Goal: Task Accomplishment & Management: Manage account settings

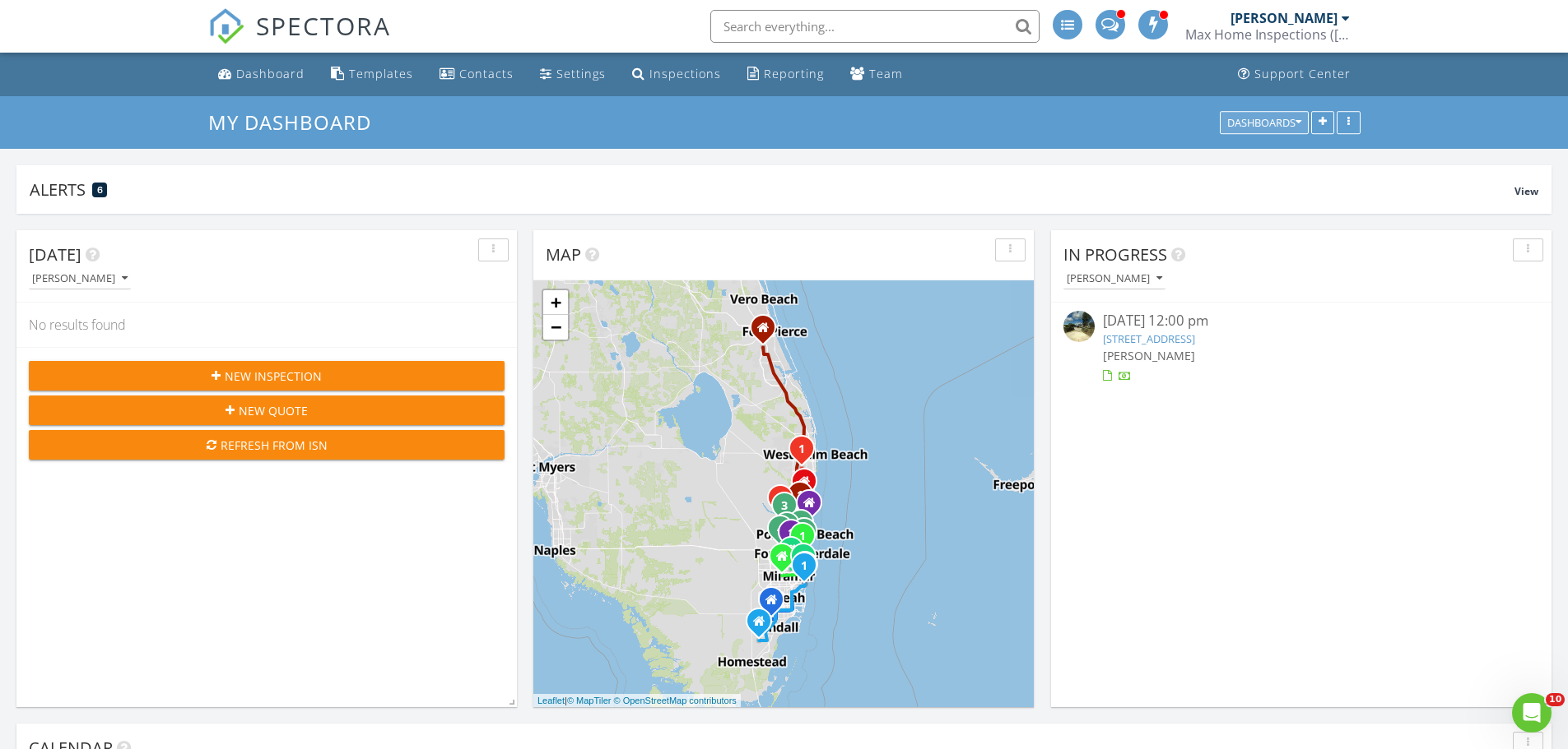
click at [1297, 122] on icon "button" at bounding box center [1298, 123] width 6 height 11
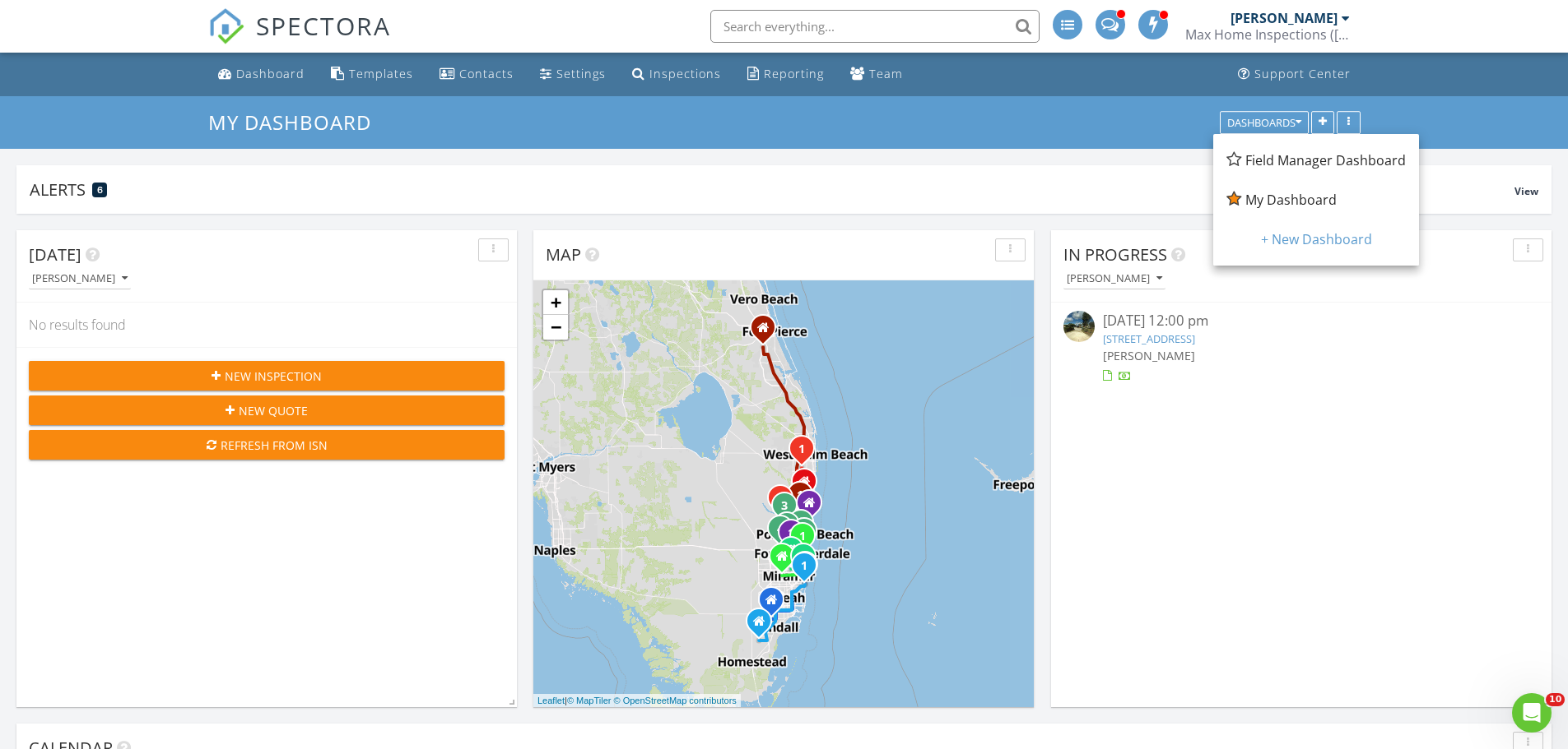
click at [1292, 167] on span "Field Manager Dashboard" at bounding box center [1325, 159] width 160 height 18
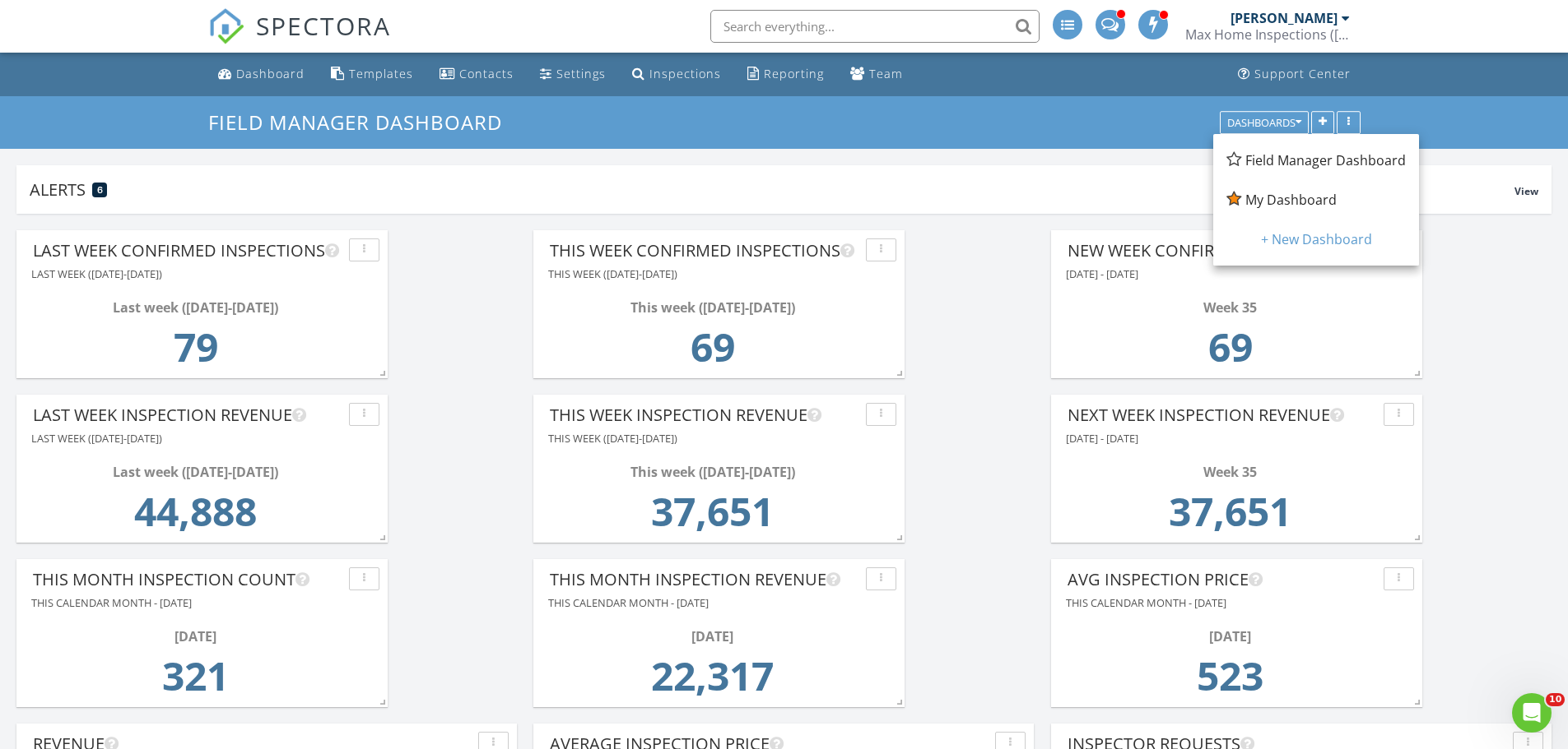
click at [1314, 200] on span "My Dashboard" at bounding box center [1290, 200] width 91 height 18
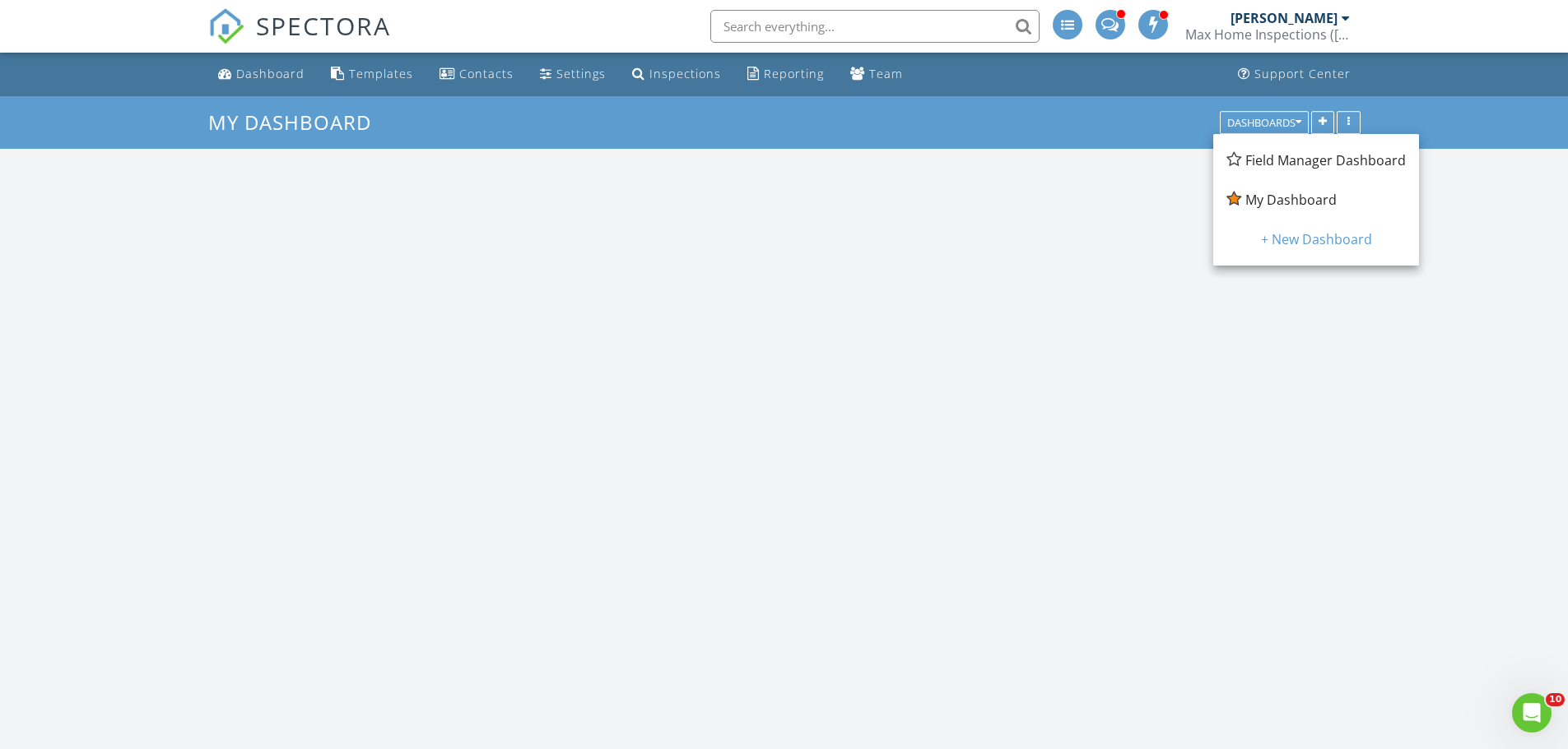
scroll to position [1522, 1593]
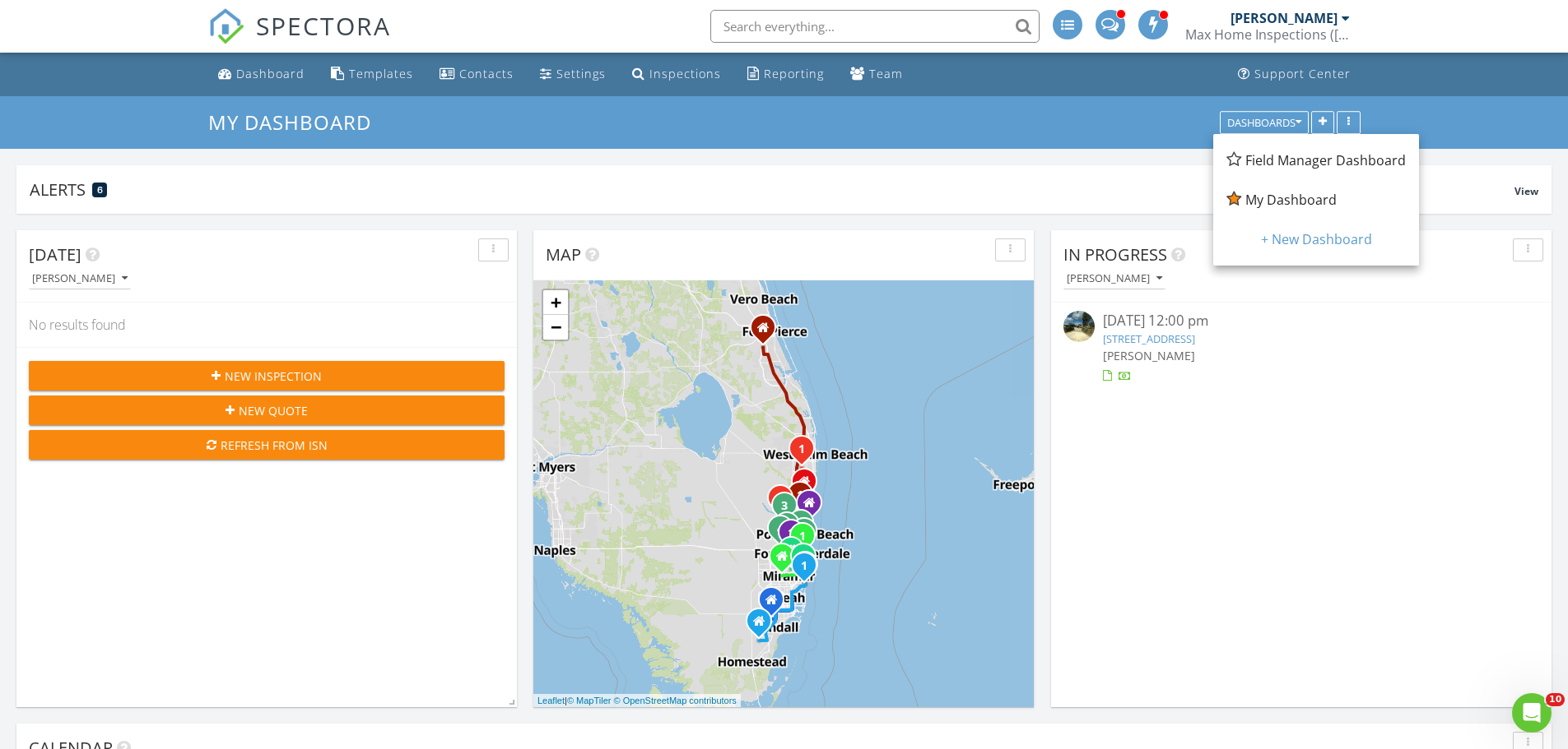
click at [1301, 201] on span "My Dashboard" at bounding box center [1290, 200] width 91 height 18
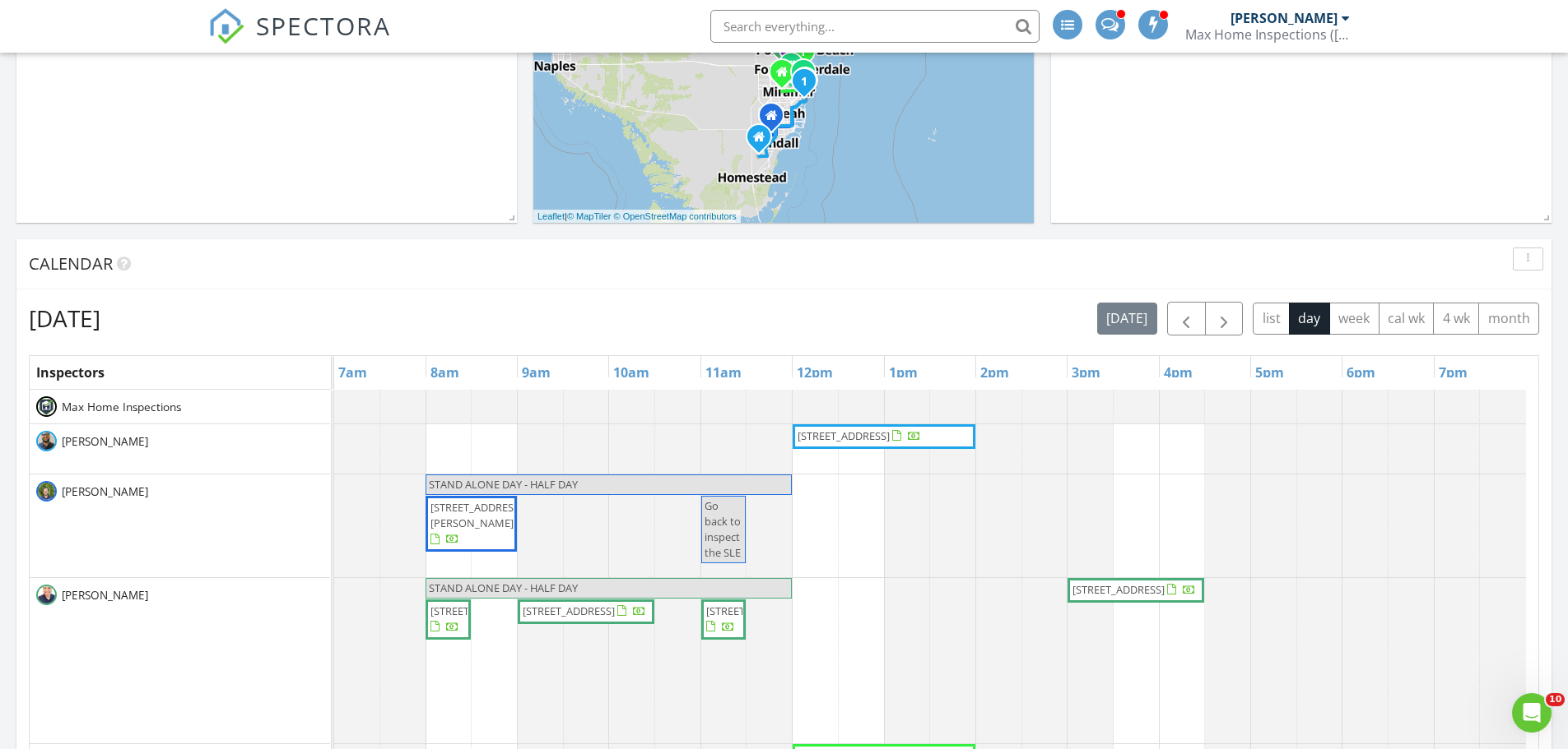
scroll to position [494, 0]
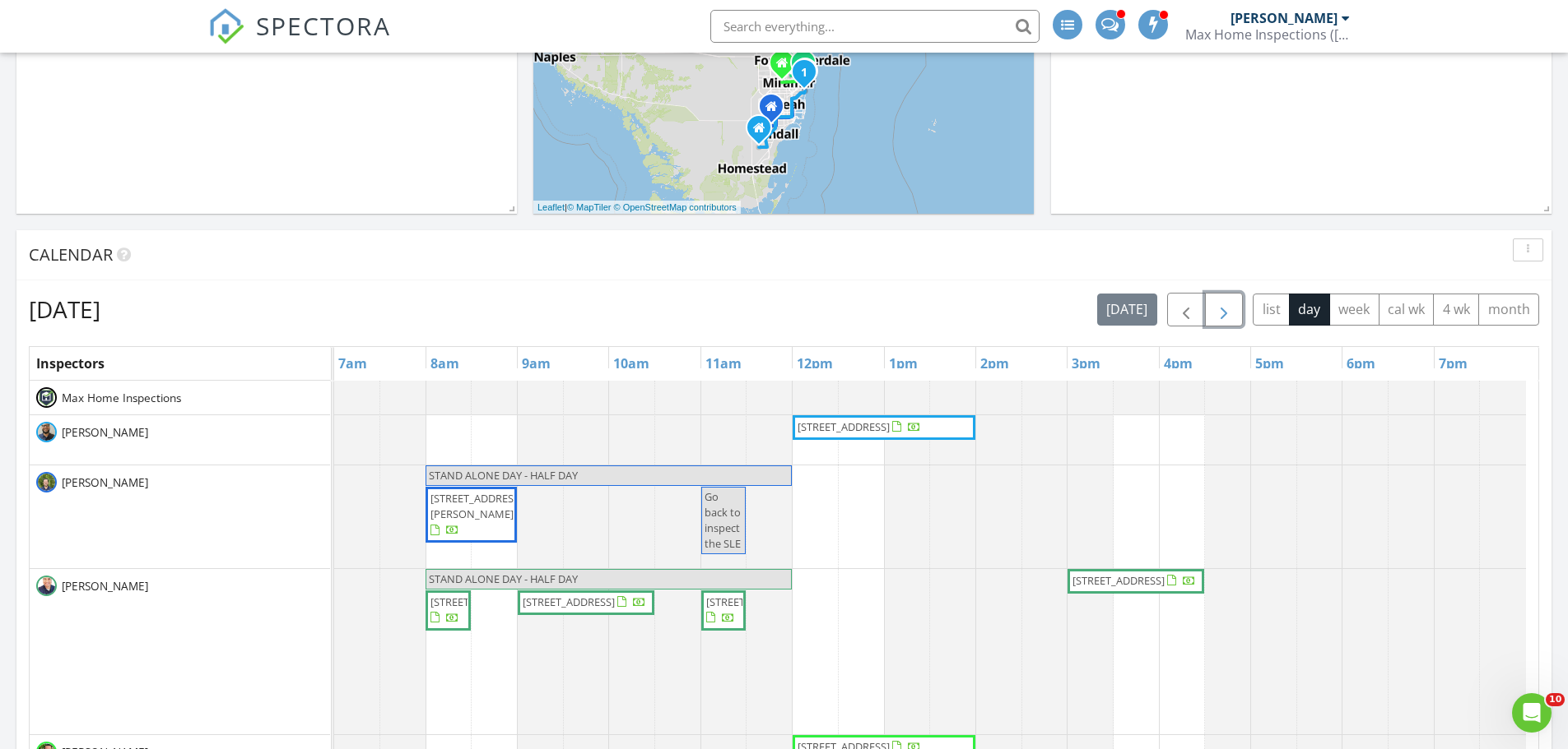
click at [1230, 308] on span "button" at bounding box center [1223, 309] width 20 height 20
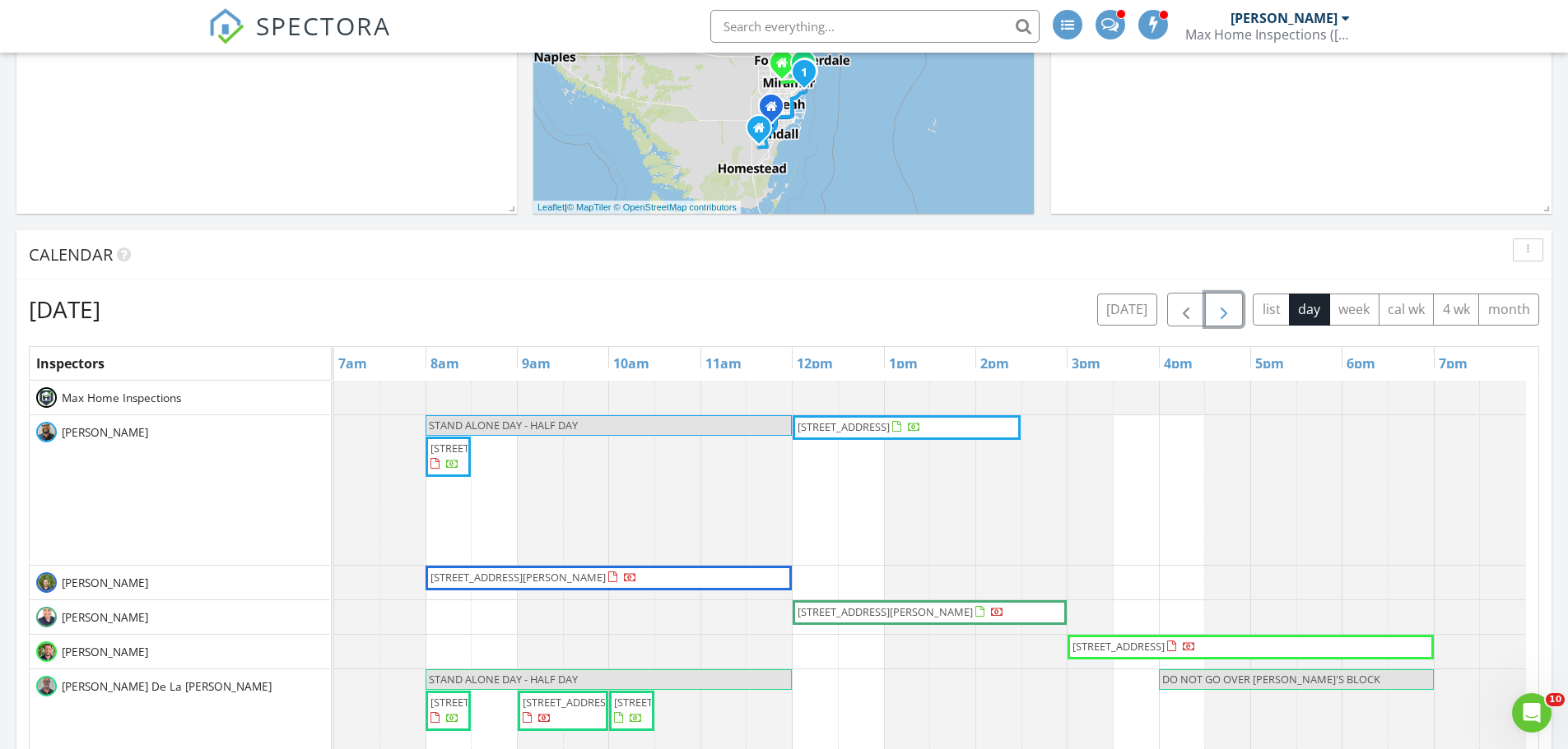
click at [1230, 308] on span "button" at bounding box center [1223, 309] width 20 height 20
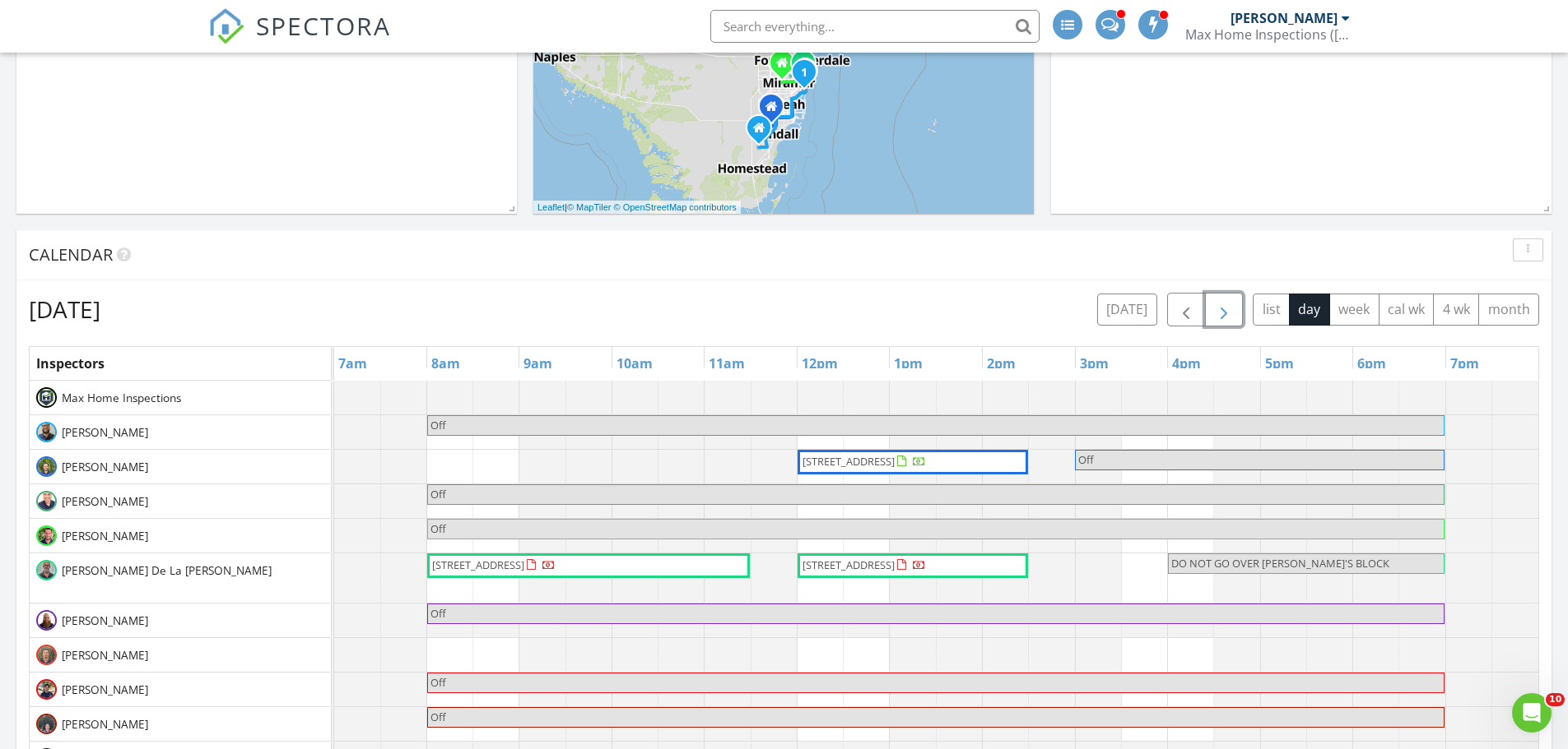
click at [1230, 308] on span "button" at bounding box center [1223, 309] width 20 height 20
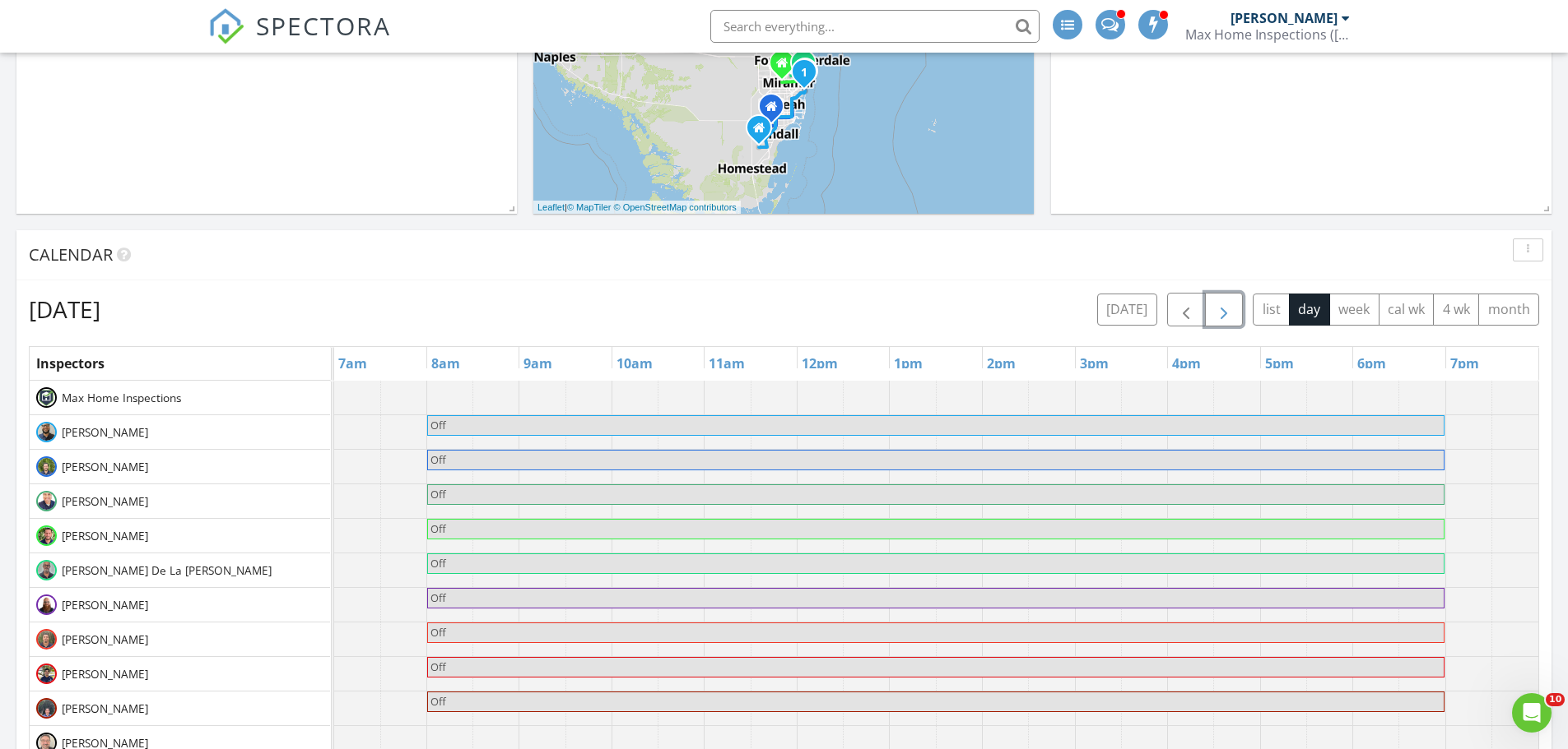
click at [1230, 308] on span "button" at bounding box center [1223, 309] width 20 height 20
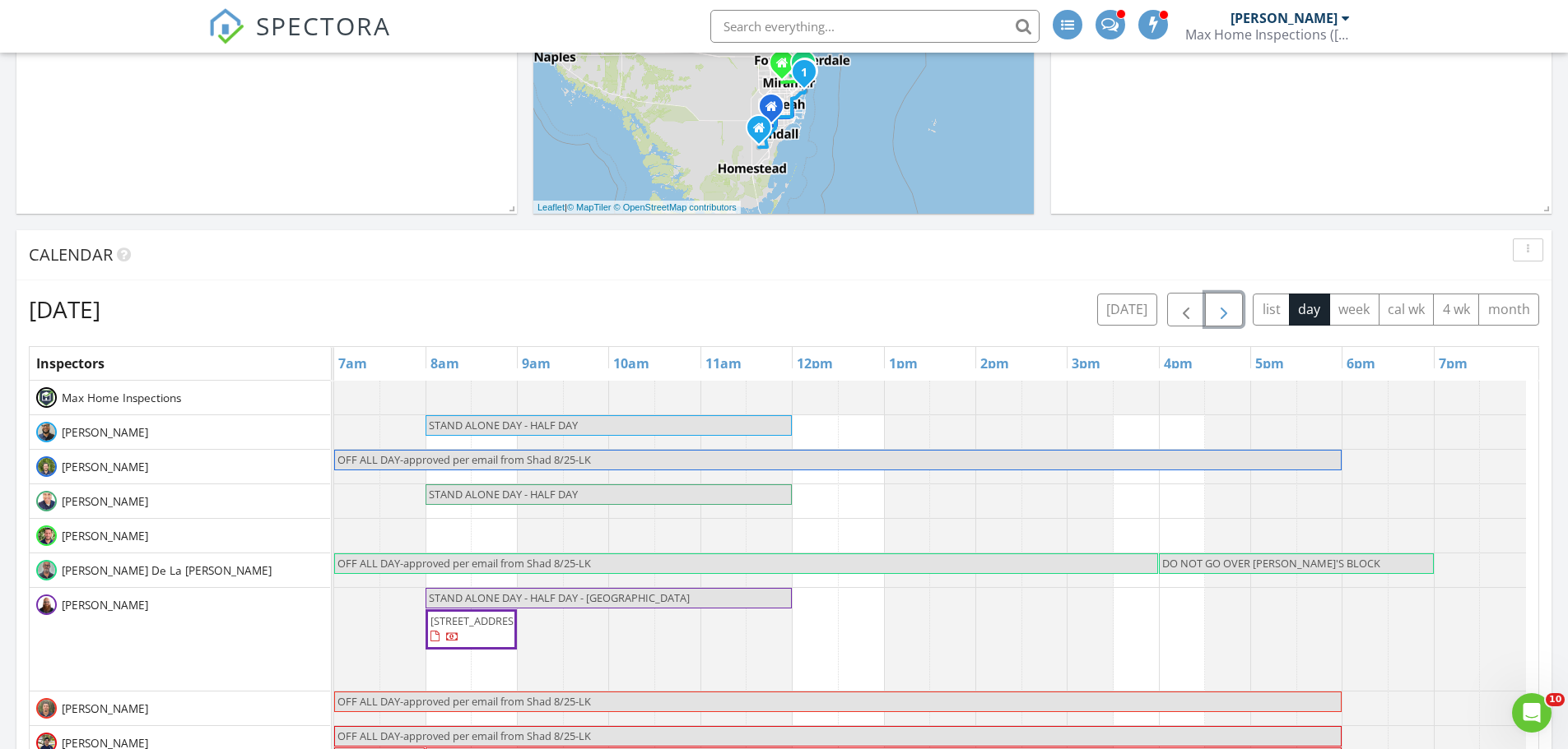
click at [1230, 308] on span "button" at bounding box center [1223, 309] width 20 height 20
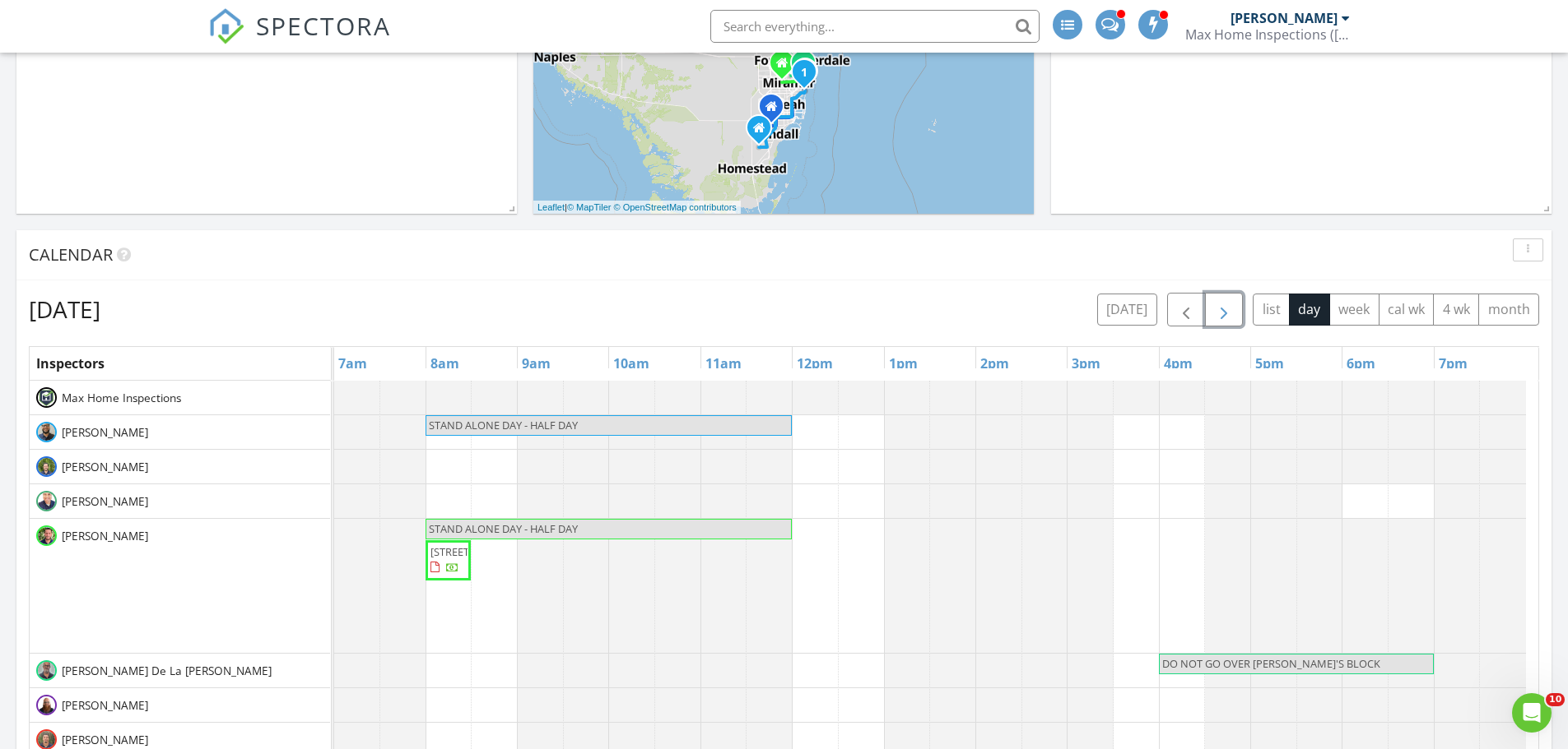
click at [1230, 308] on span "button" at bounding box center [1223, 309] width 20 height 20
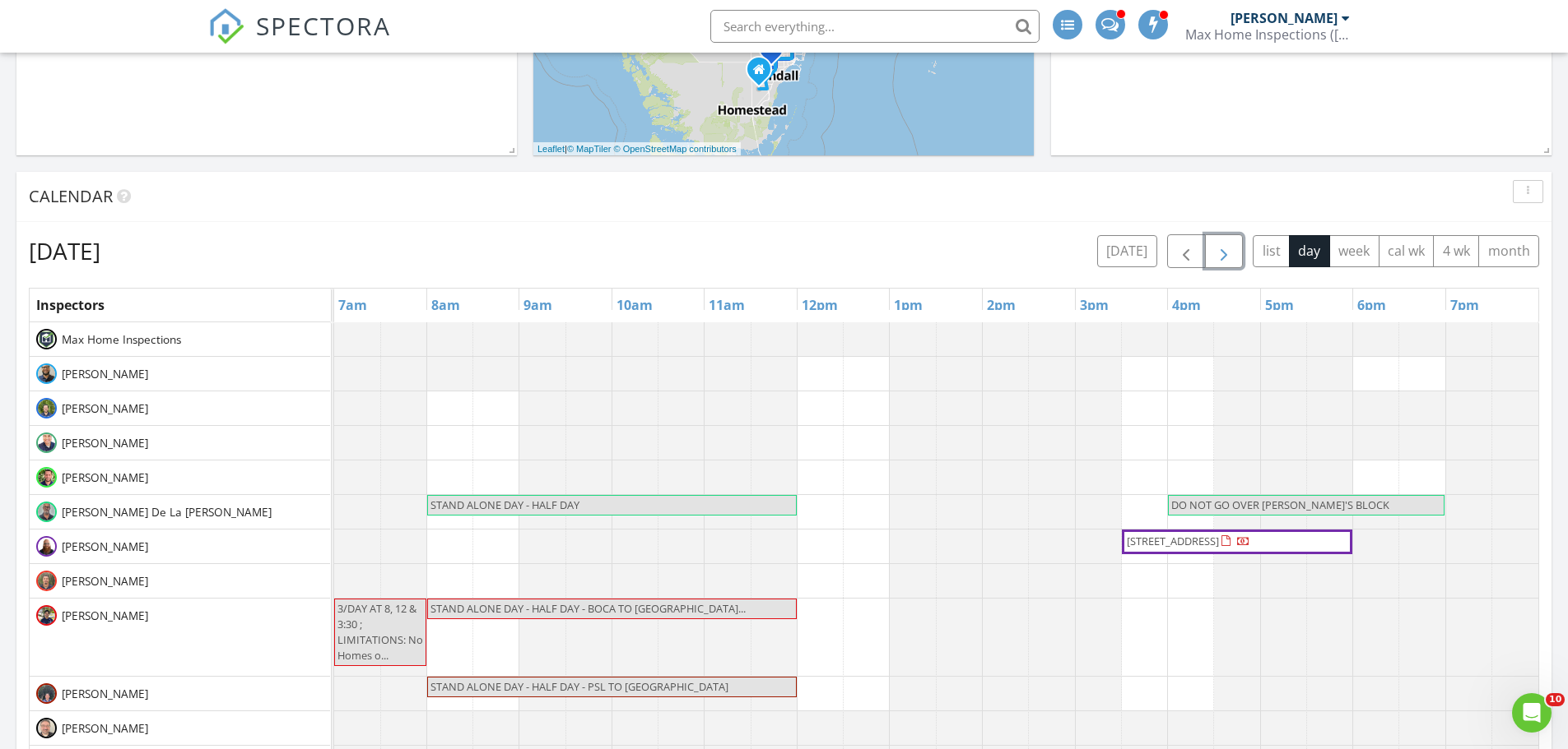
scroll to position [576, 0]
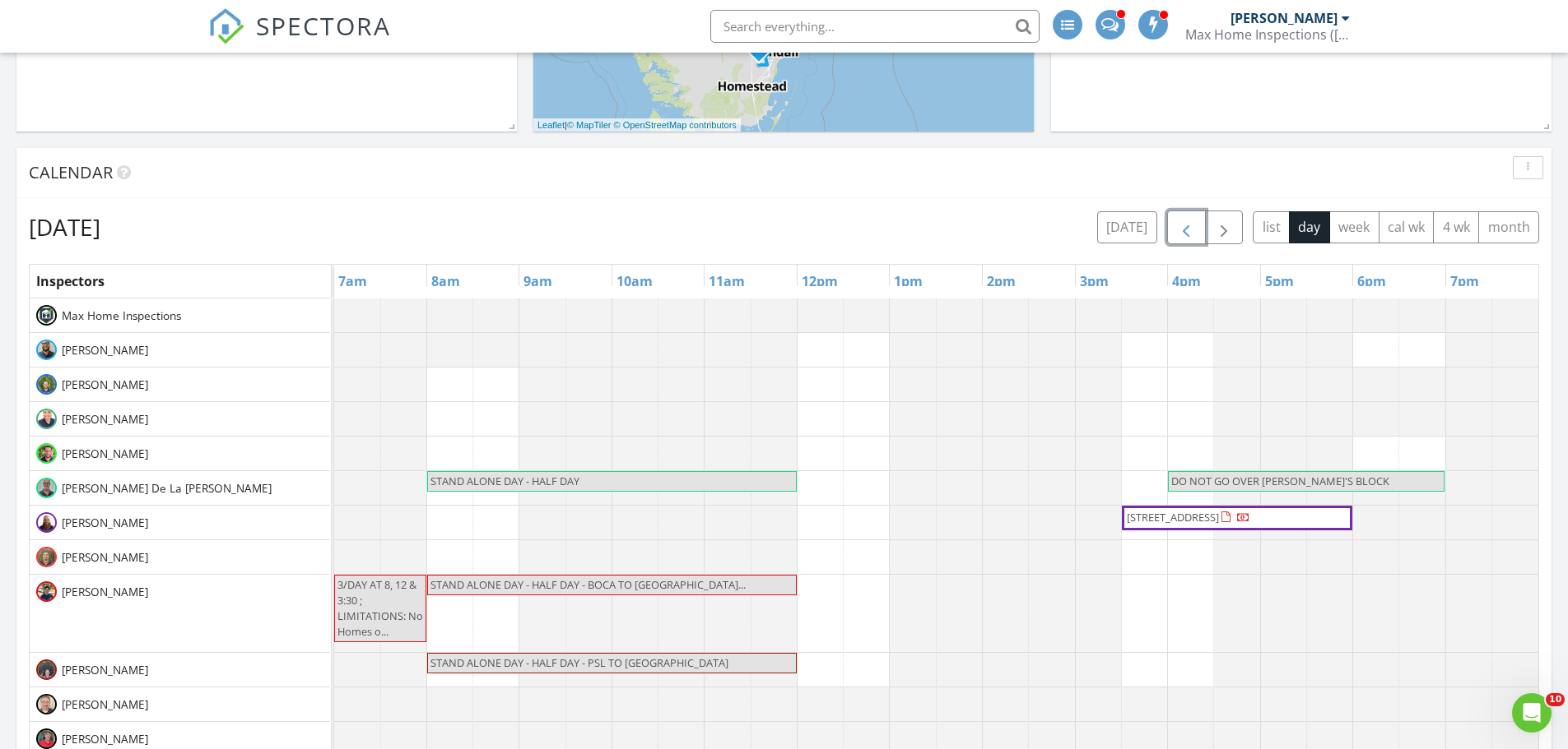
click at [1184, 230] on span "button" at bounding box center [1185, 228] width 20 height 20
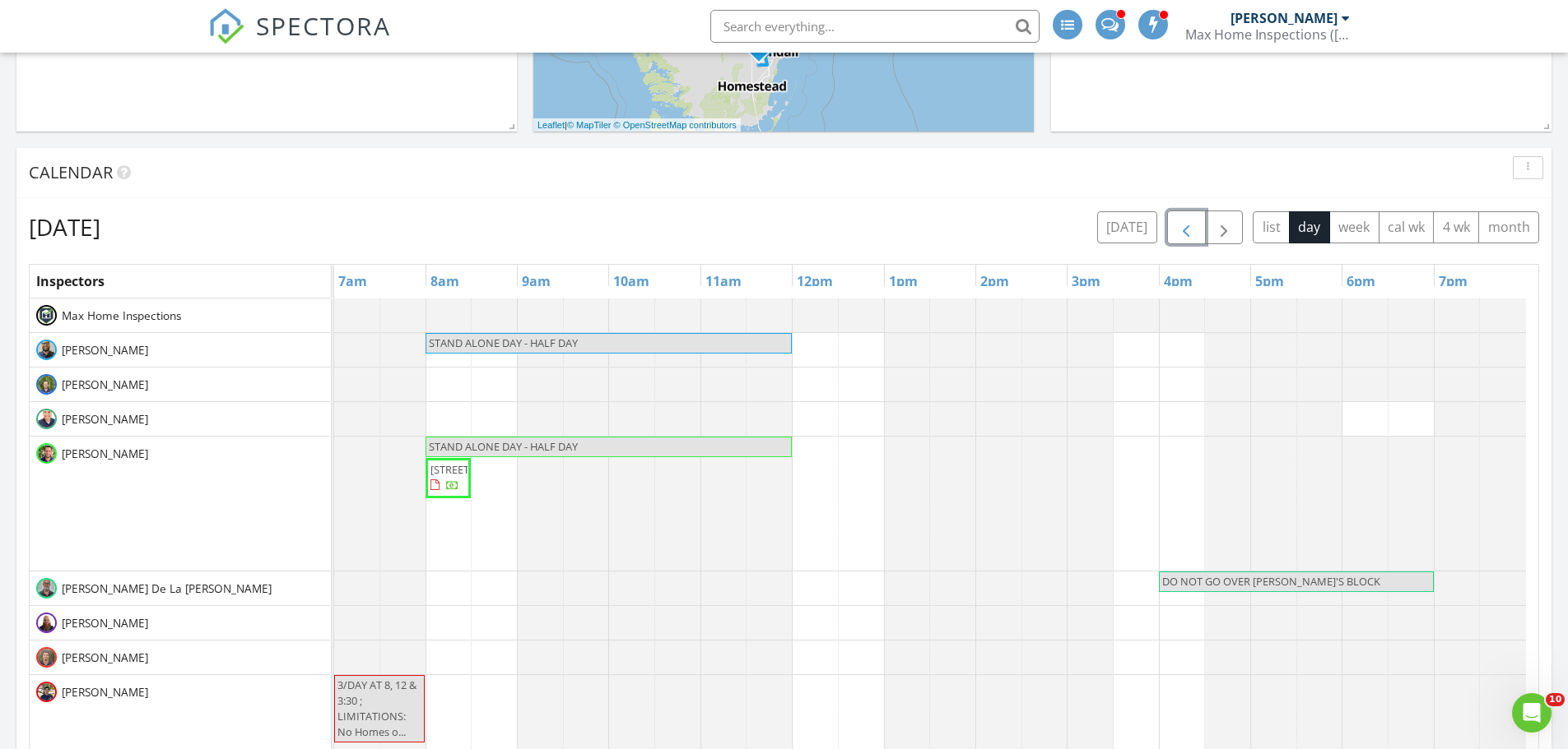
click at [1184, 230] on span "button" at bounding box center [1185, 228] width 20 height 20
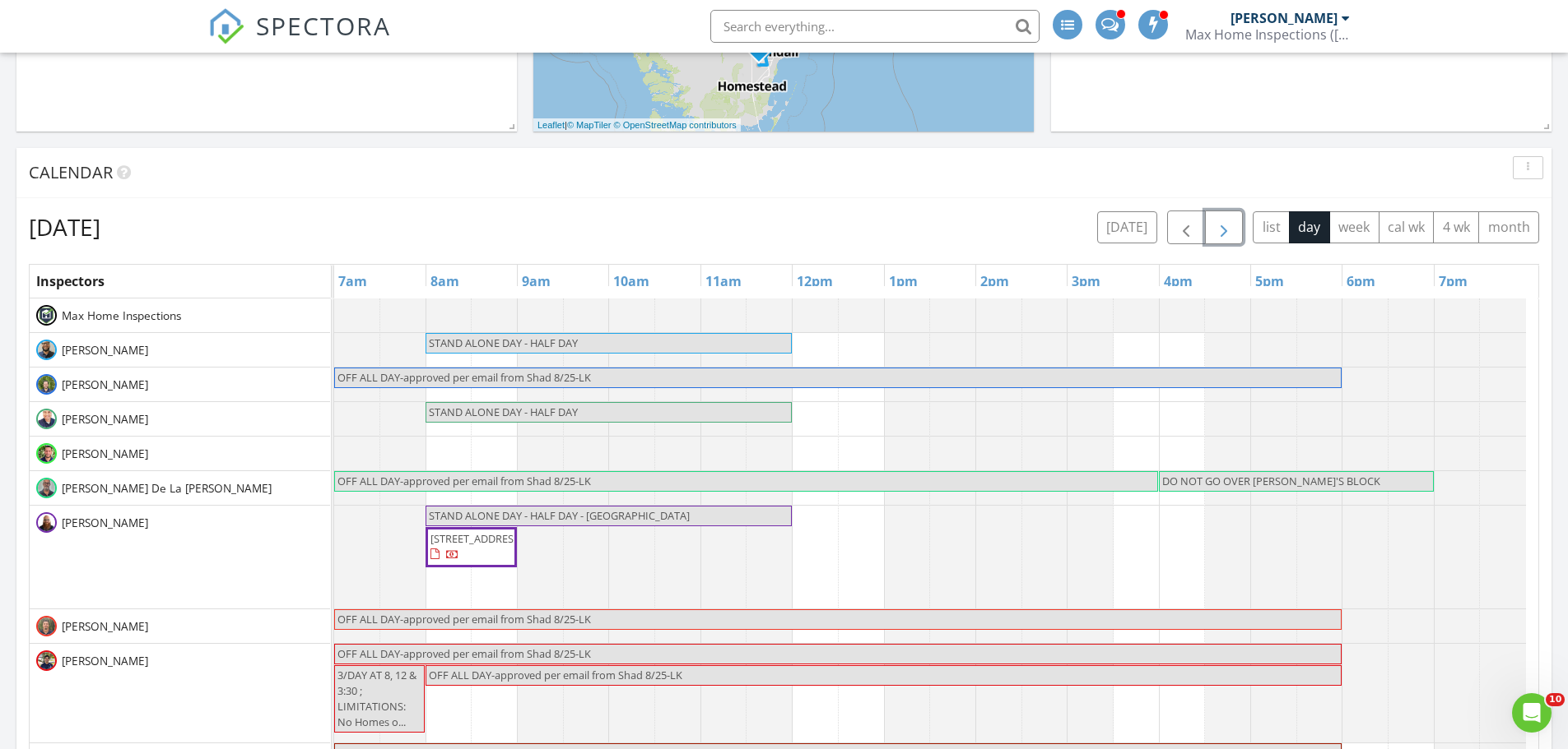
click at [1227, 232] on span "button" at bounding box center [1223, 228] width 20 height 20
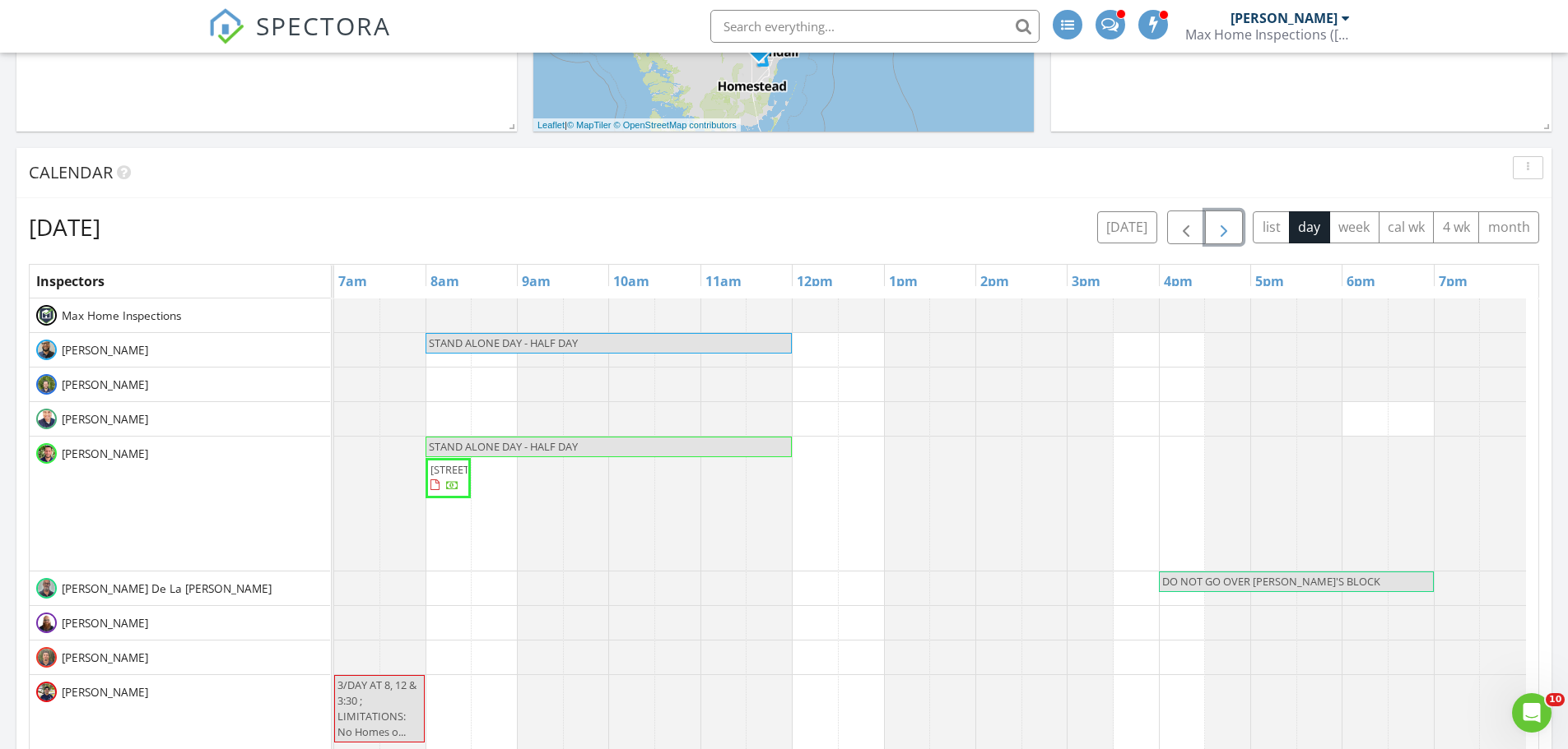
click at [1227, 232] on span "button" at bounding box center [1223, 228] width 20 height 20
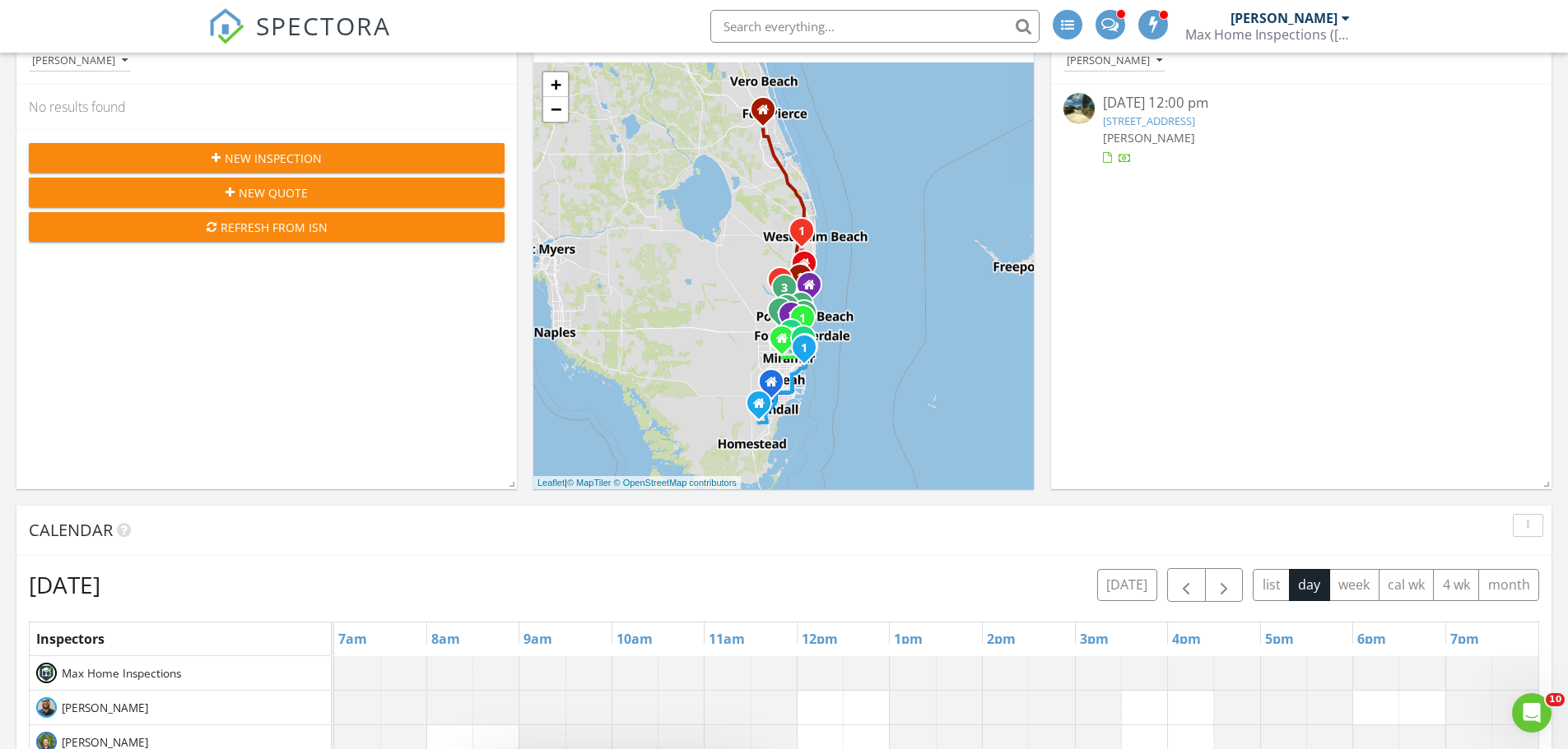
scroll to position [0, 0]
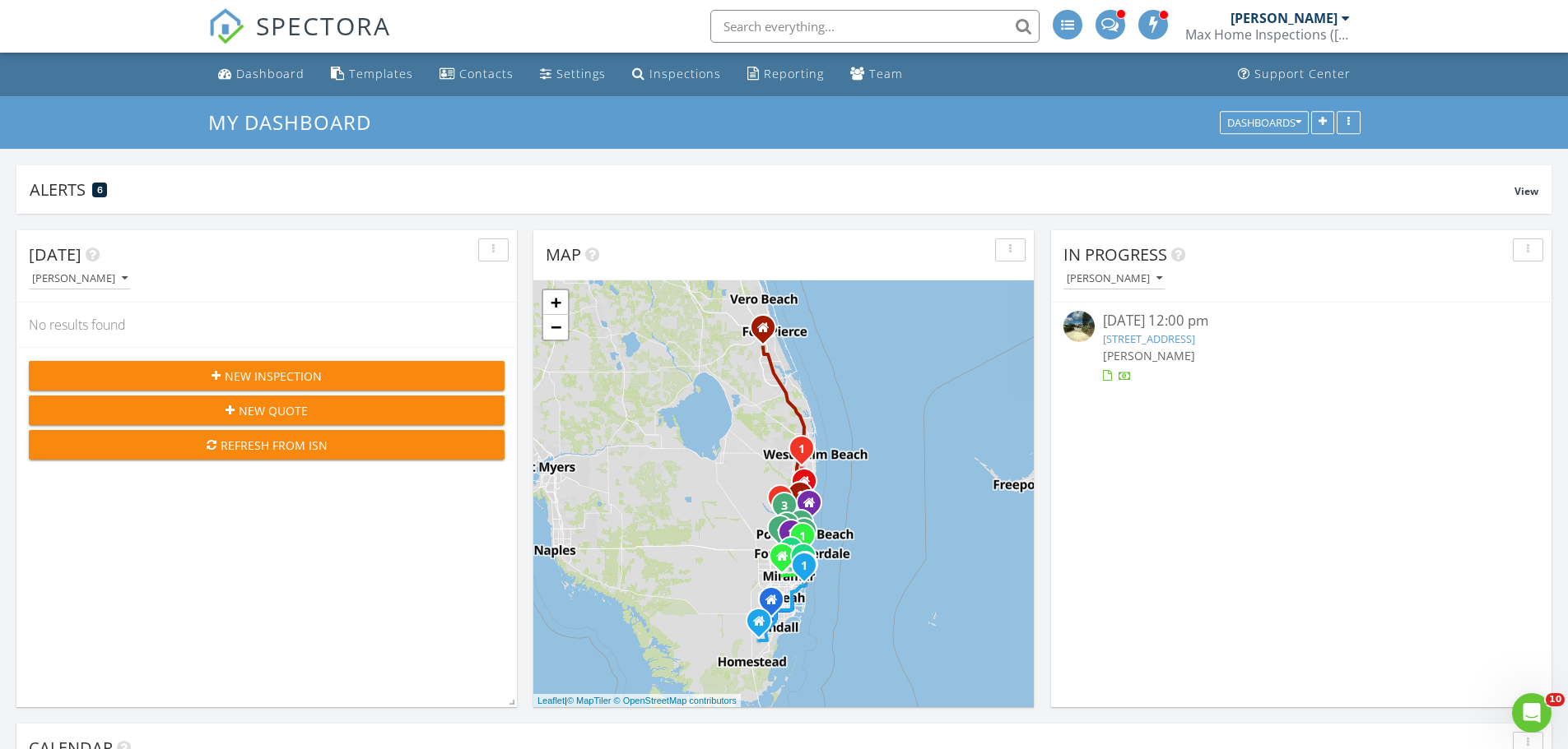
click at [1342, 17] on div at bounding box center [1345, 18] width 8 height 13
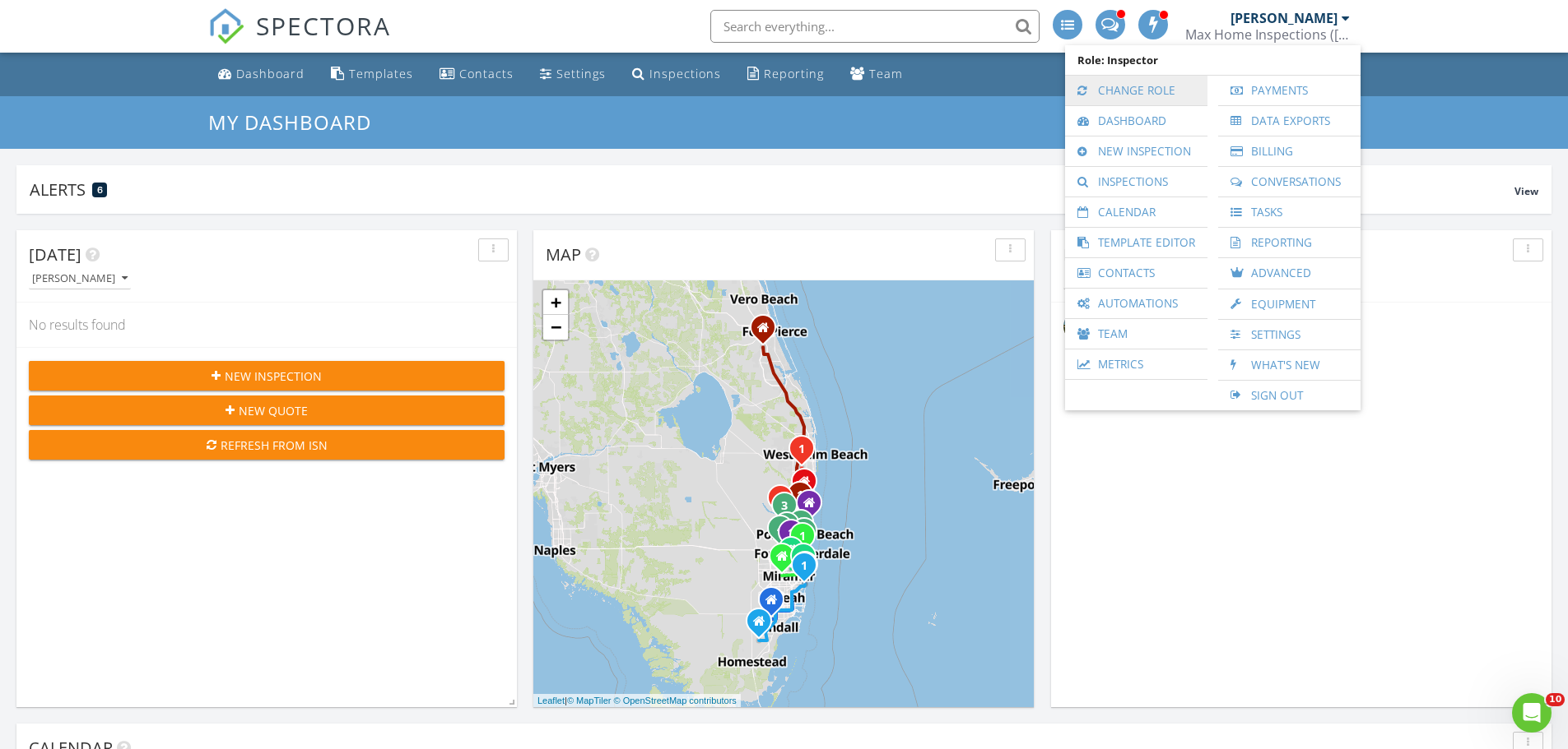
click at [1117, 91] on link "Change Role" at bounding box center [1136, 91] width 126 height 30
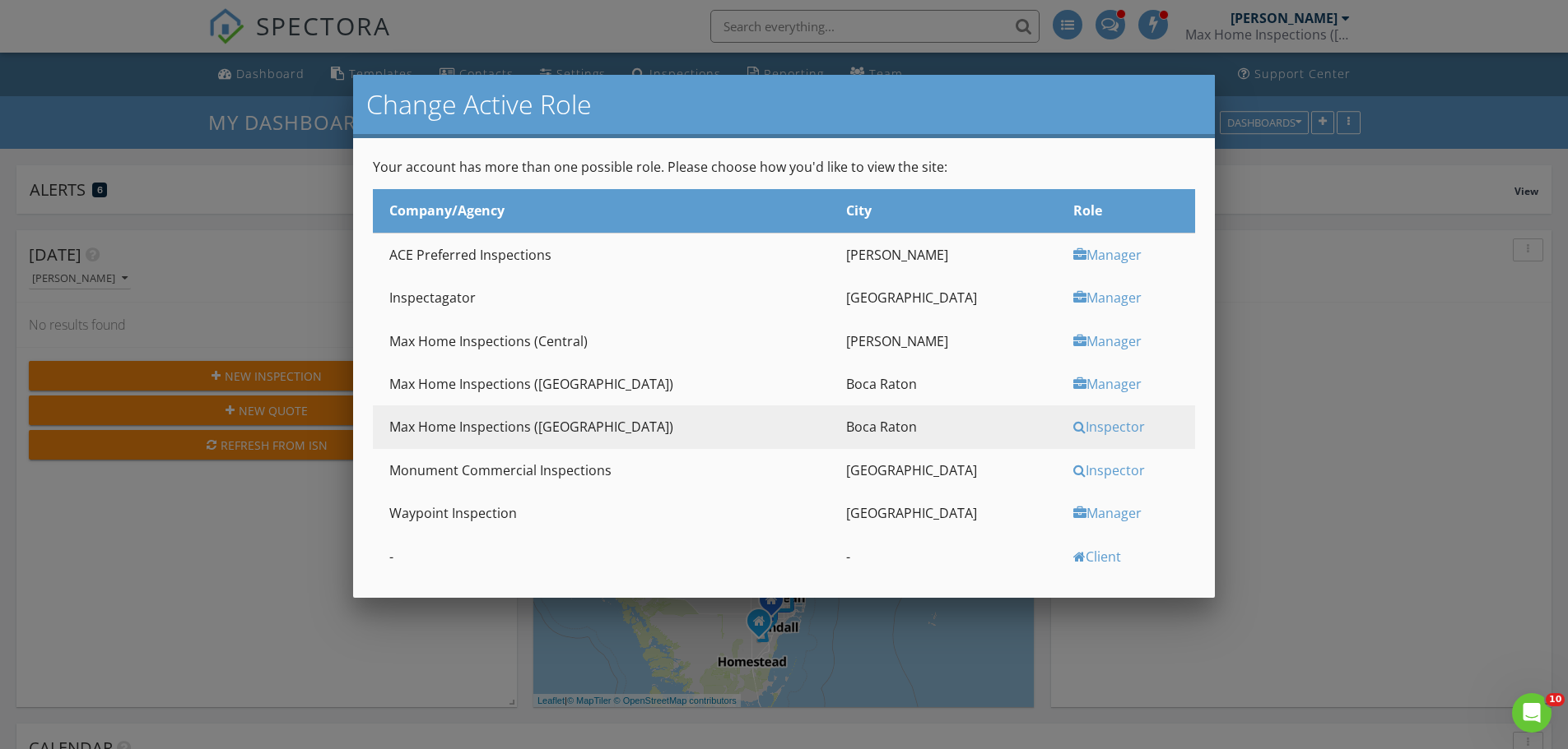
click at [1090, 299] on div "Manager" at bounding box center [1131, 297] width 117 height 18
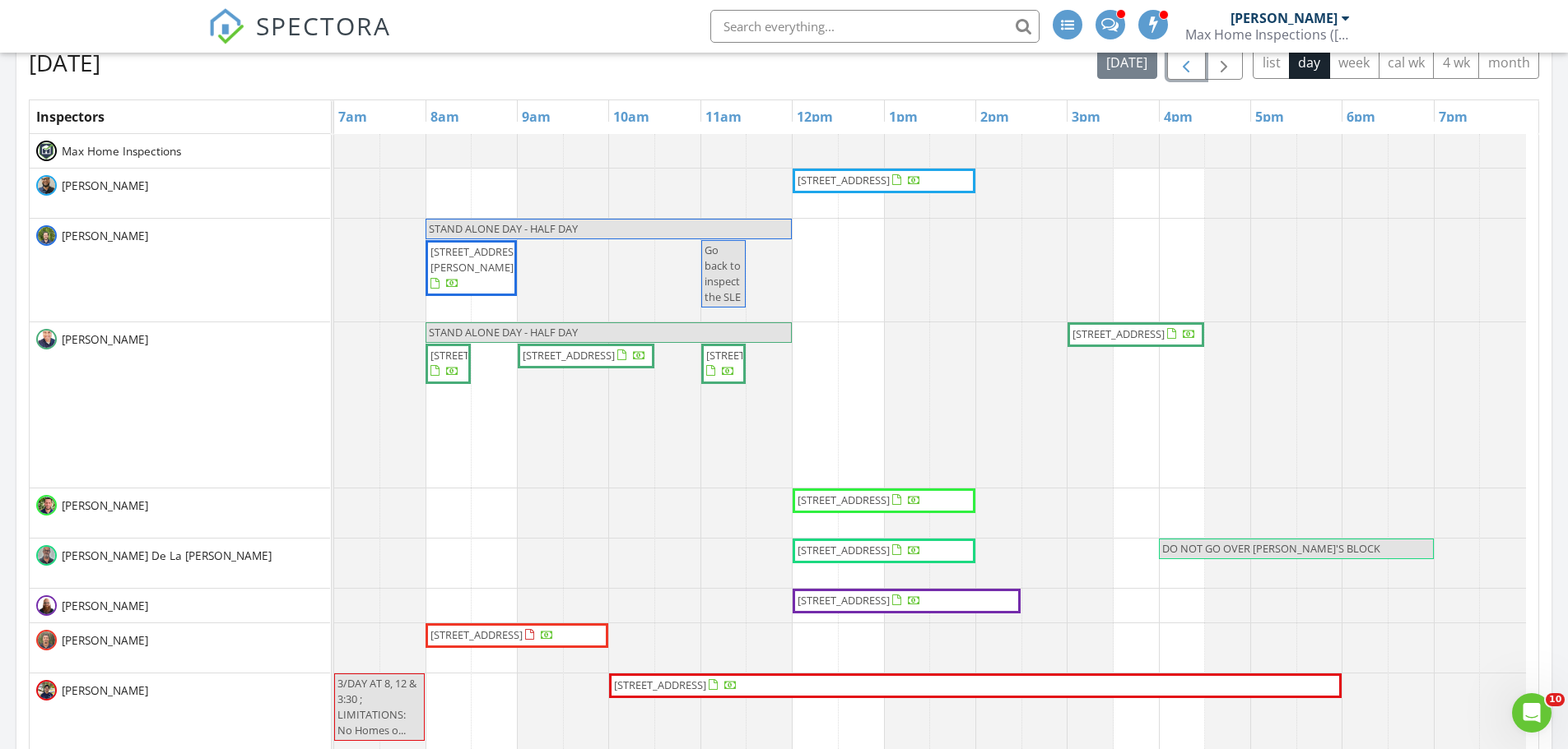
click at [1182, 77] on button "button" at bounding box center [1185, 63] width 38 height 34
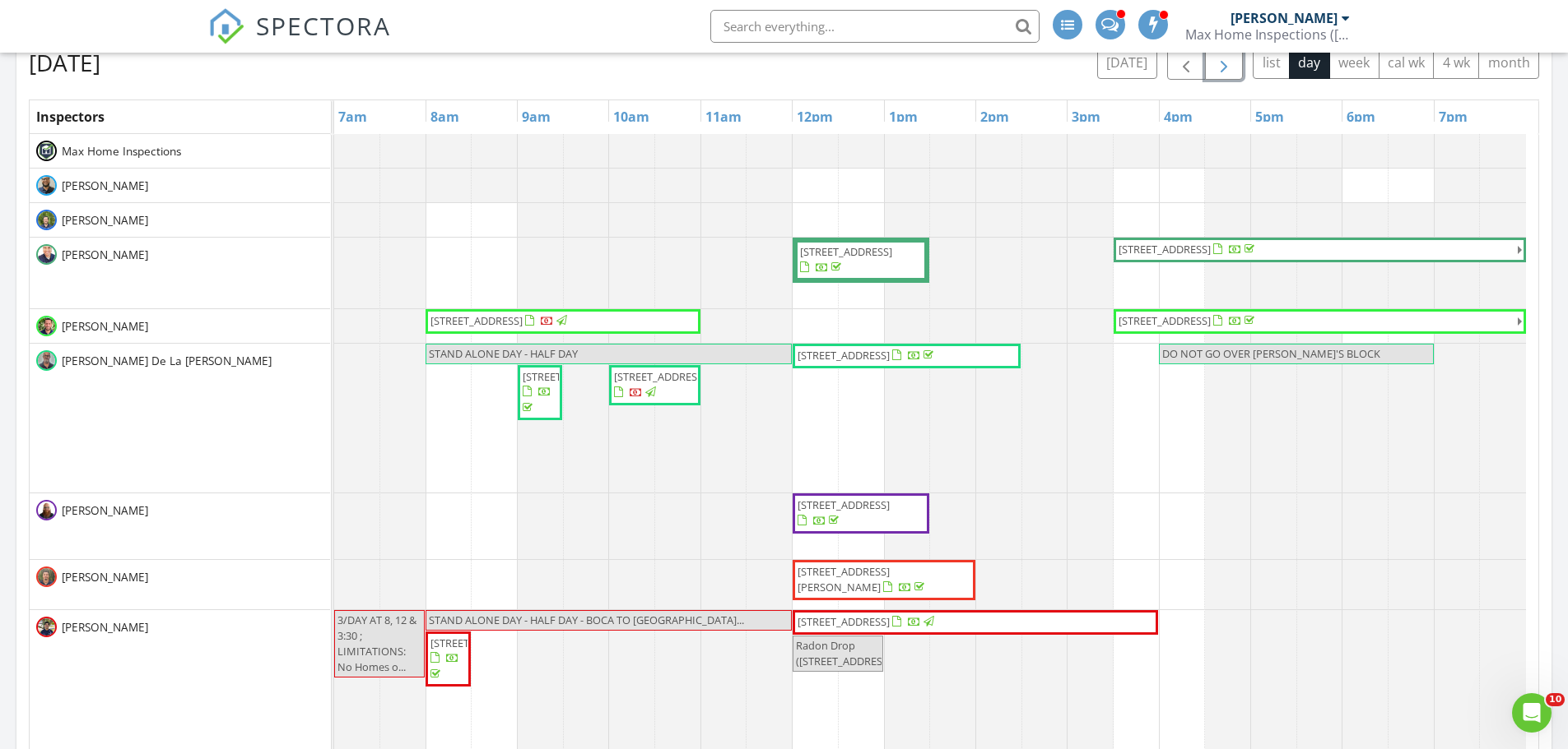
click at [1227, 70] on span "button" at bounding box center [1223, 63] width 20 height 20
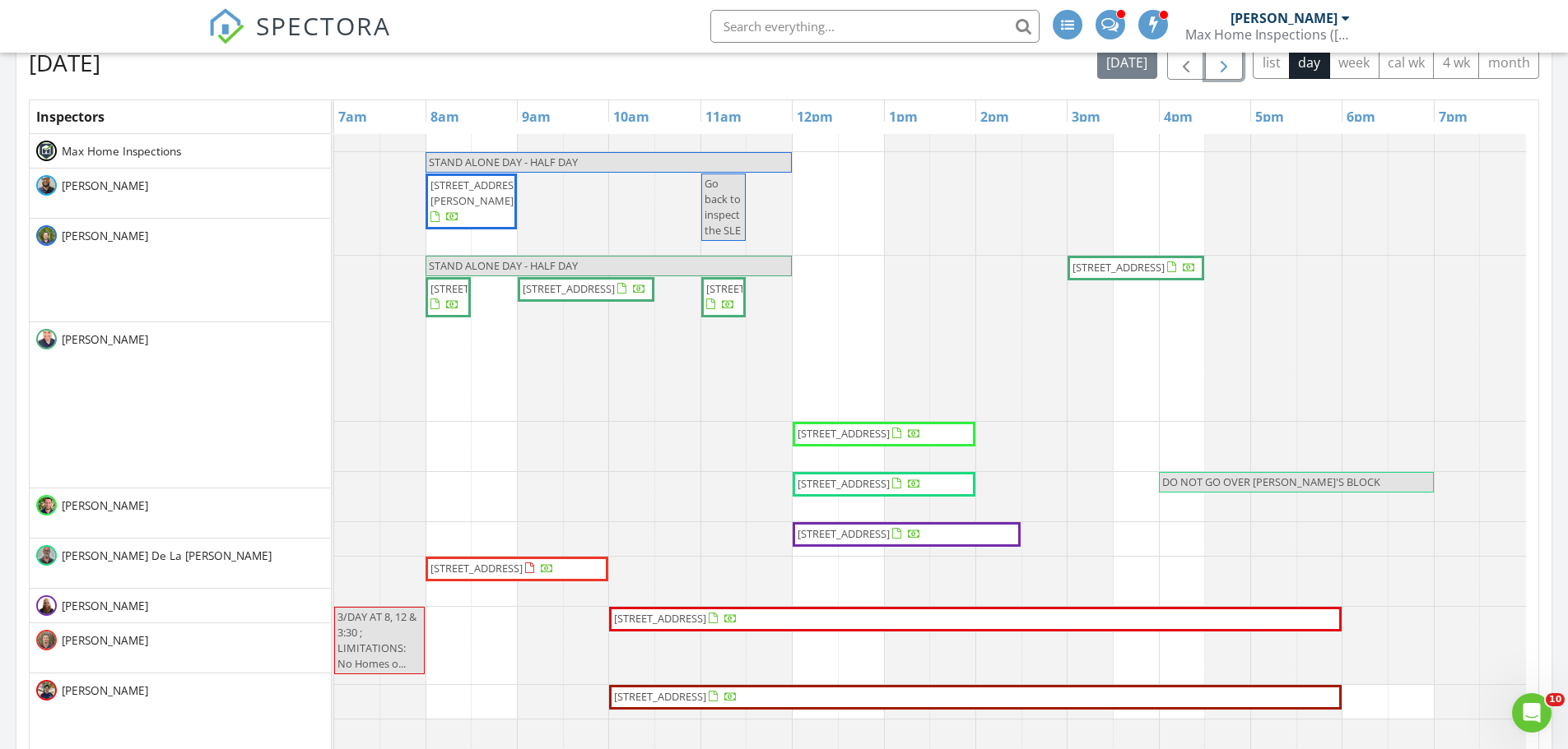
scroll to position [82, 0]
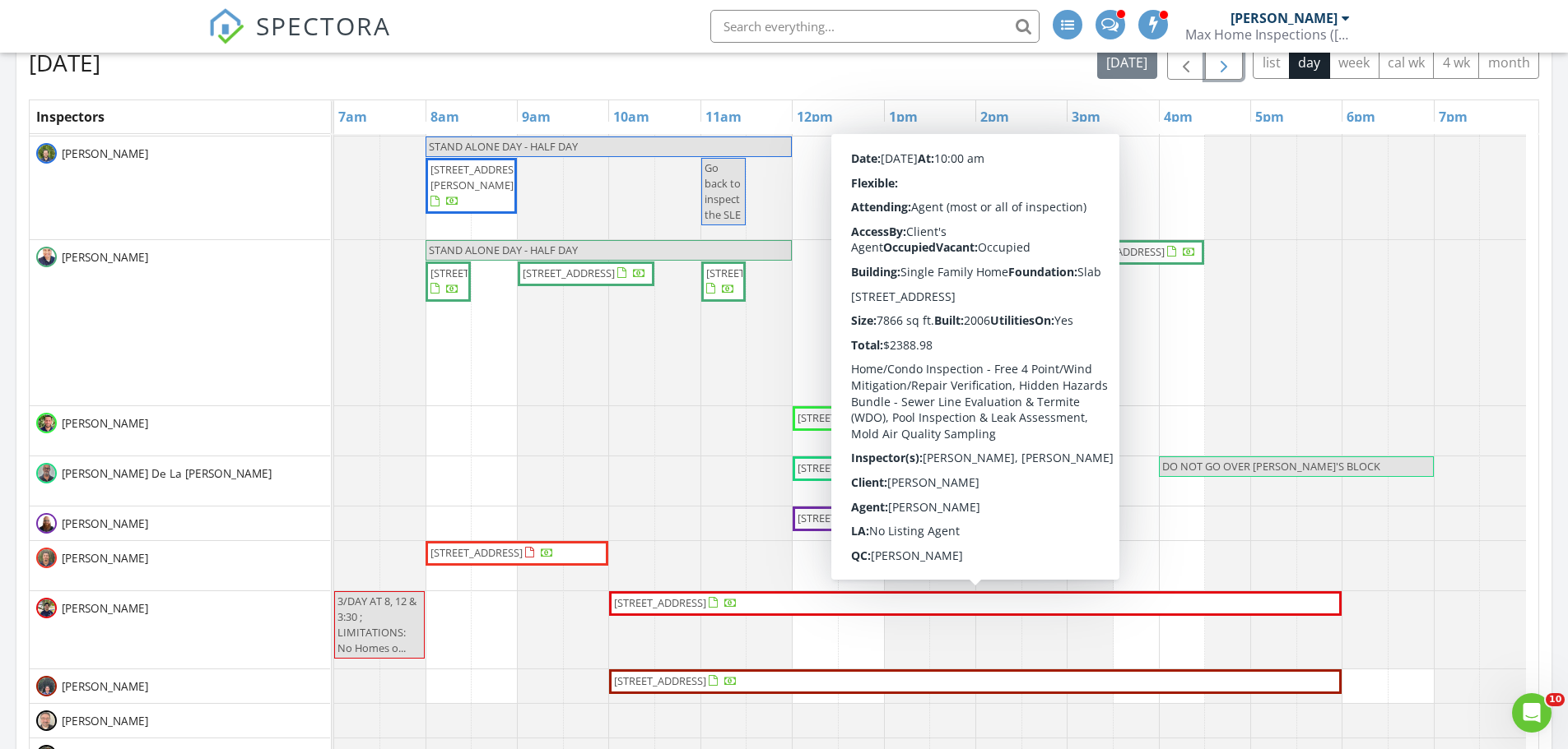
click at [706, 603] on span "7172 Valencia Dr , Boca Raton 33433" at bounding box center [660, 603] width 92 height 15
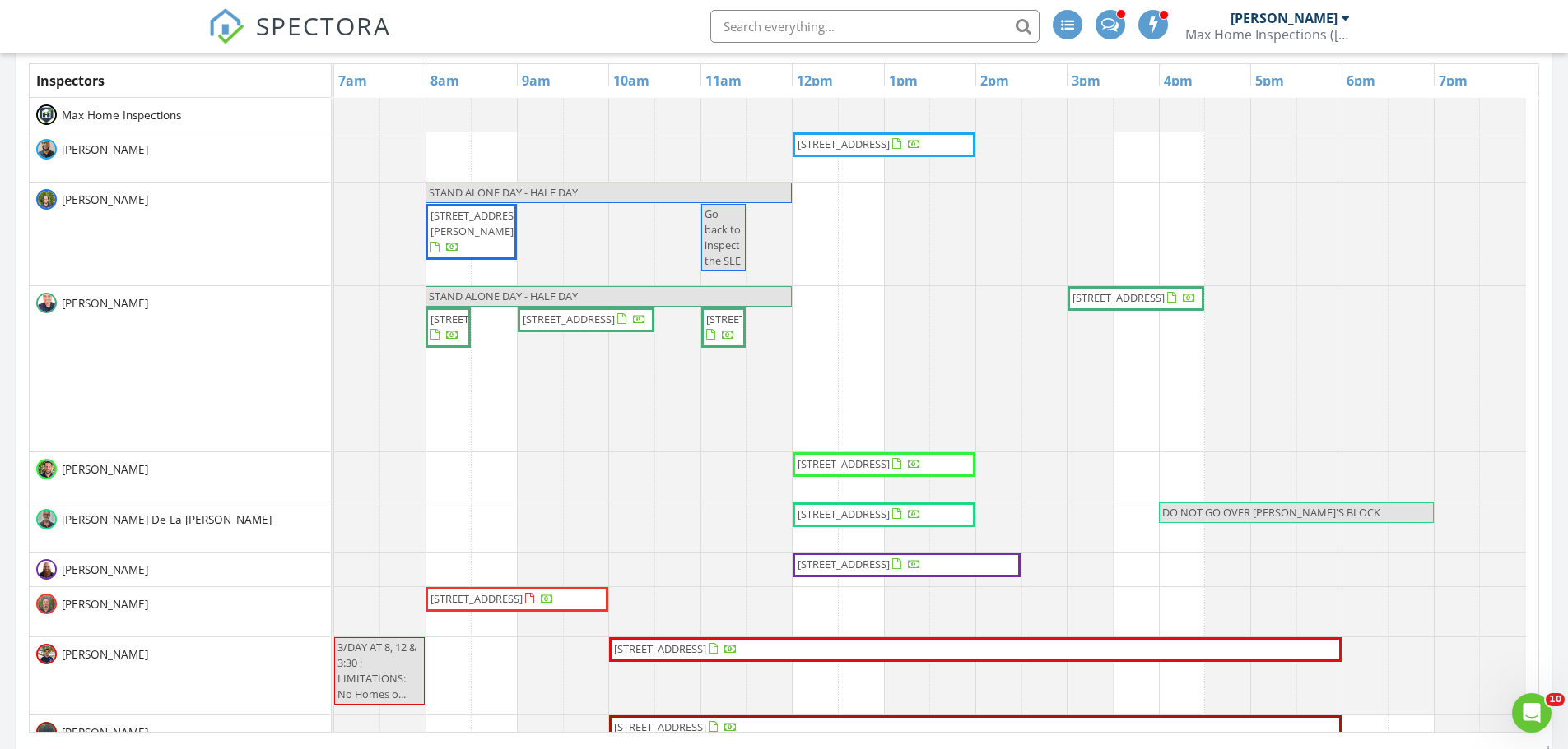
scroll to position [741, 0]
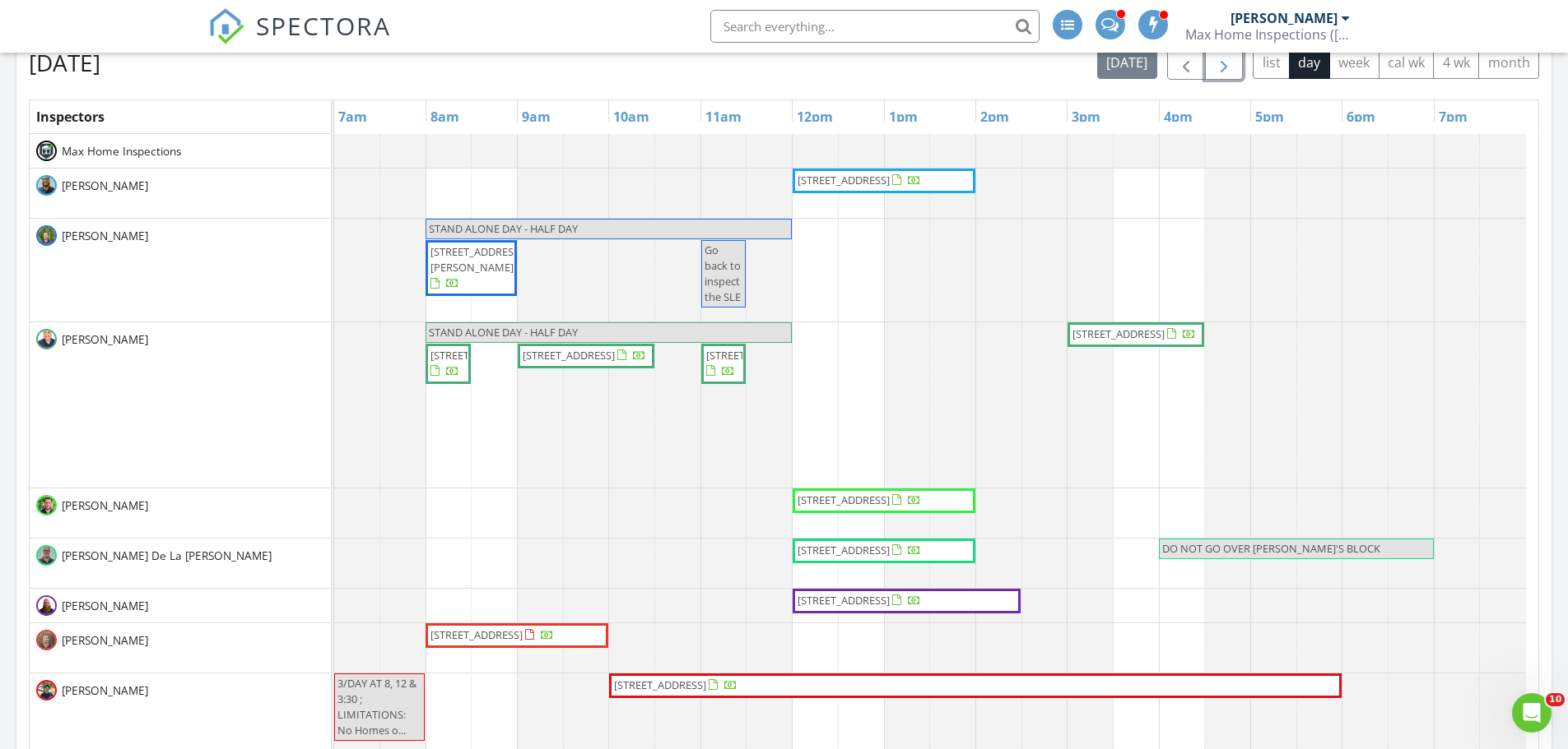
click at [1225, 70] on span "button" at bounding box center [1223, 63] width 20 height 20
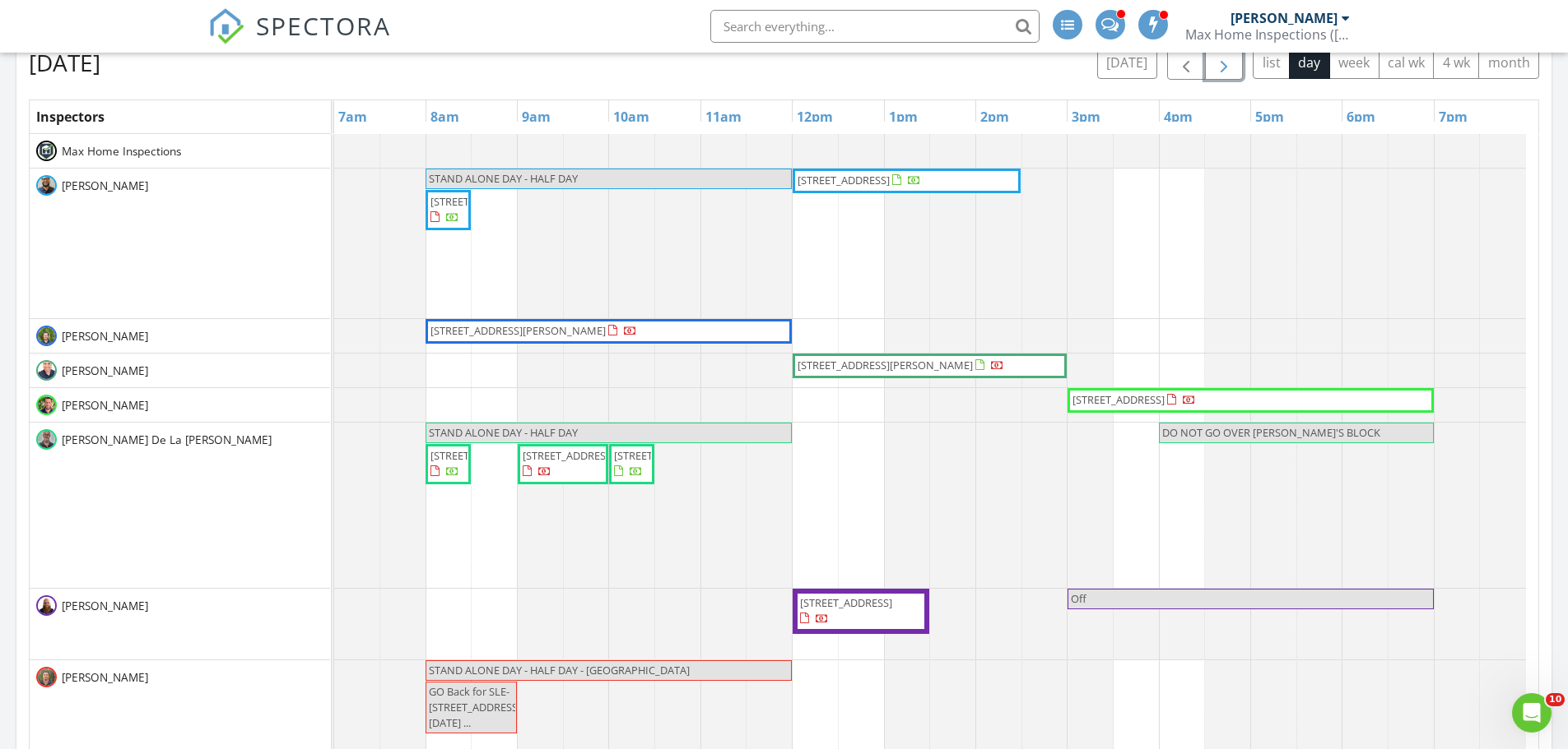
click at [1225, 70] on span "button" at bounding box center [1223, 63] width 20 height 20
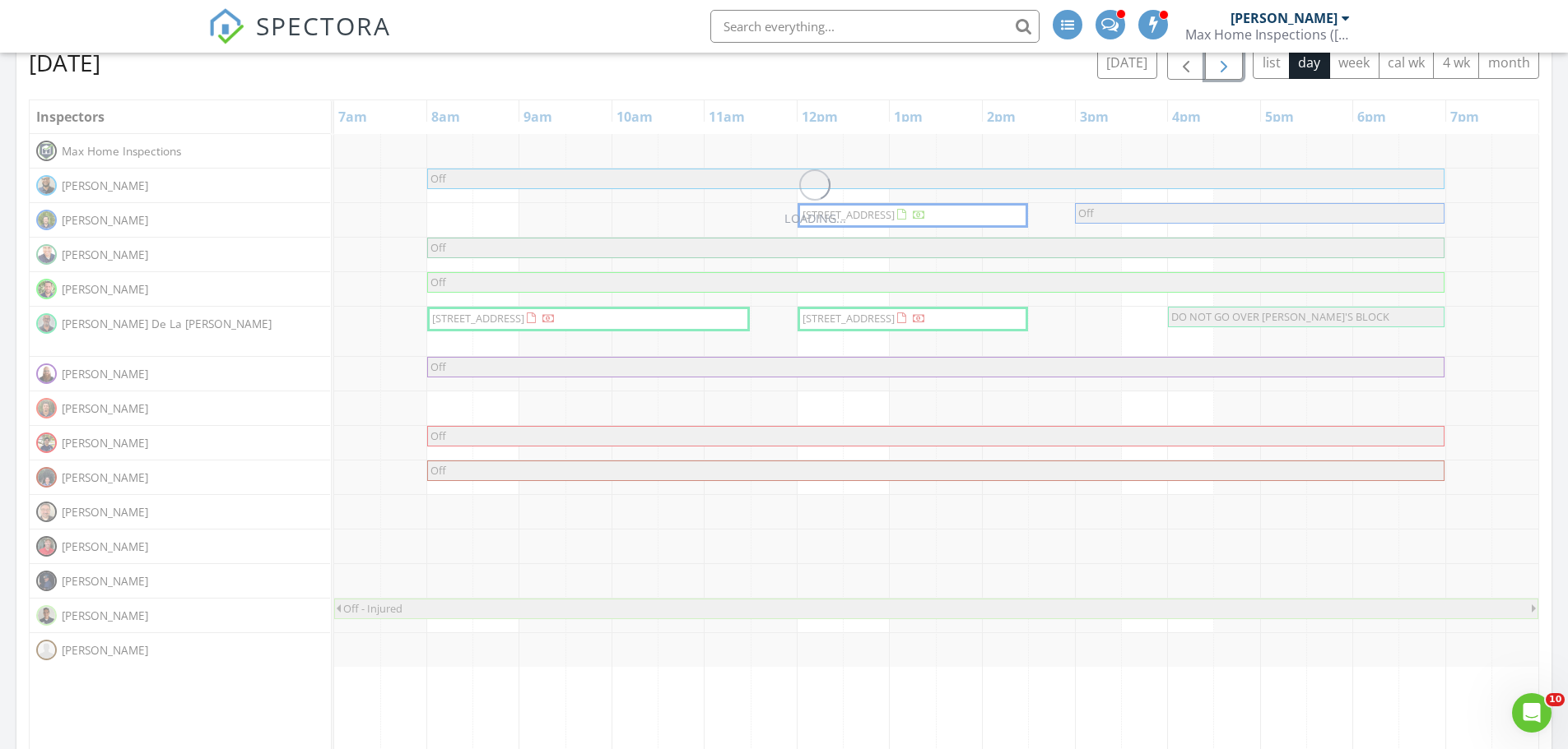
click at [1225, 70] on span "button" at bounding box center [1223, 63] width 20 height 20
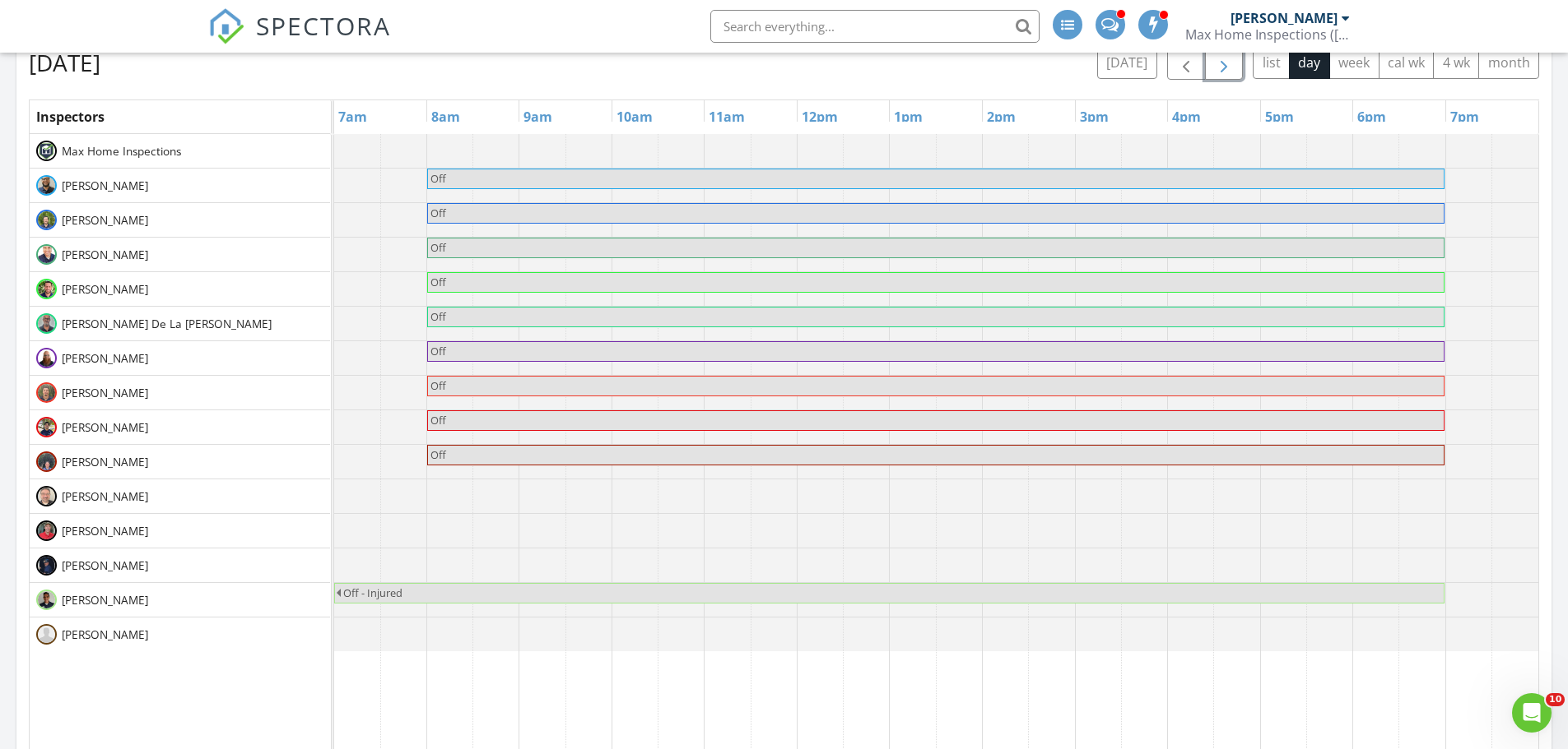
click at [1225, 70] on span "button" at bounding box center [1223, 63] width 20 height 20
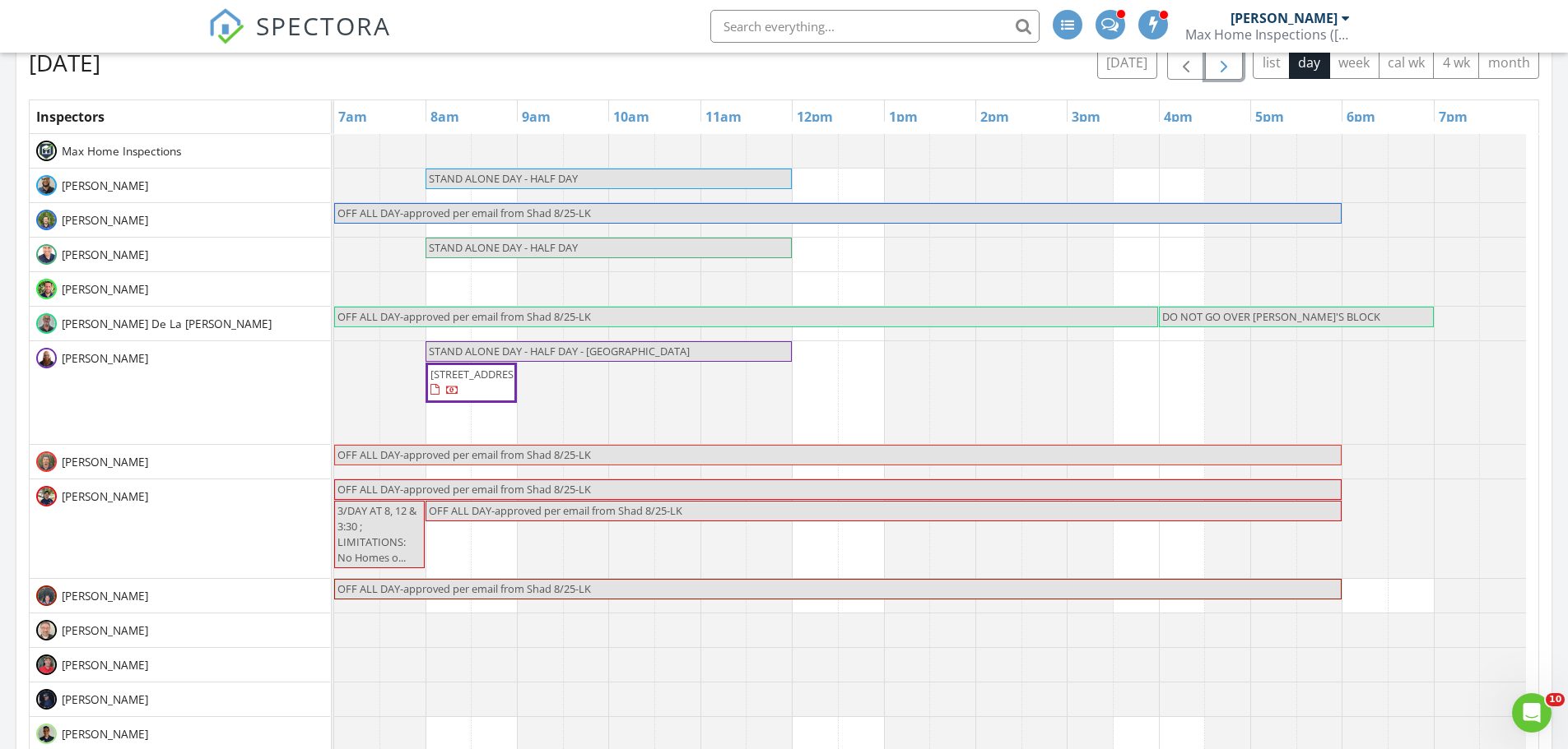
click at [1225, 70] on span "button" at bounding box center [1223, 63] width 20 height 20
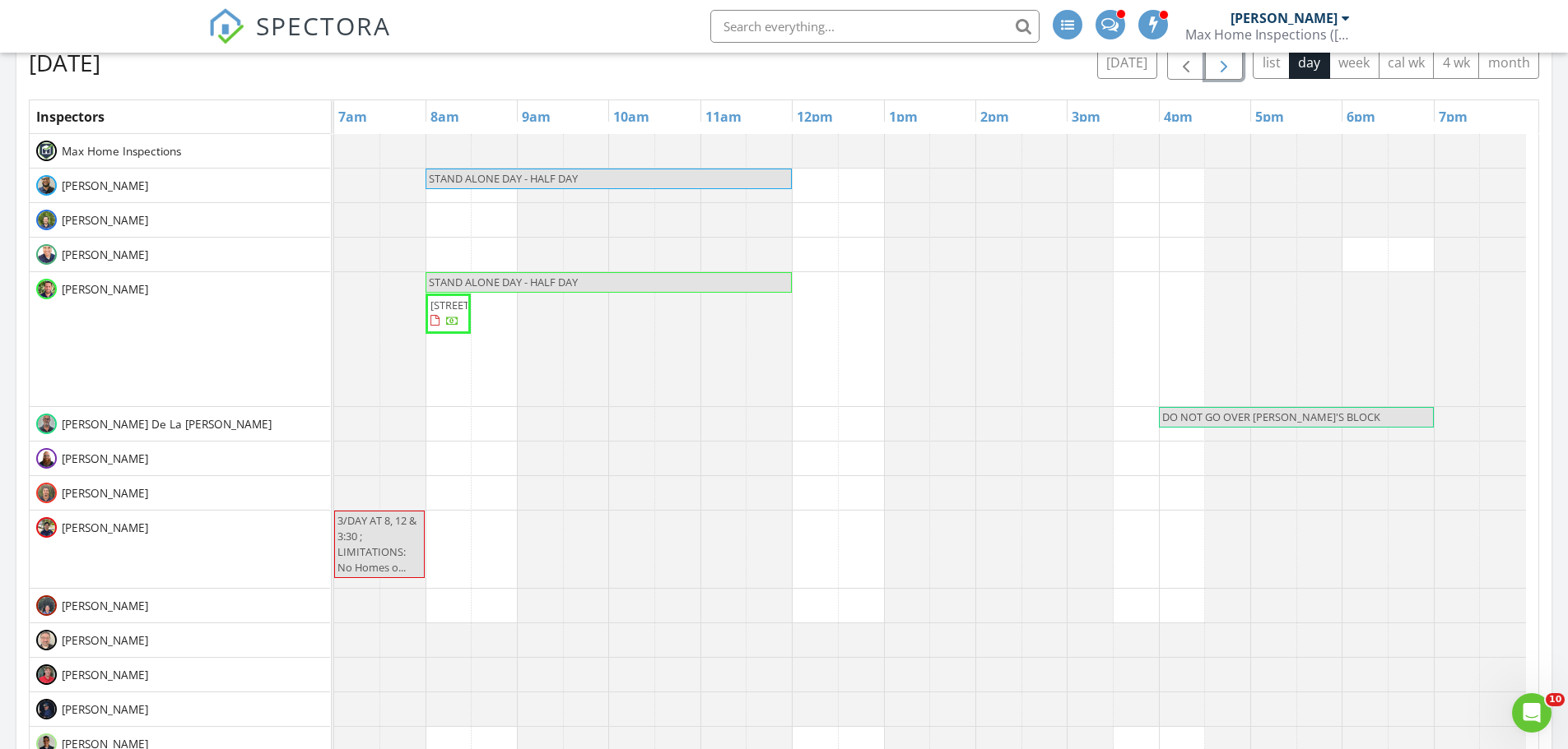
click at [1225, 70] on span "button" at bounding box center [1223, 63] width 20 height 20
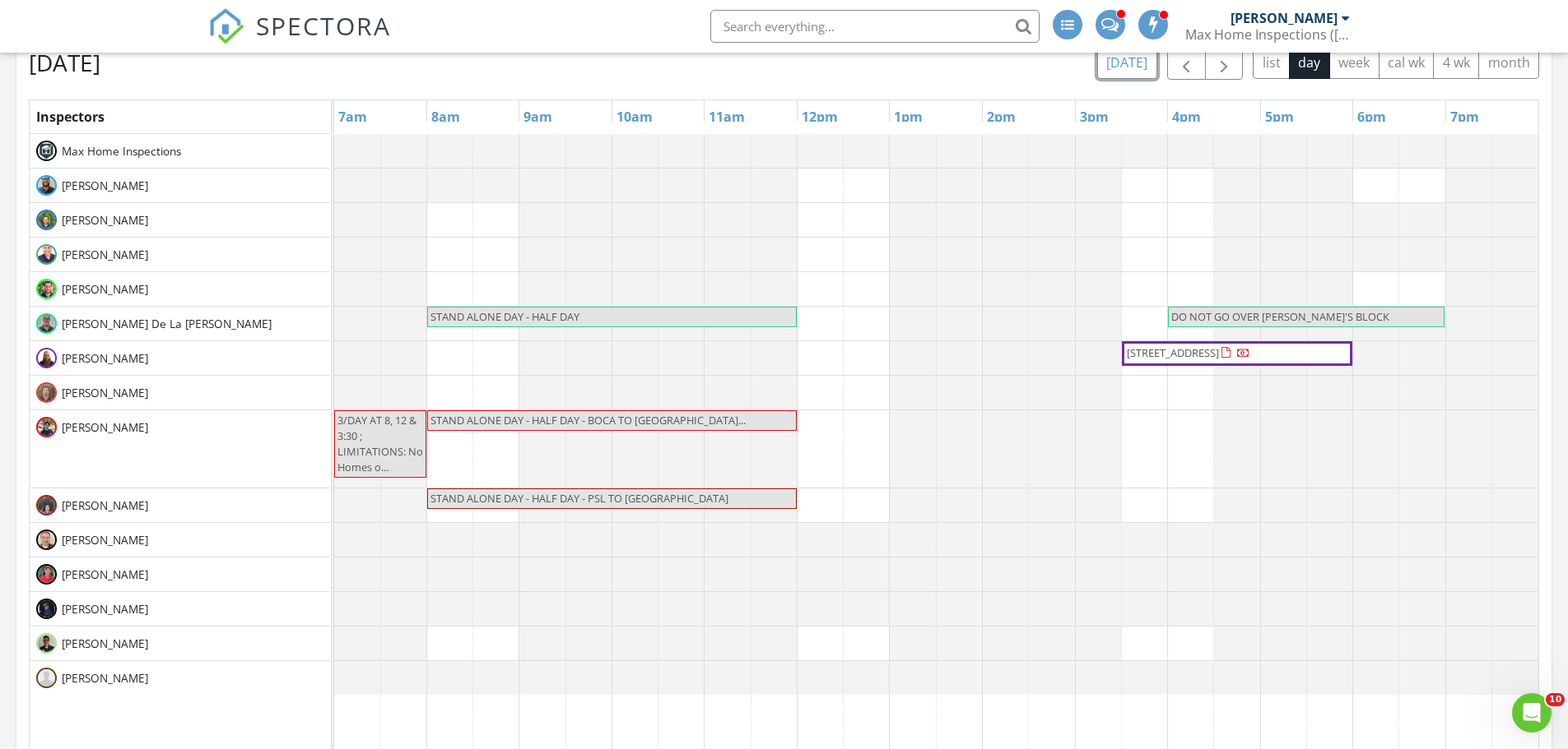
click at [1127, 77] on button "today" at bounding box center [1127, 63] width 60 height 32
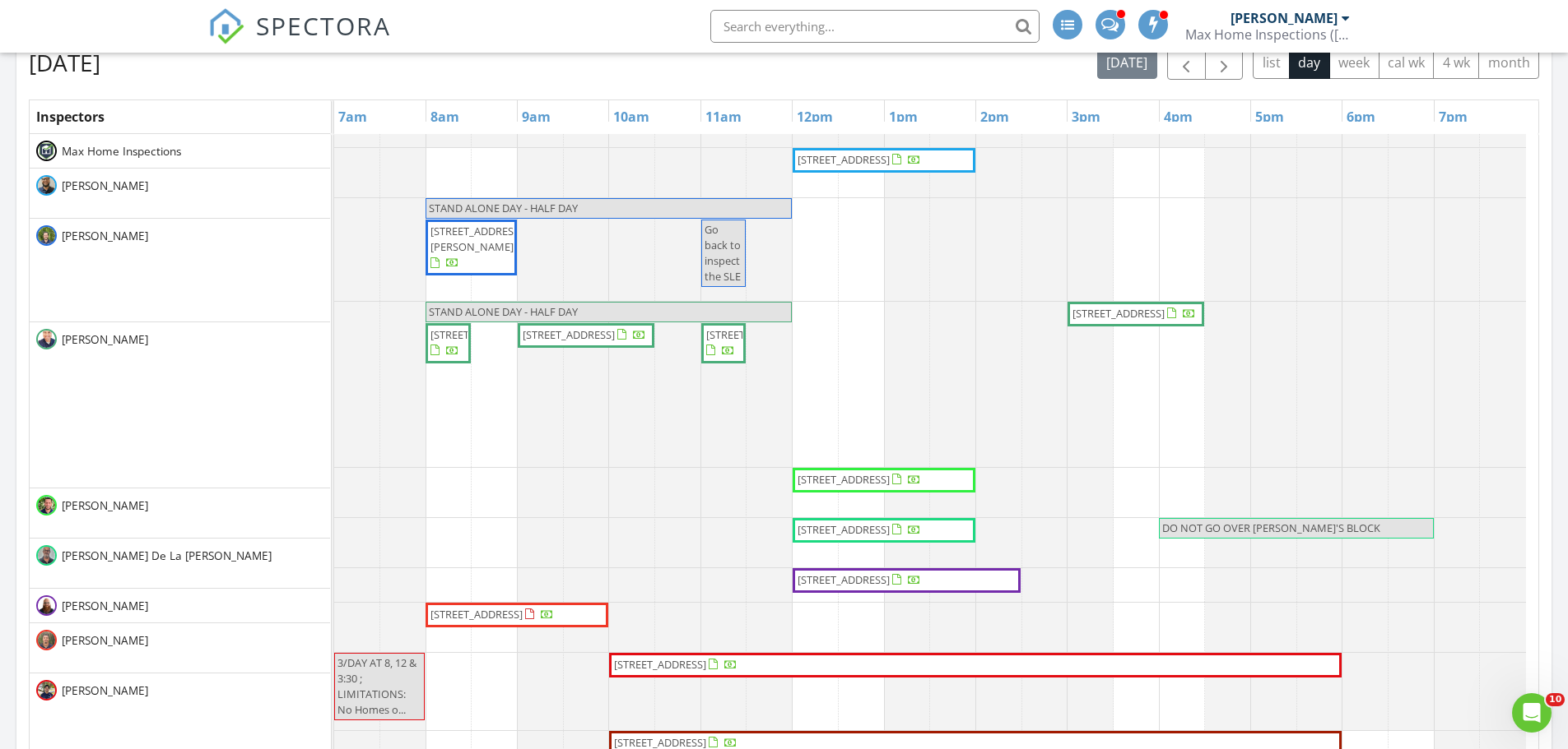
scroll to position [82, 0]
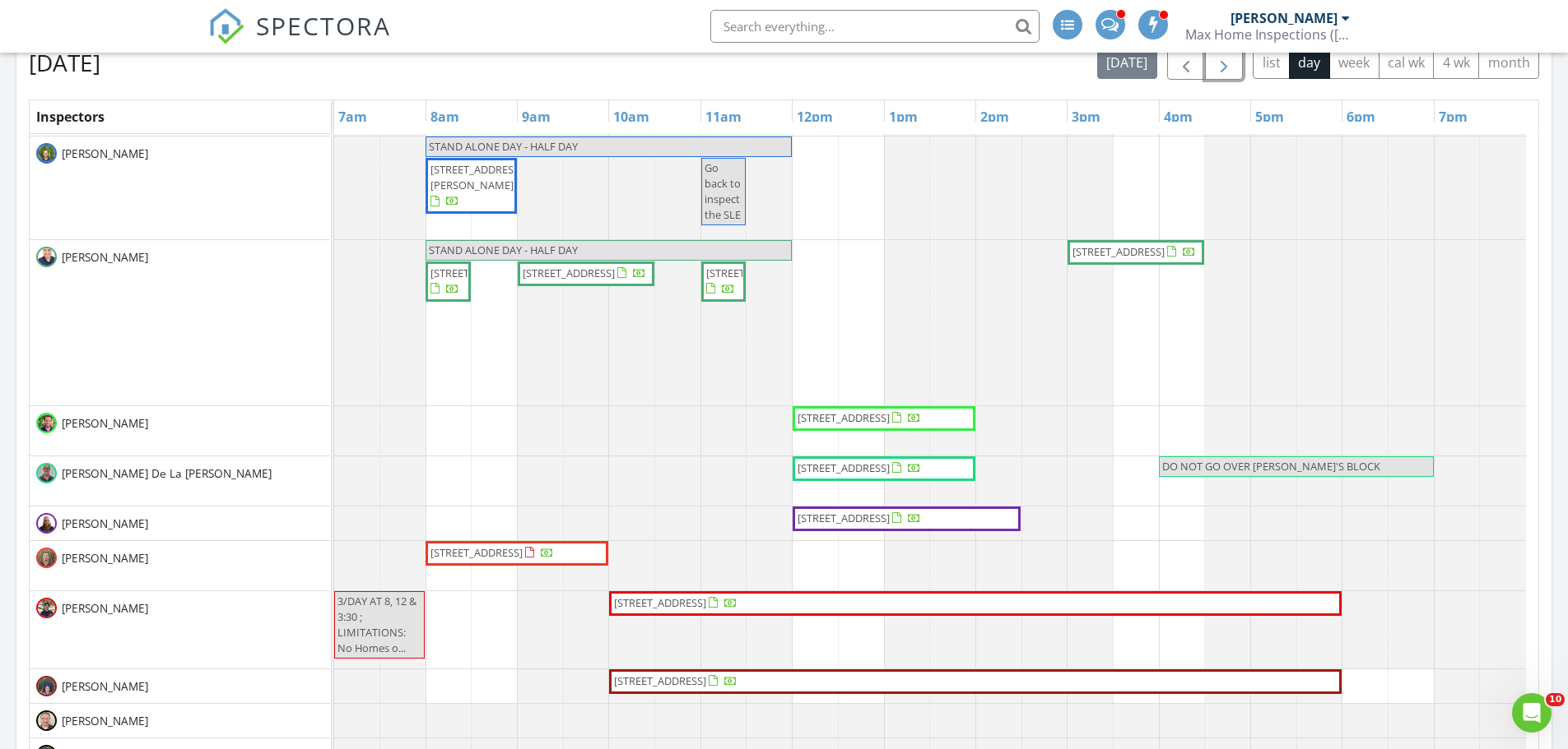
click at [1228, 69] on span "button" at bounding box center [1223, 63] width 20 height 20
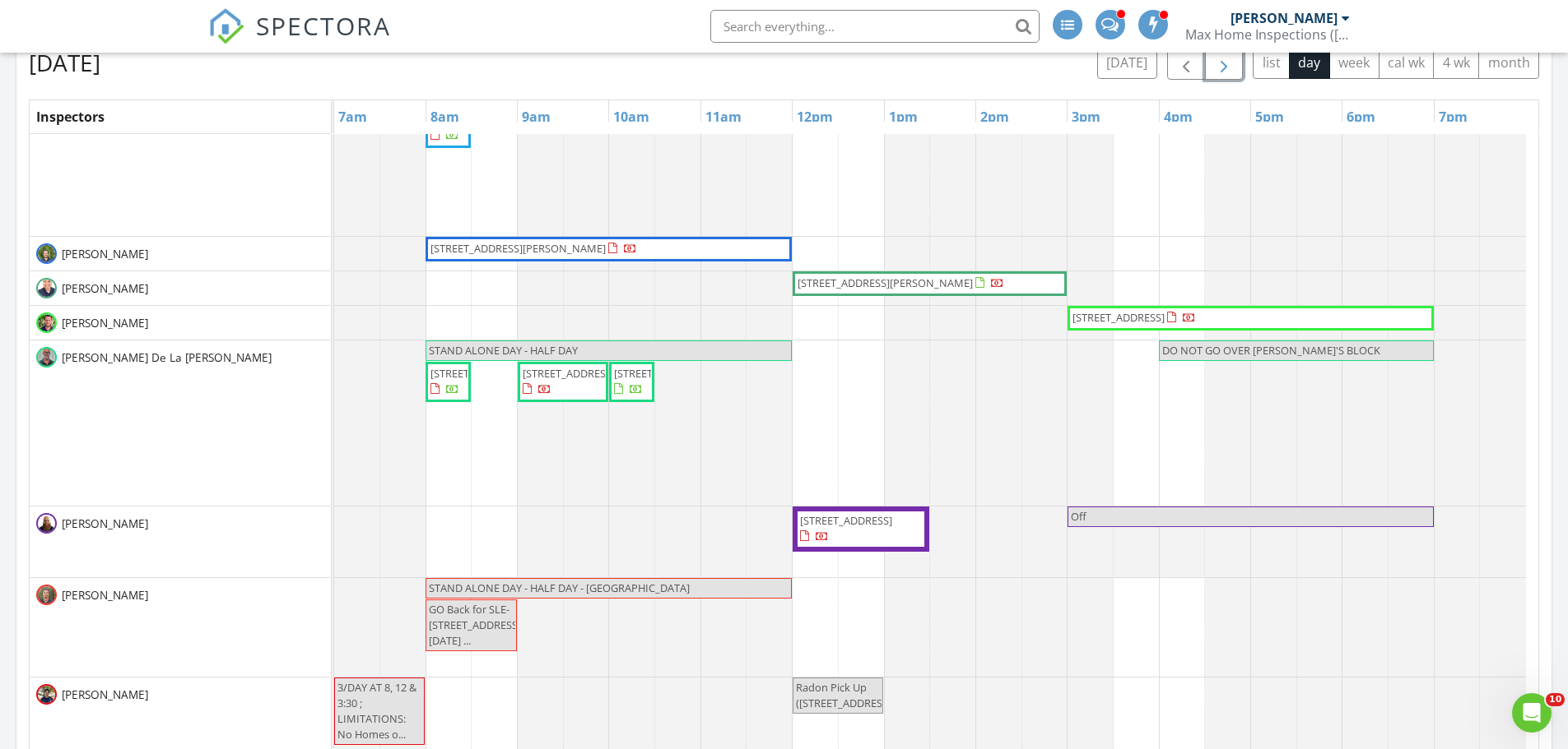
click at [1228, 69] on span "button" at bounding box center [1223, 63] width 20 height 20
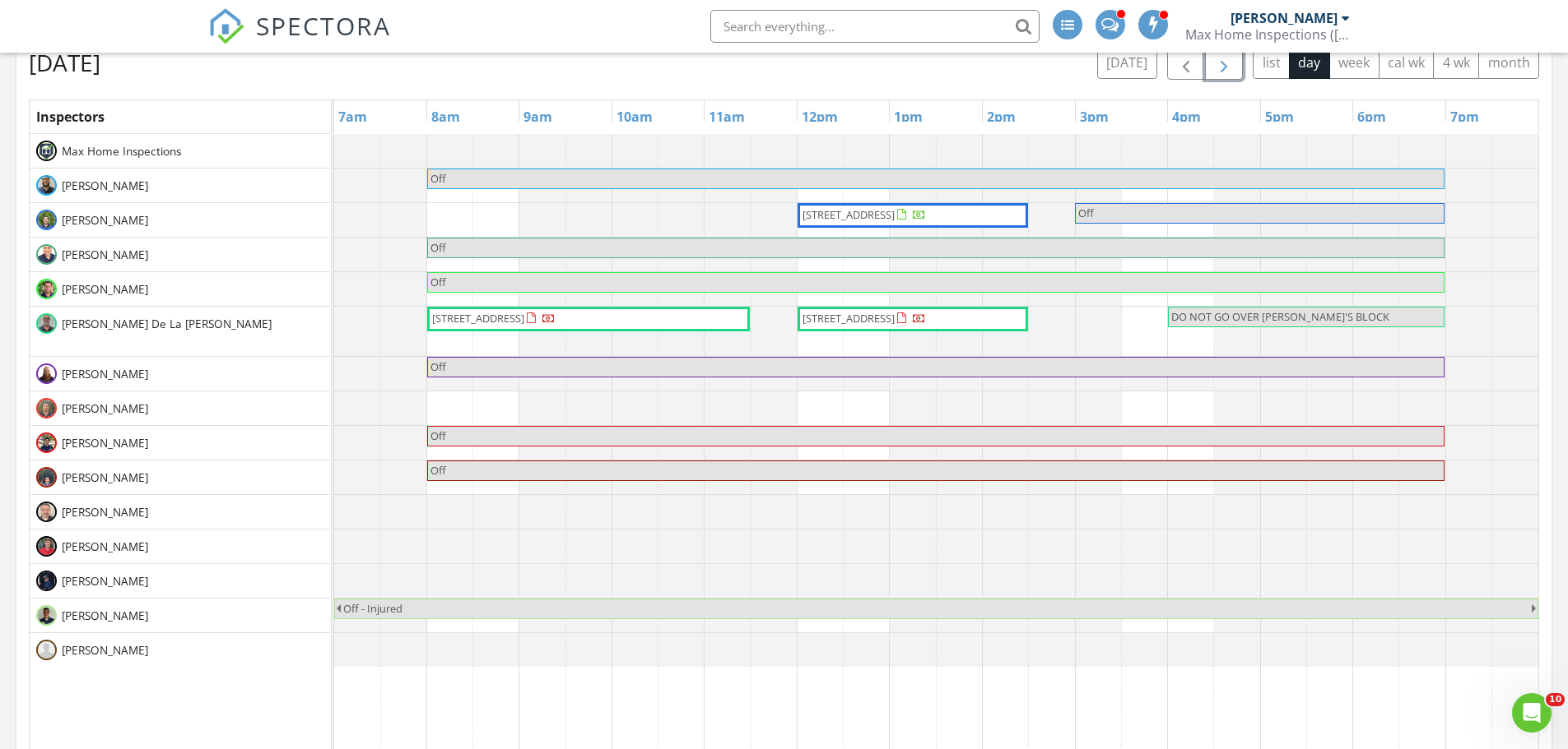
click at [1228, 69] on span "button" at bounding box center [1223, 63] width 20 height 20
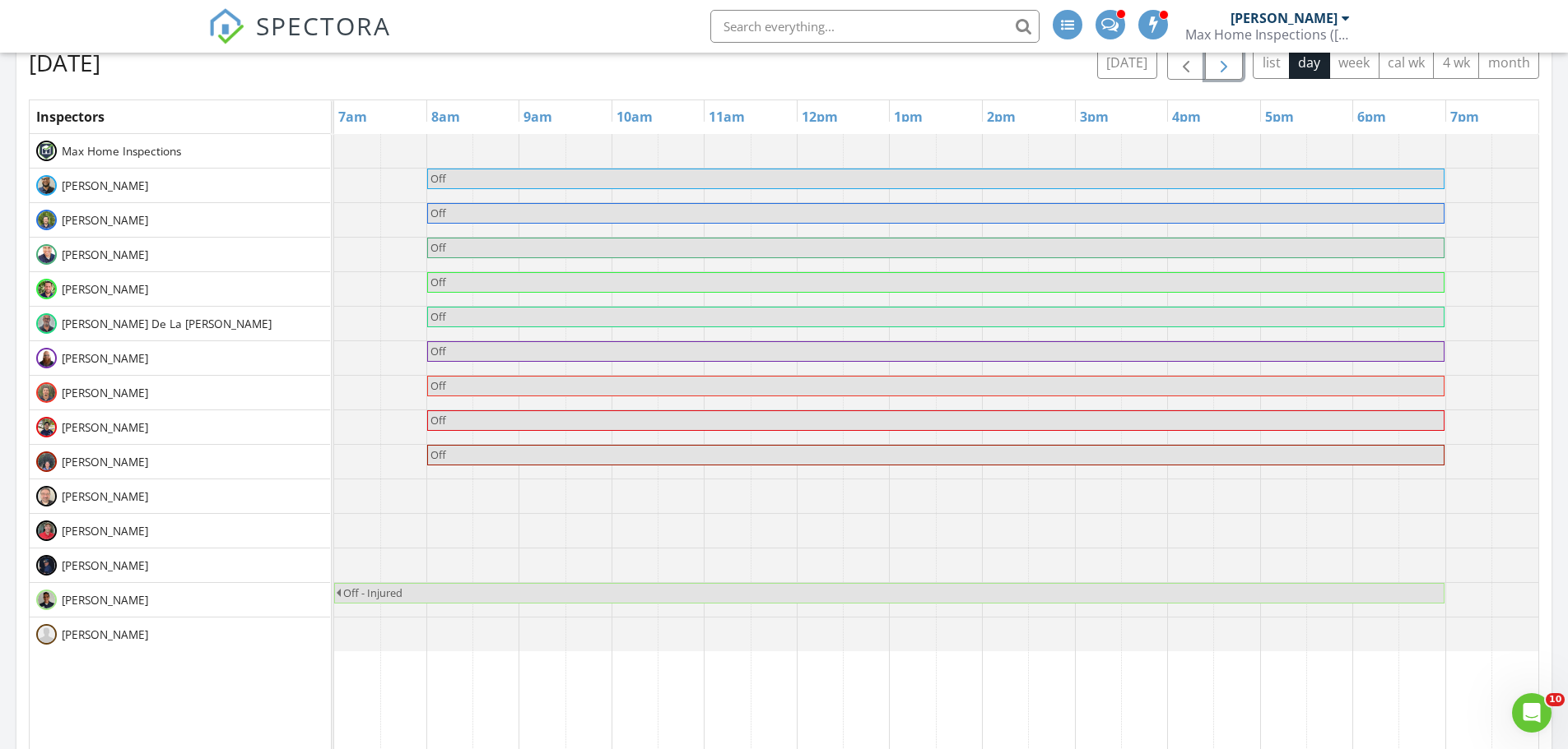
click at [1228, 70] on span "button" at bounding box center [1223, 63] width 20 height 20
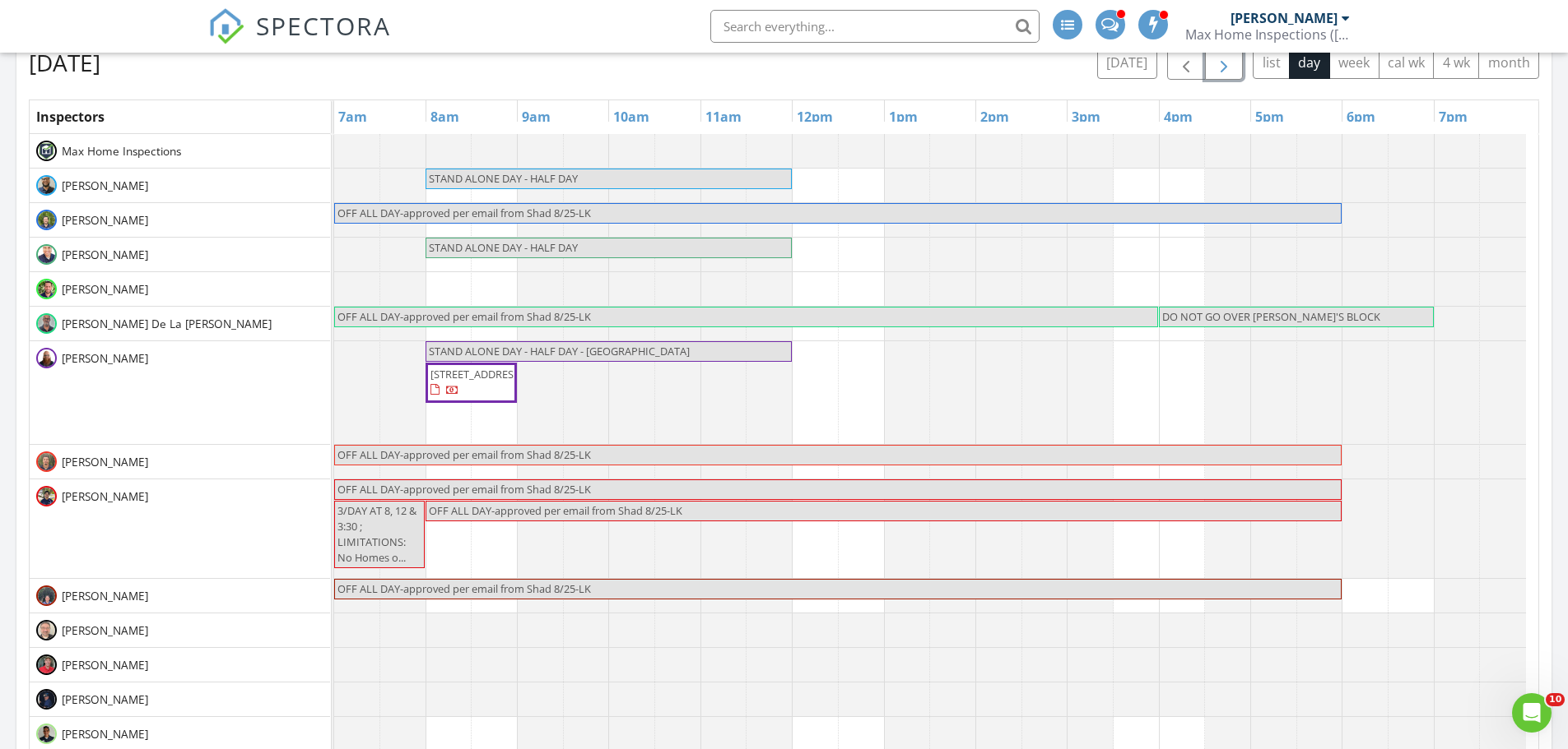
click at [1228, 70] on span "button" at bounding box center [1223, 63] width 20 height 20
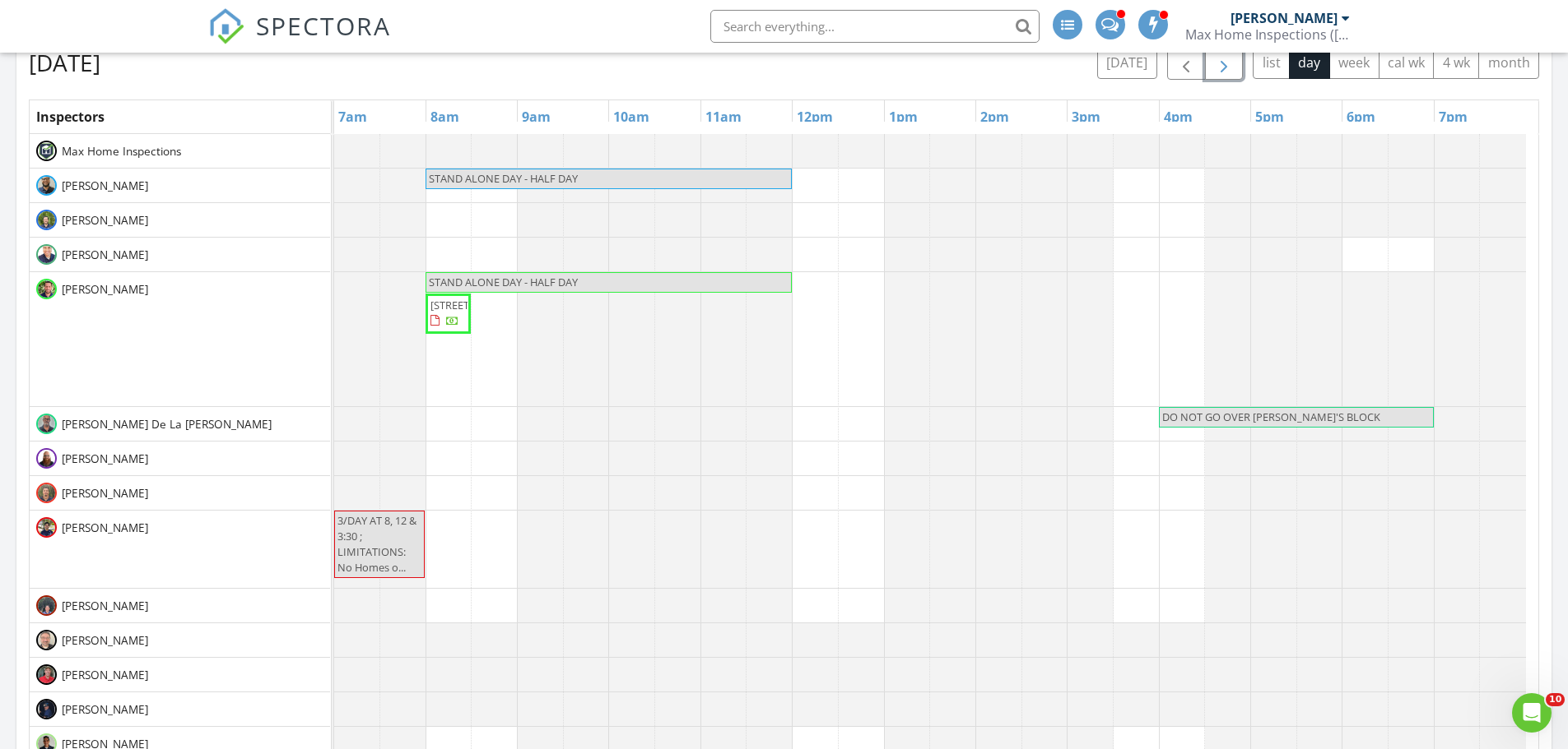
click at [1228, 70] on span "button" at bounding box center [1223, 63] width 20 height 20
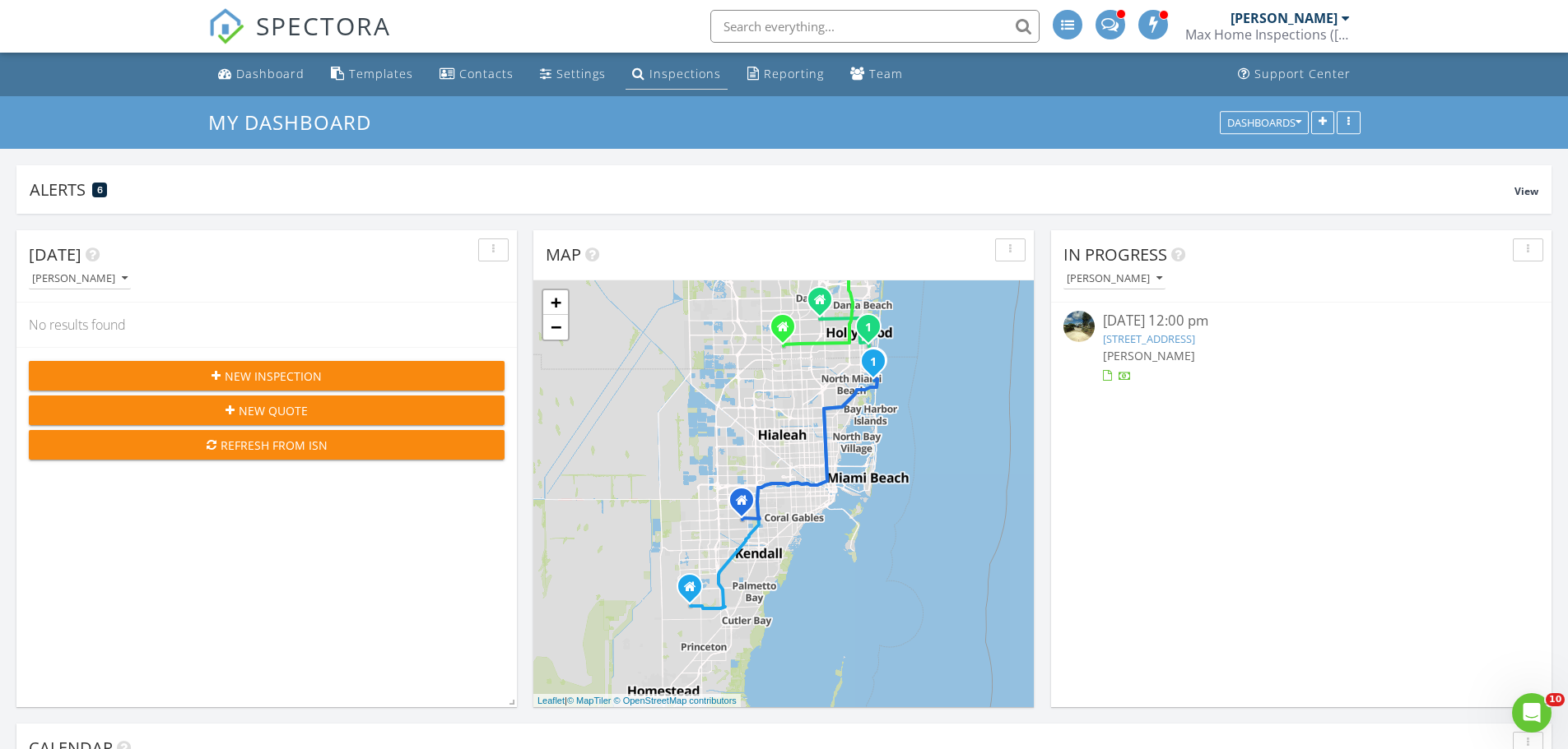
click at [661, 58] on li "Inspections" at bounding box center [676, 74] width 109 height 44
click at [658, 71] on div "Inspections" at bounding box center [685, 73] width 71 height 16
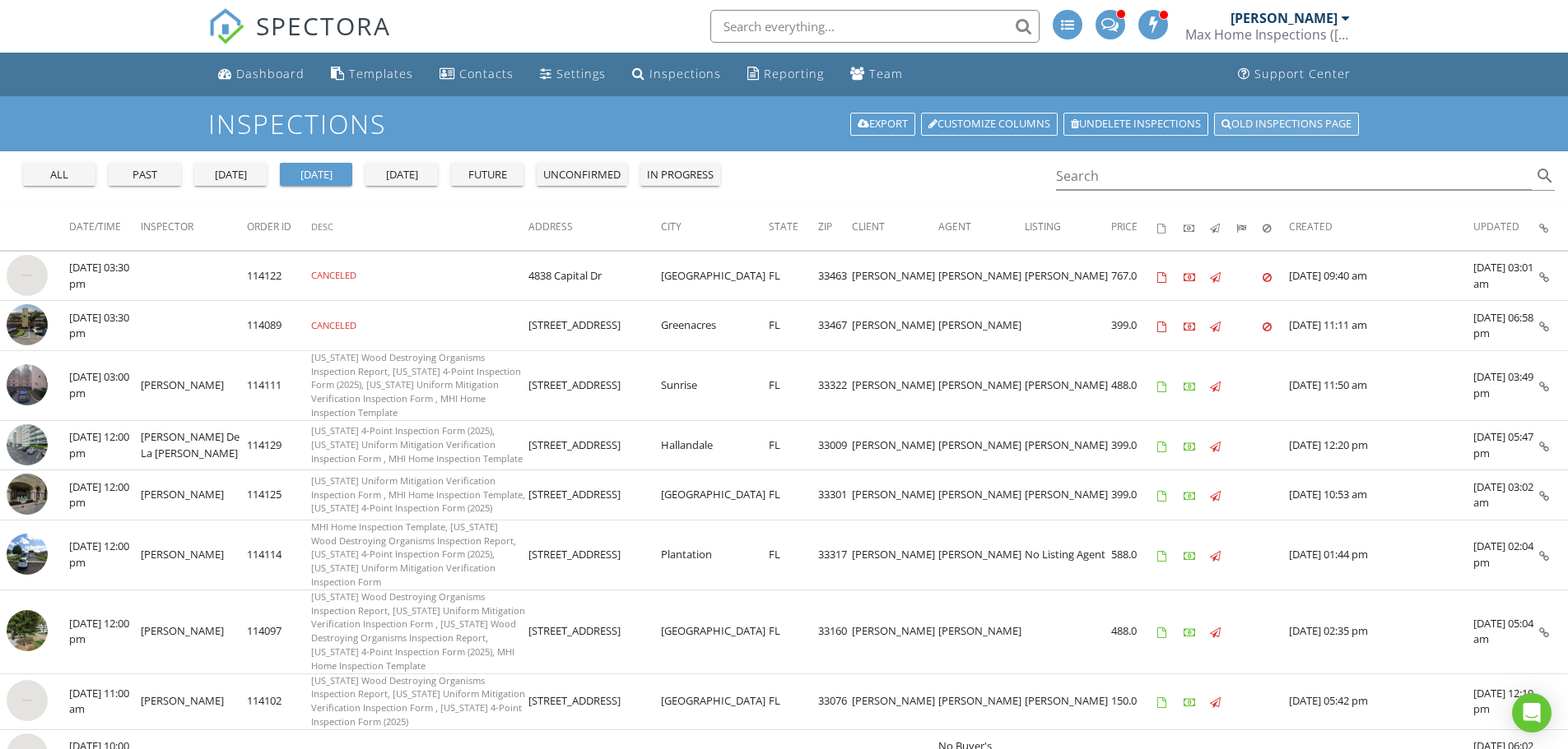
click at [1259, 124] on link "Old inspections page" at bounding box center [1286, 124] width 144 height 23
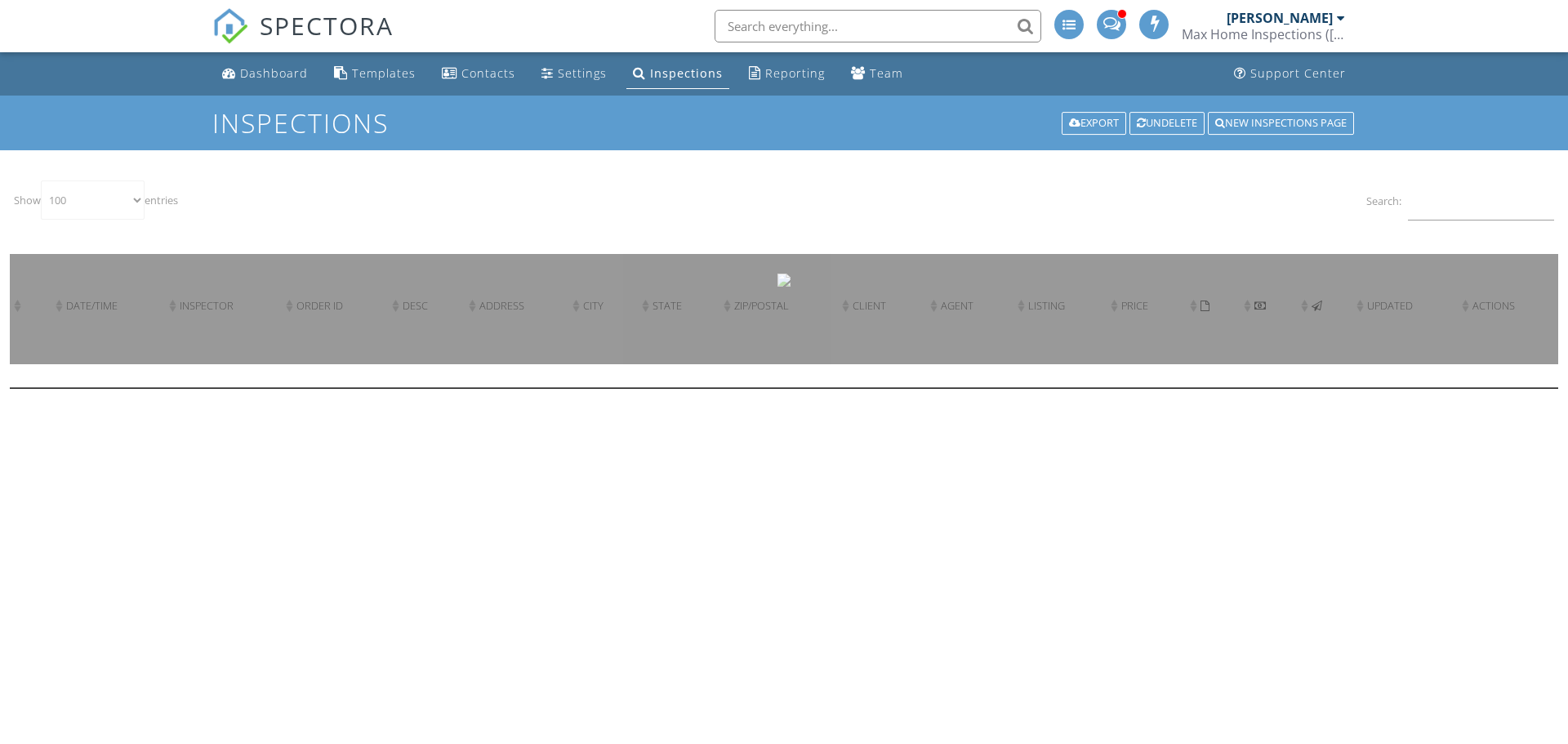
select select "100"
click at [1491, 212] on input "Search:" at bounding box center [1481, 200] width 146 height 40
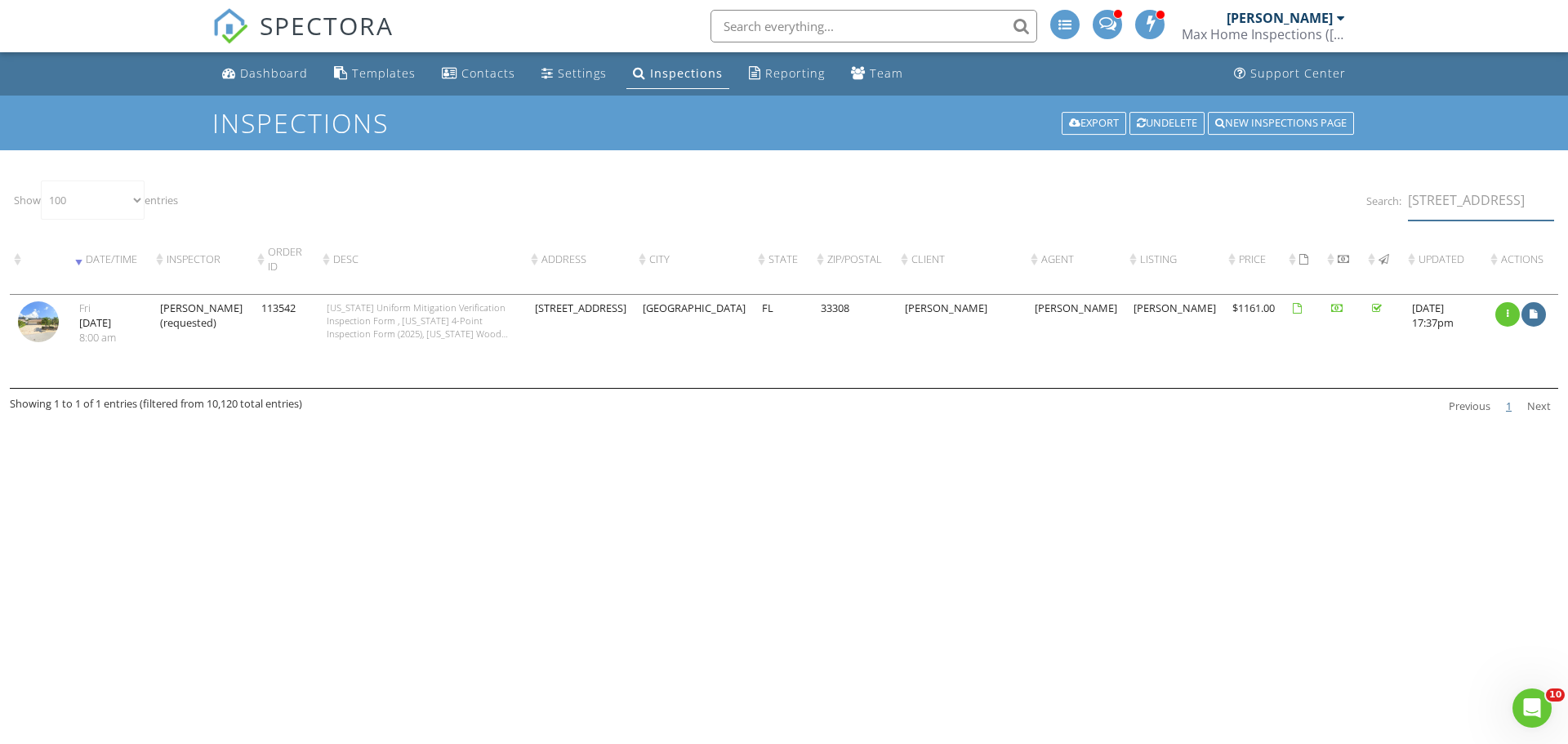
type input "[STREET_ADDRESS]"
click at [41, 318] on img at bounding box center [38, 322] width 41 height 41
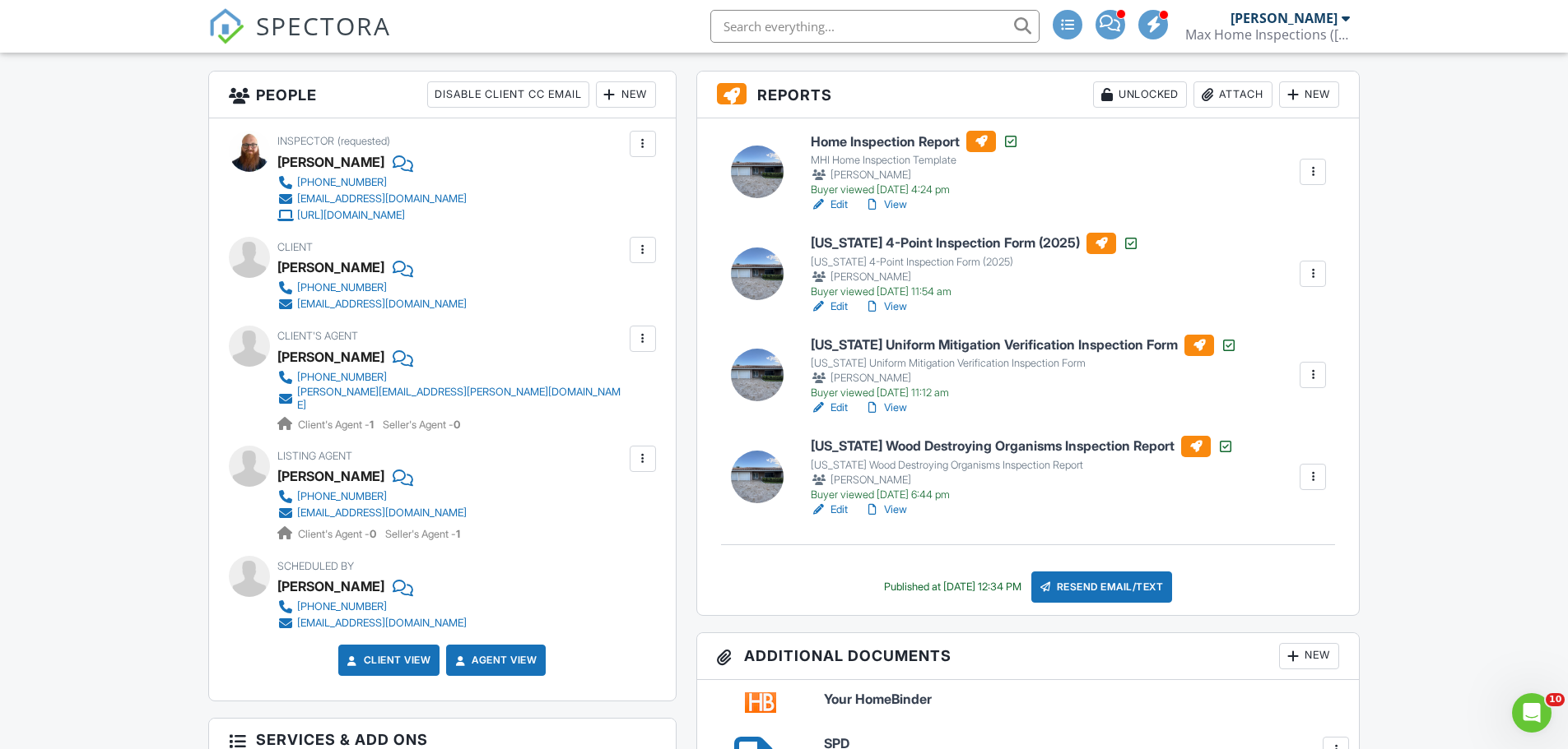
click at [898, 309] on link "View" at bounding box center [885, 307] width 43 height 17
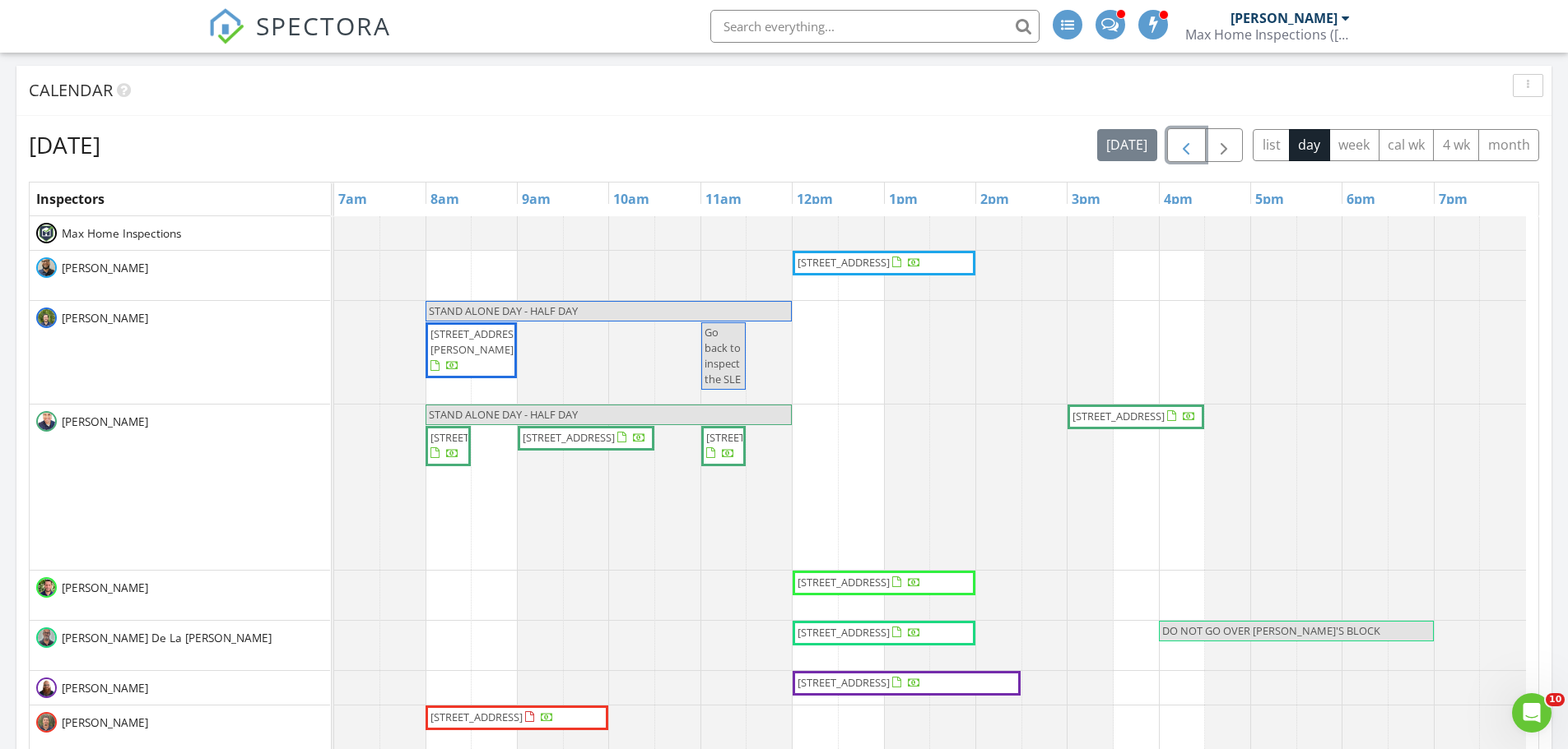
click at [1181, 154] on span "button" at bounding box center [1185, 145] width 20 height 20
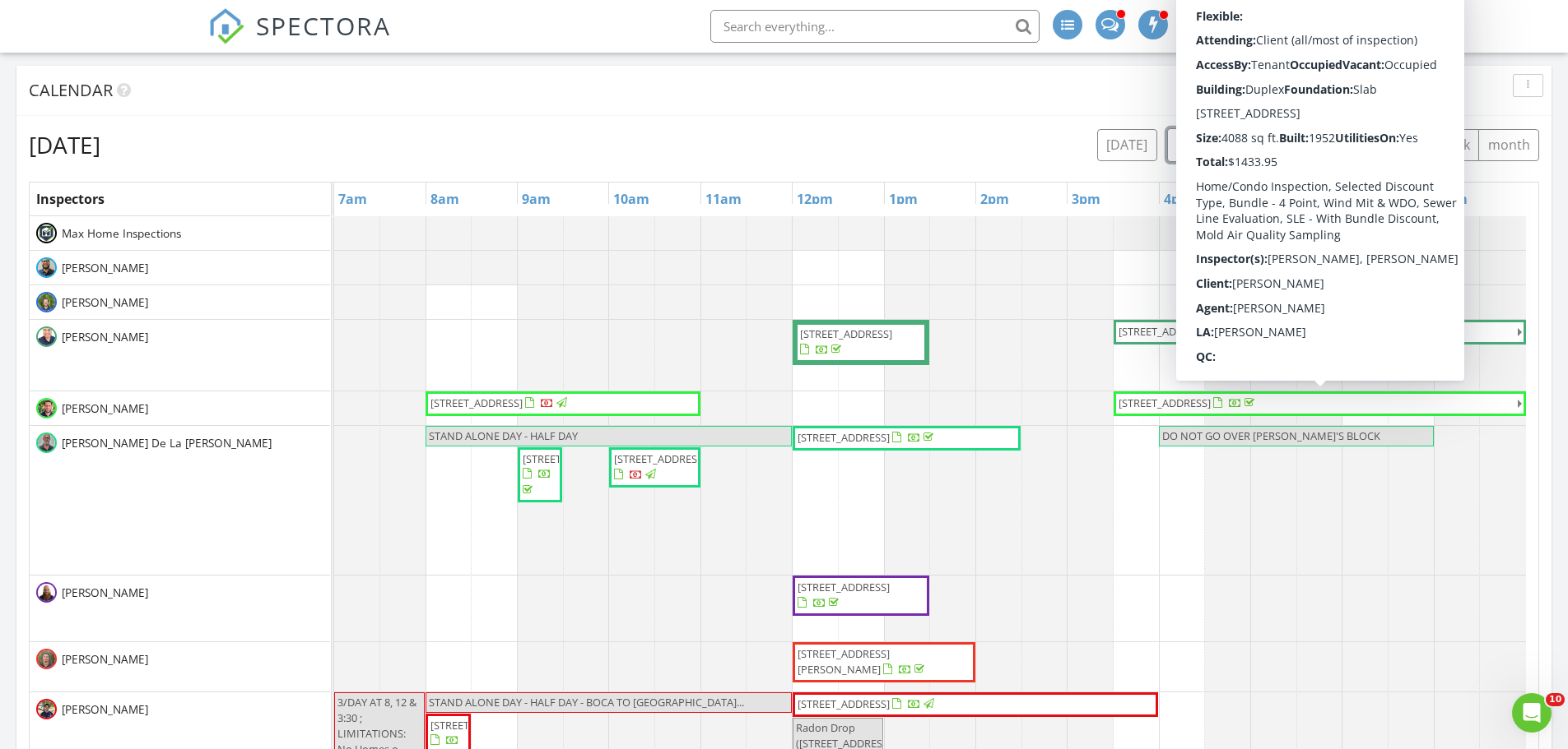
click at [1198, 402] on span "242 SW 9th St, Dania Beach 33004" at bounding box center [1165, 403] width 92 height 15
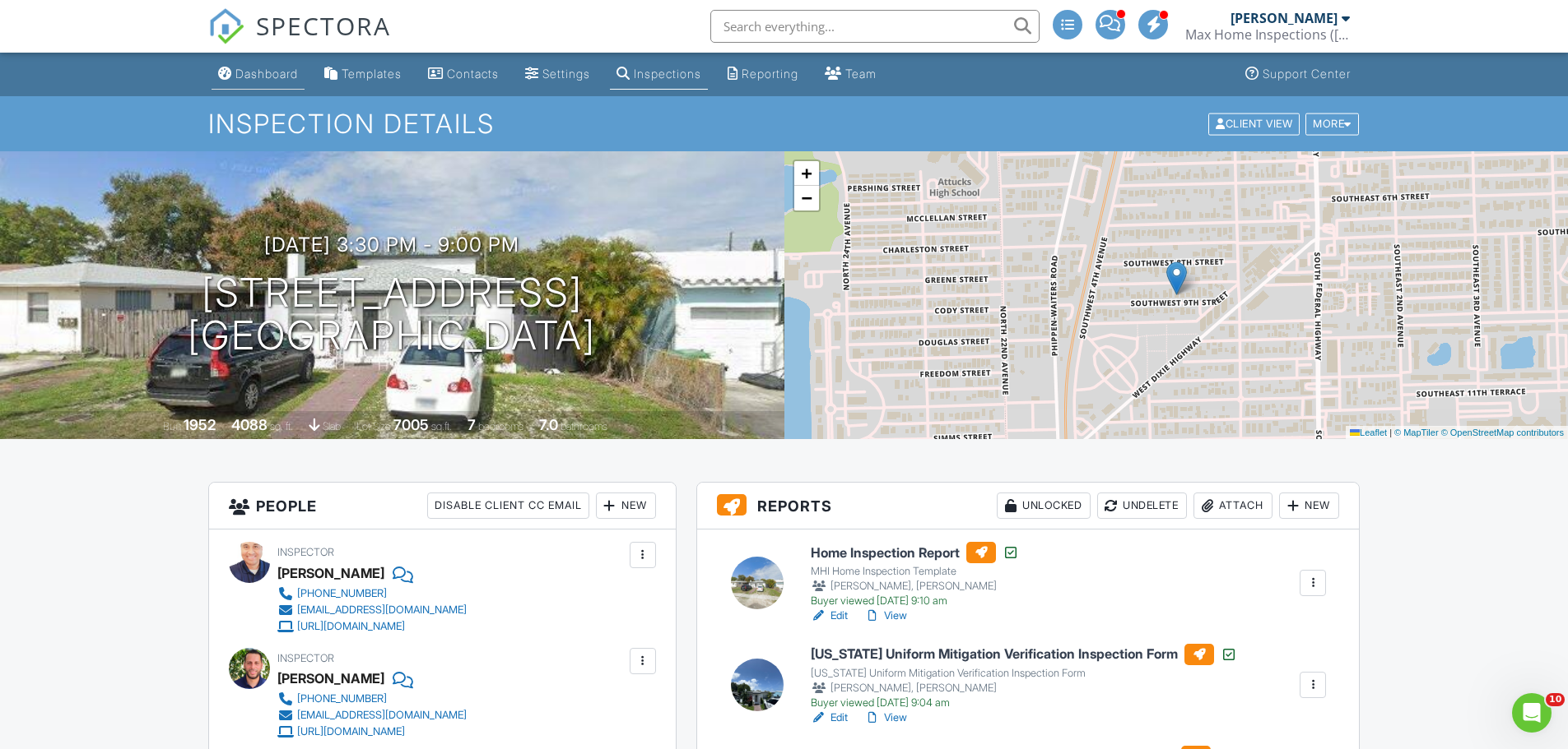
click at [267, 69] on div "Dashboard" at bounding box center [266, 73] width 63 height 14
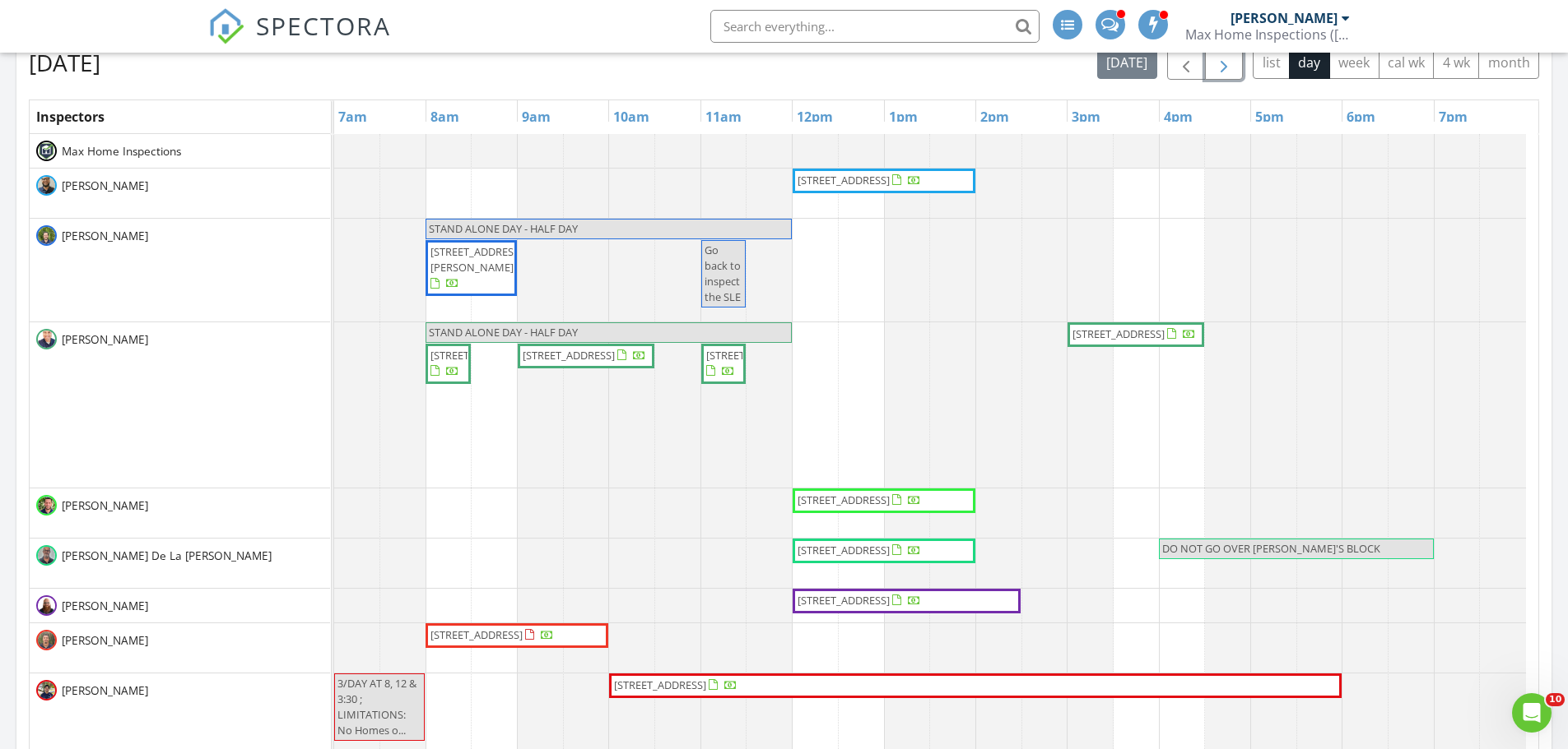
click at [1220, 73] on span "button" at bounding box center [1223, 63] width 20 height 20
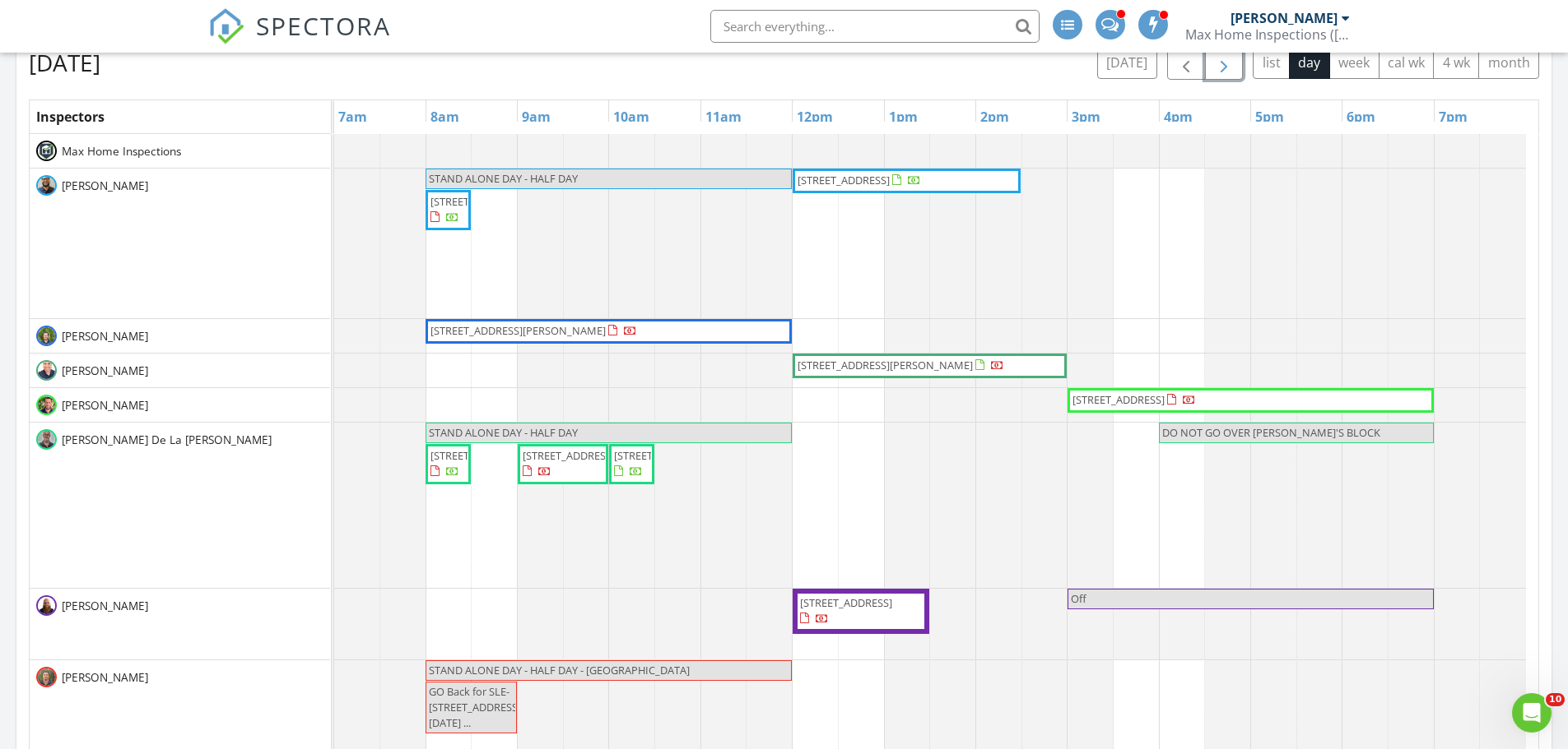
click at [1220, 73] on span "button" at bounding box center [1223, 63] width 20 height 20
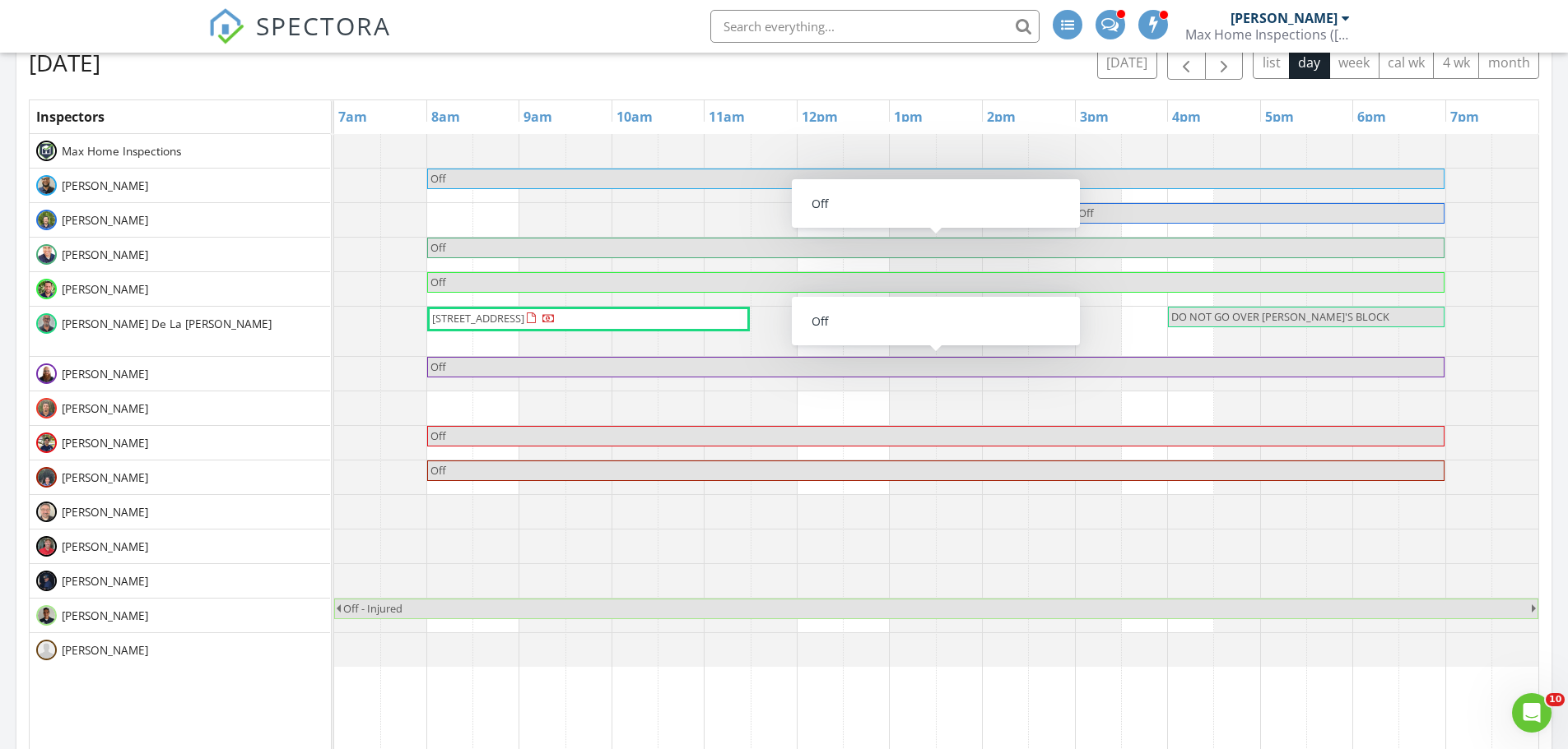
click at [181, 441] on div "[PERSON_NAME]" at bounding box center [180, 443] width 300 height 34
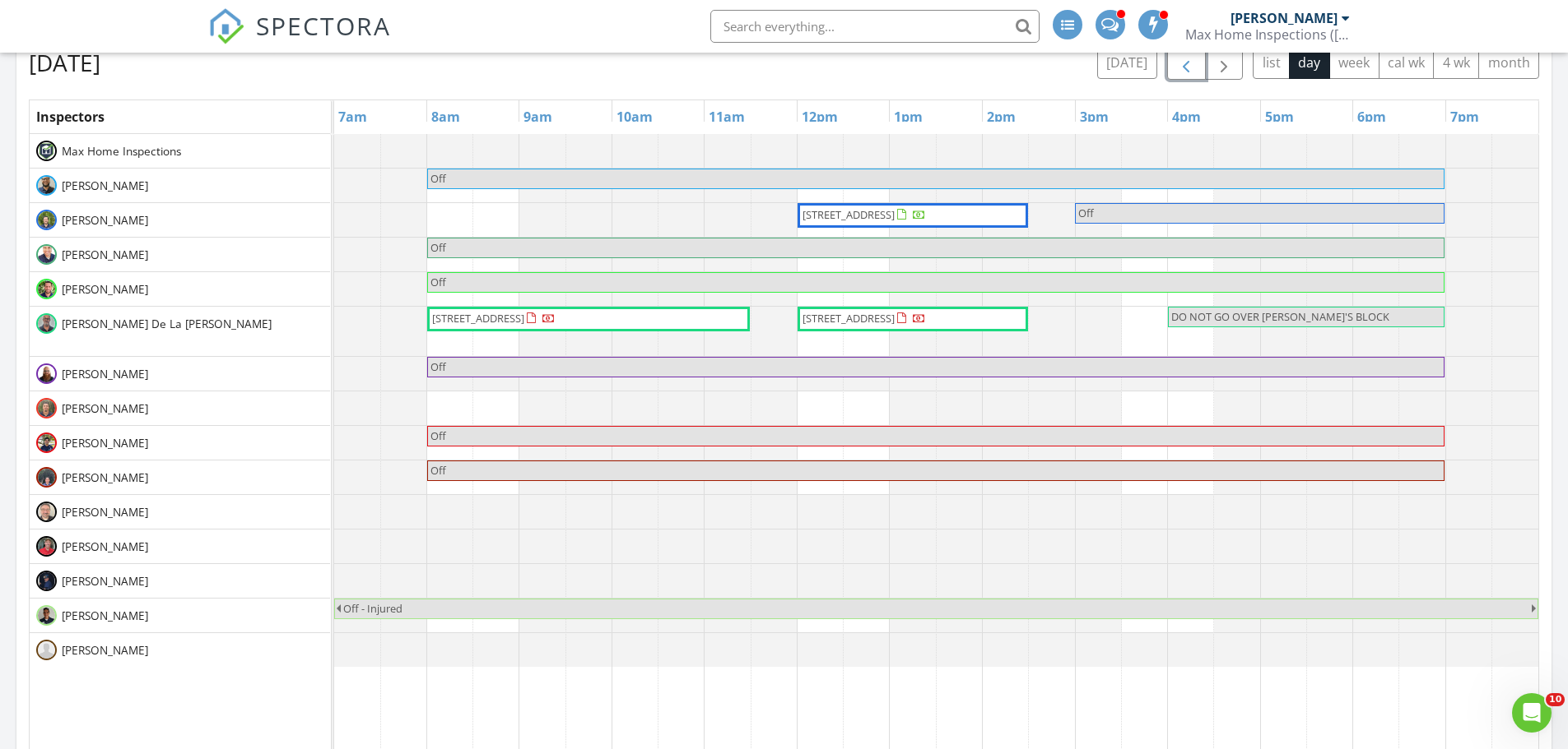
click at [1181, 72] on span "button" at bounding box center [1185, 63] width 20 height 20
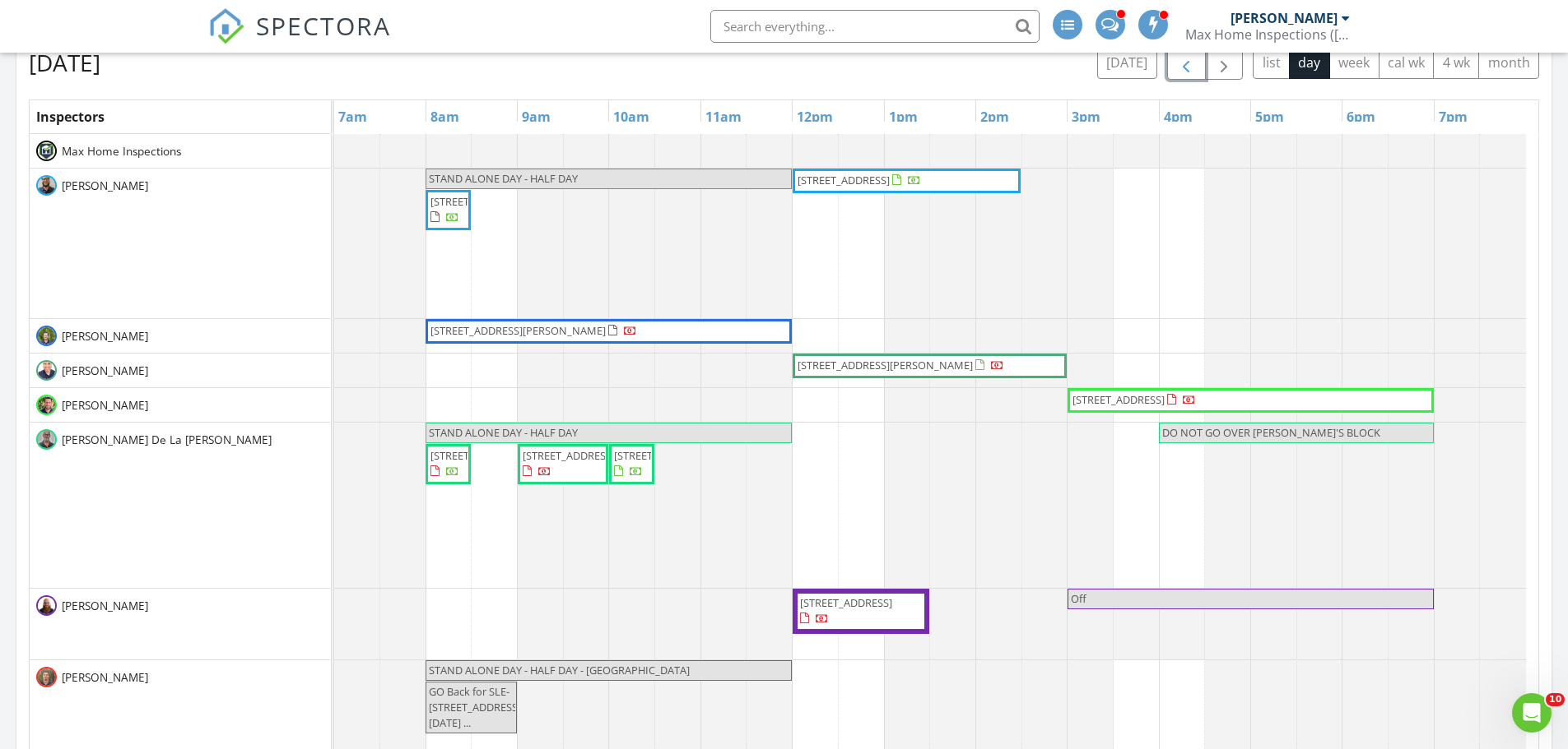
click at [1181, 72] on span "button" at bounding box center [1185, 63] width 20 height 20
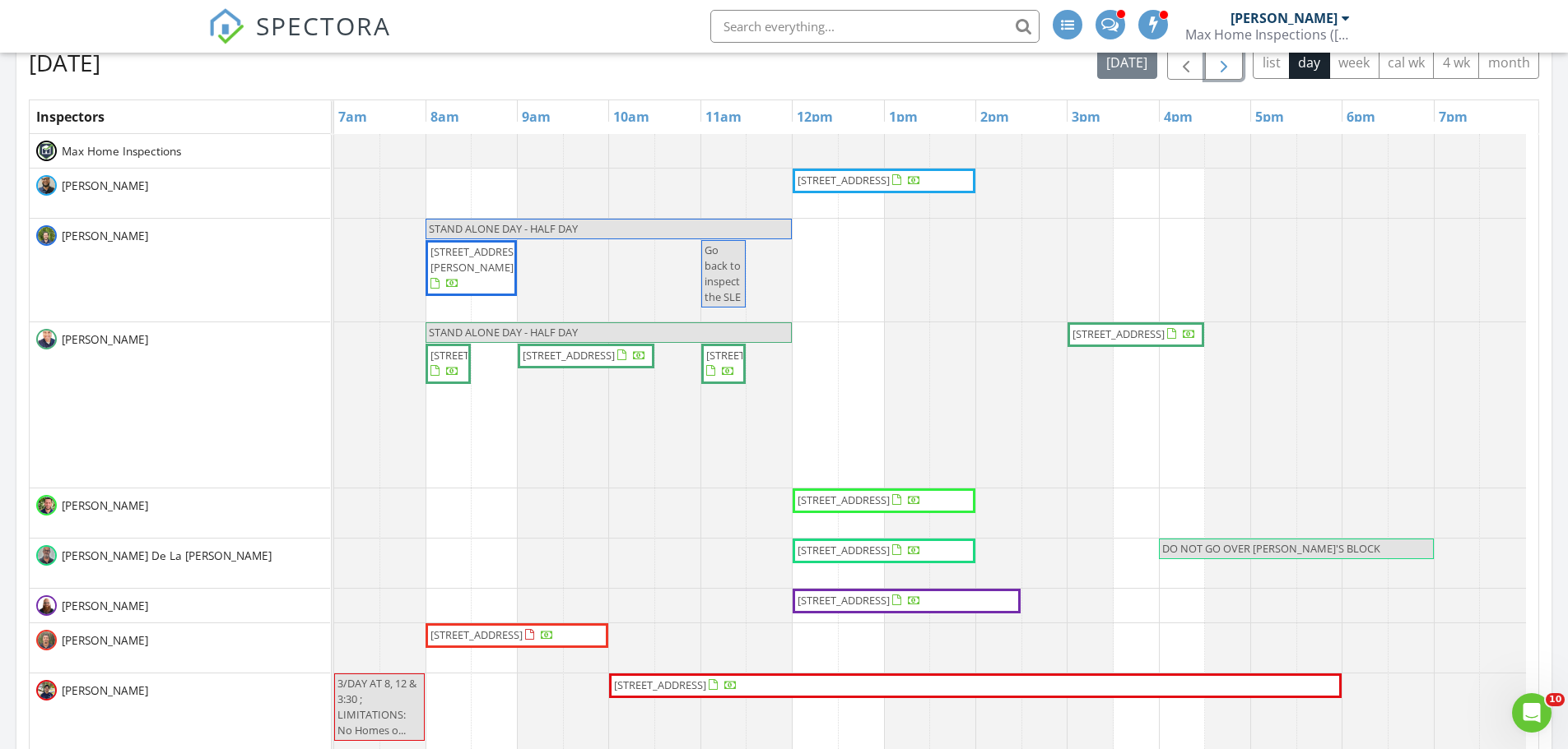
click at [1226, 73] on span "button" at bounding box center [1223, 63] width 20 height 20
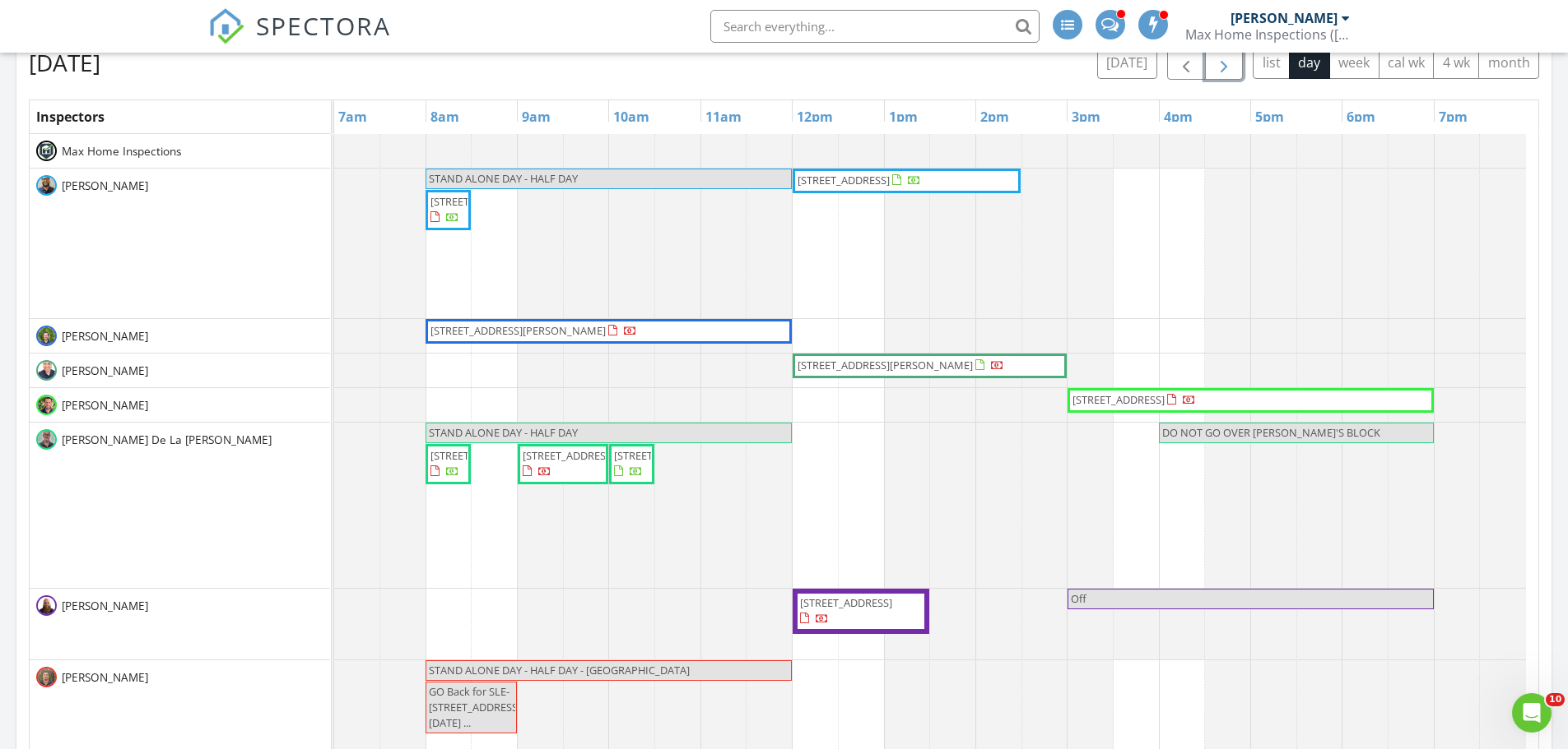
click at [1223, 71] on span "button" at bounding box center [1223, 63] width 20 height 20
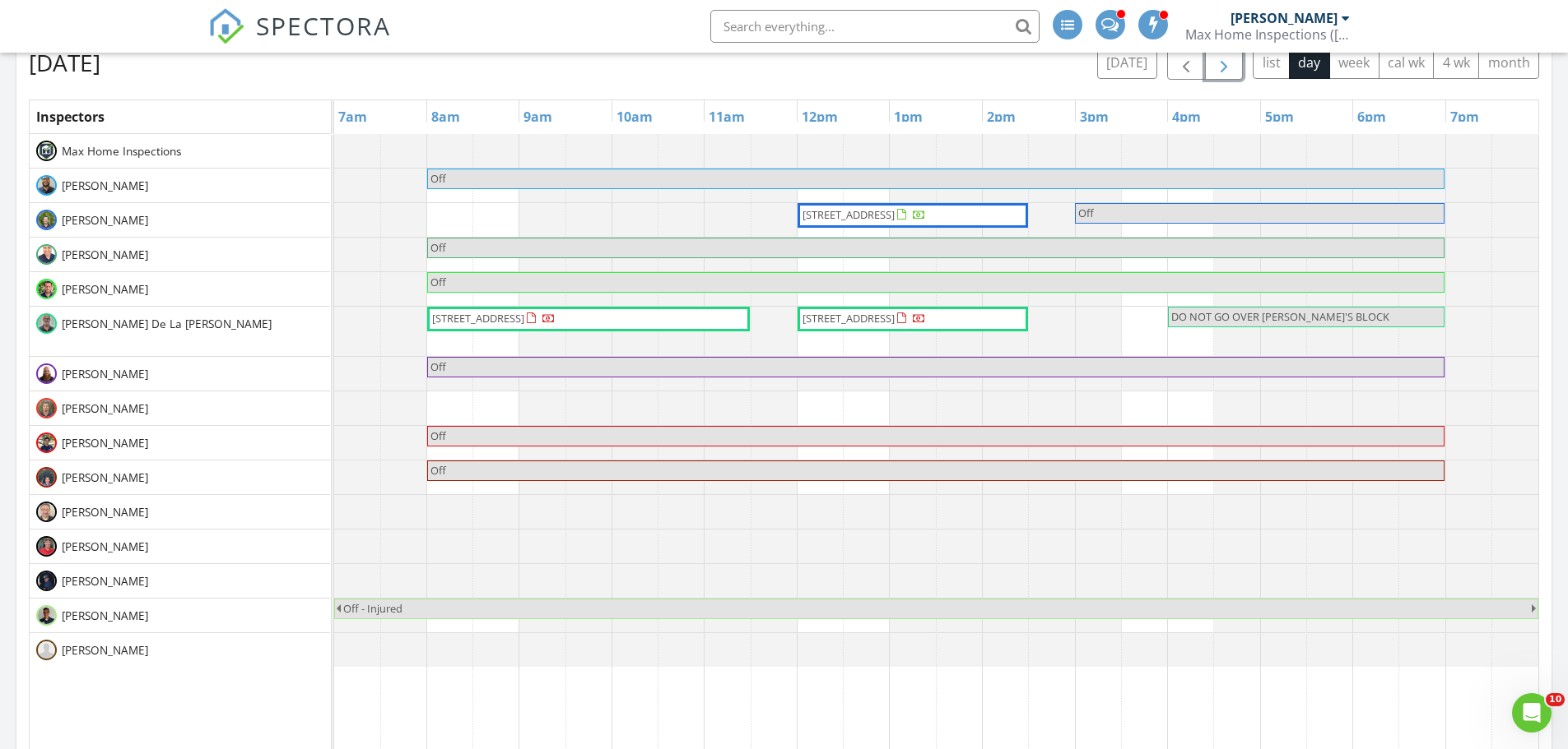
click at [1223, 71] on span "button" at bounding box center [1223, 63] width 20 height 20
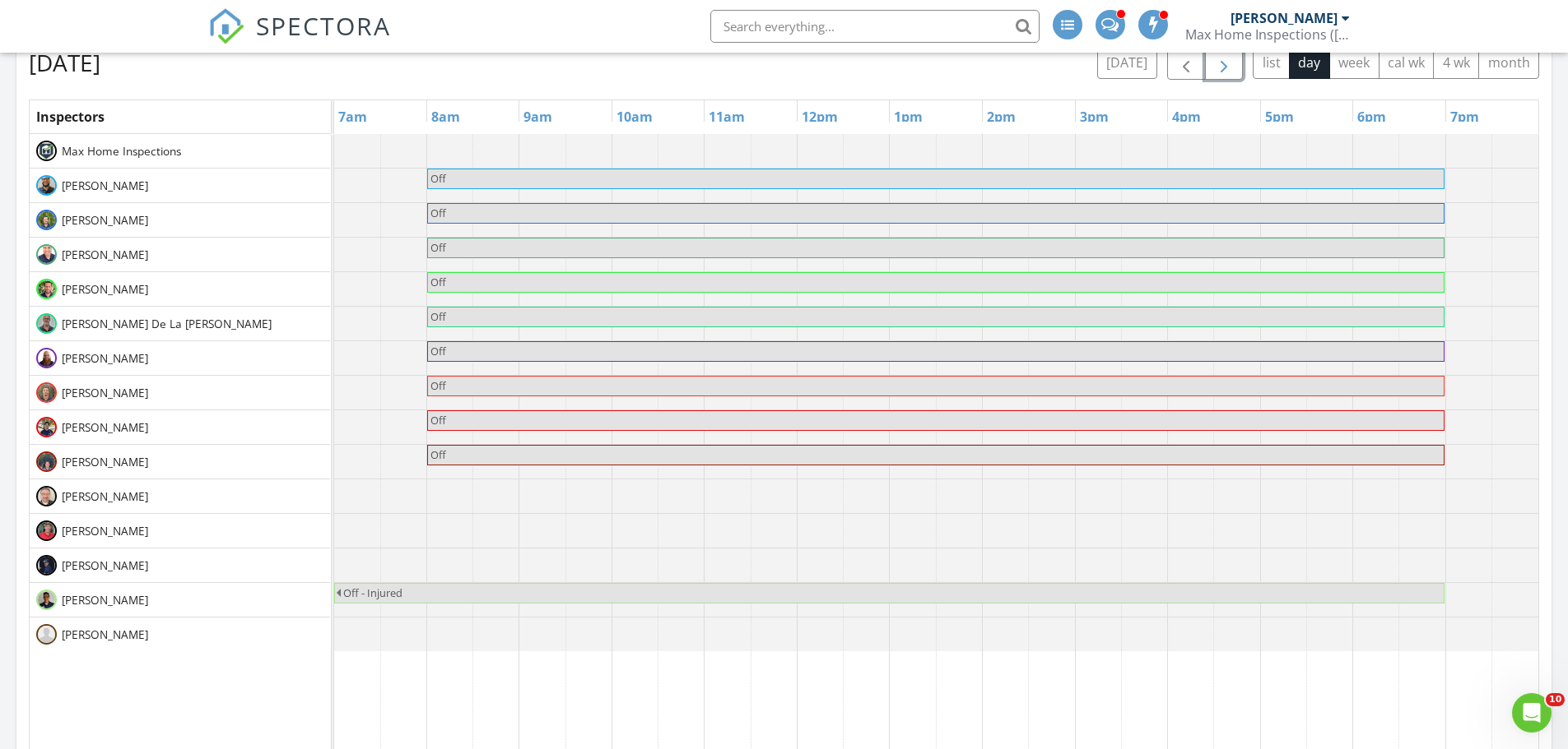
click at [1223, 71] on span "button" at bounding box center [1223, 63] width 20 height 20
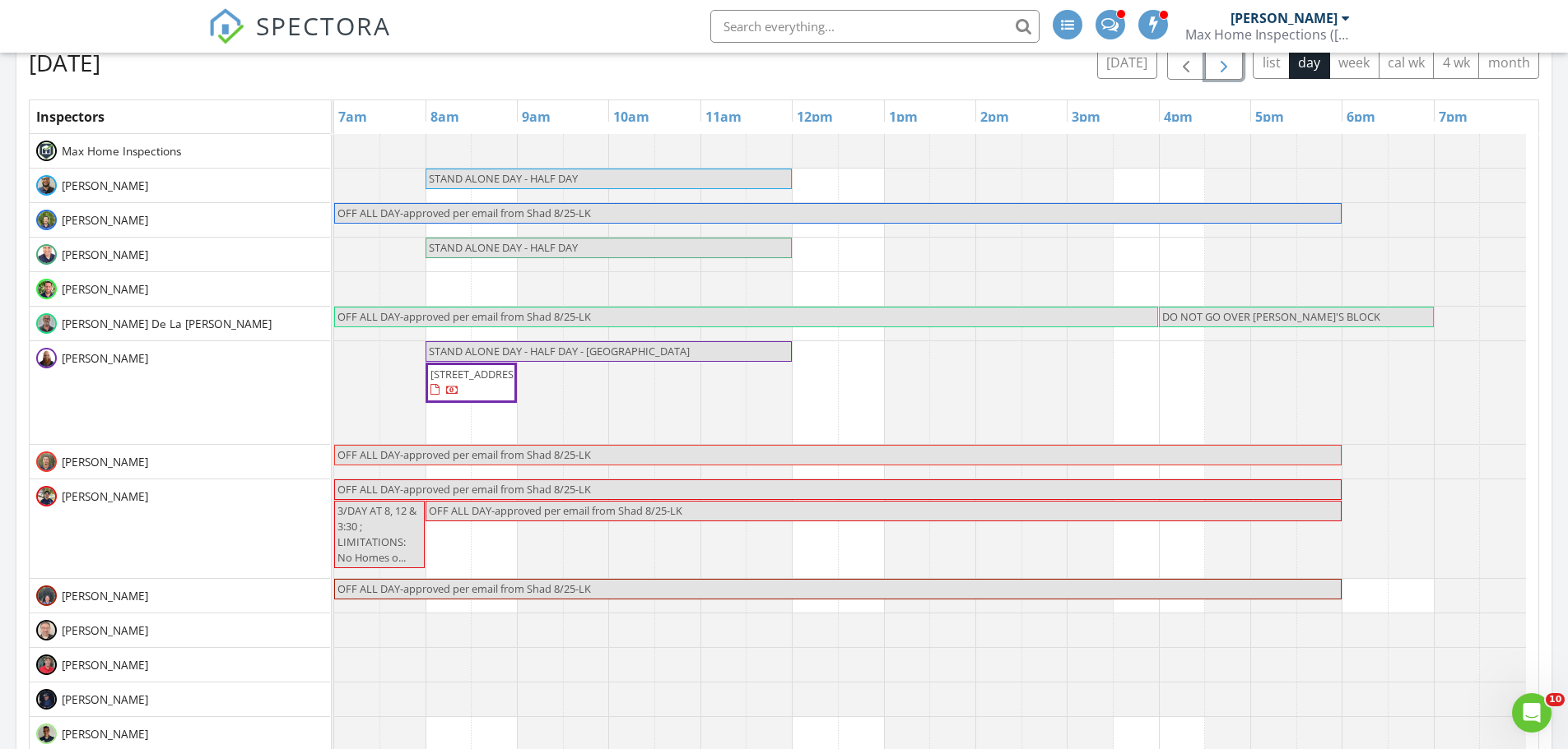
click at [1223, 70] on span "button" at bounding box center [1223, 63] width 20 height 20
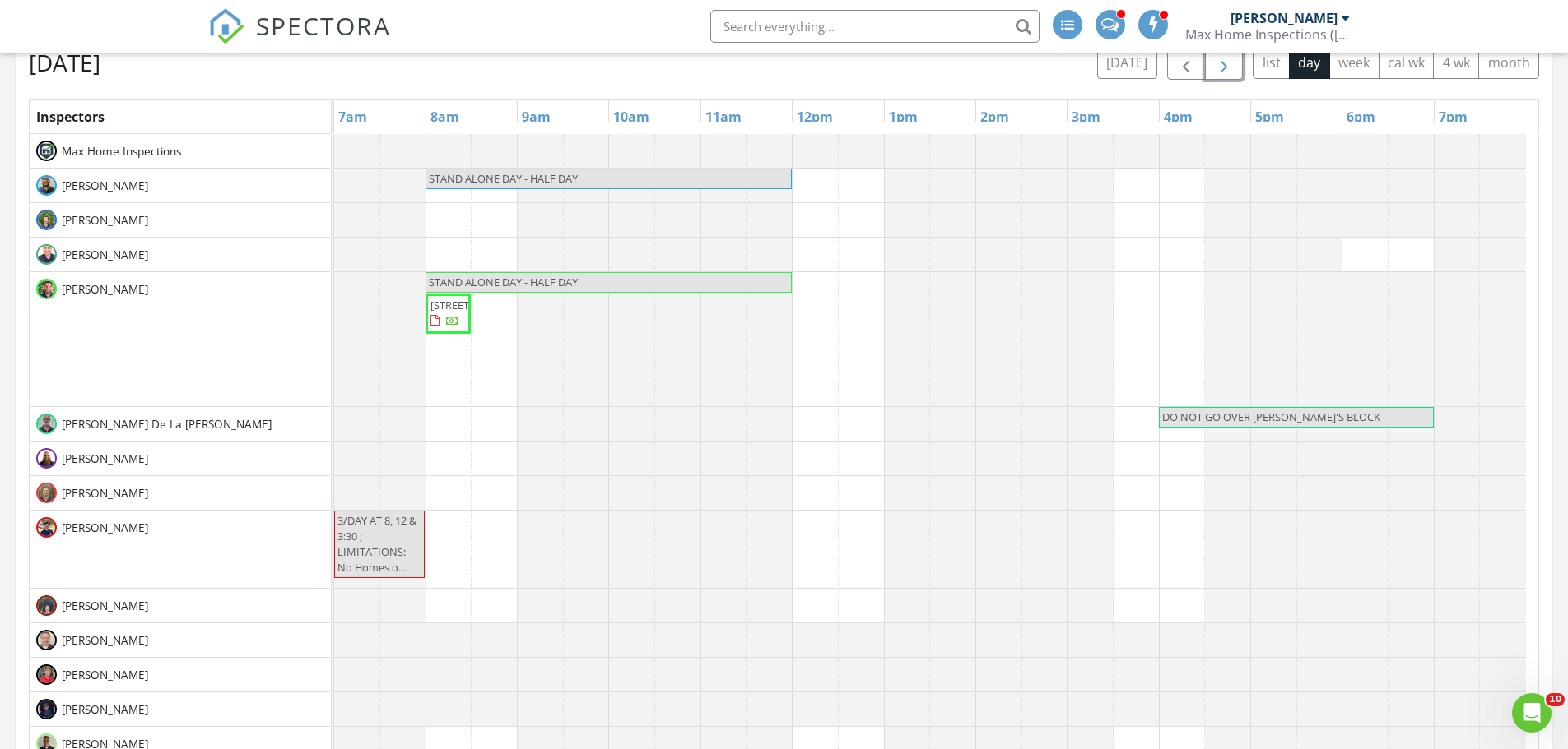
click at [1229, 70] on span "button" at bounding box center [1223, 63] width 20 height 20
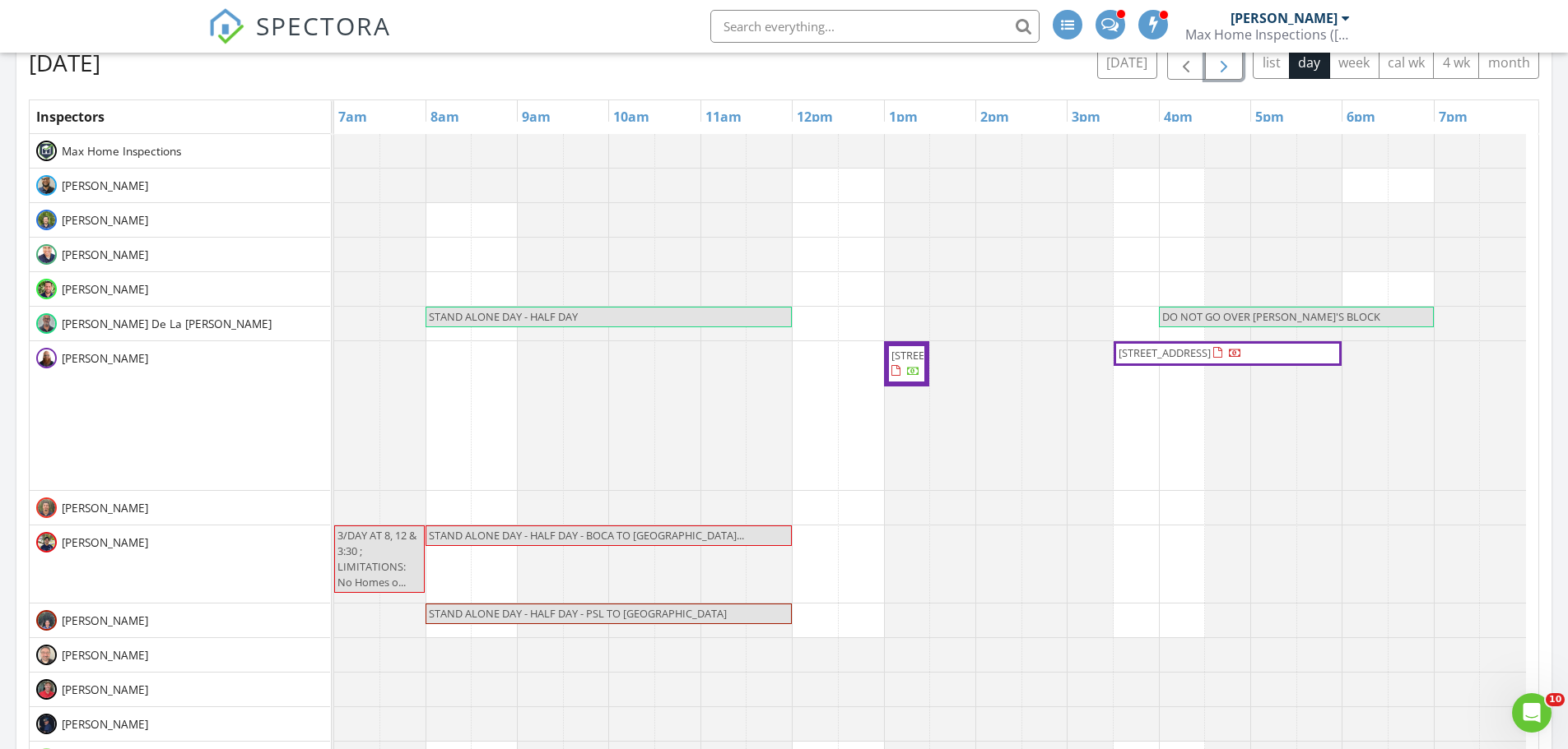
click at [1234, 65] on button "button" at bounding box center [1224, 63] width 38 height 34
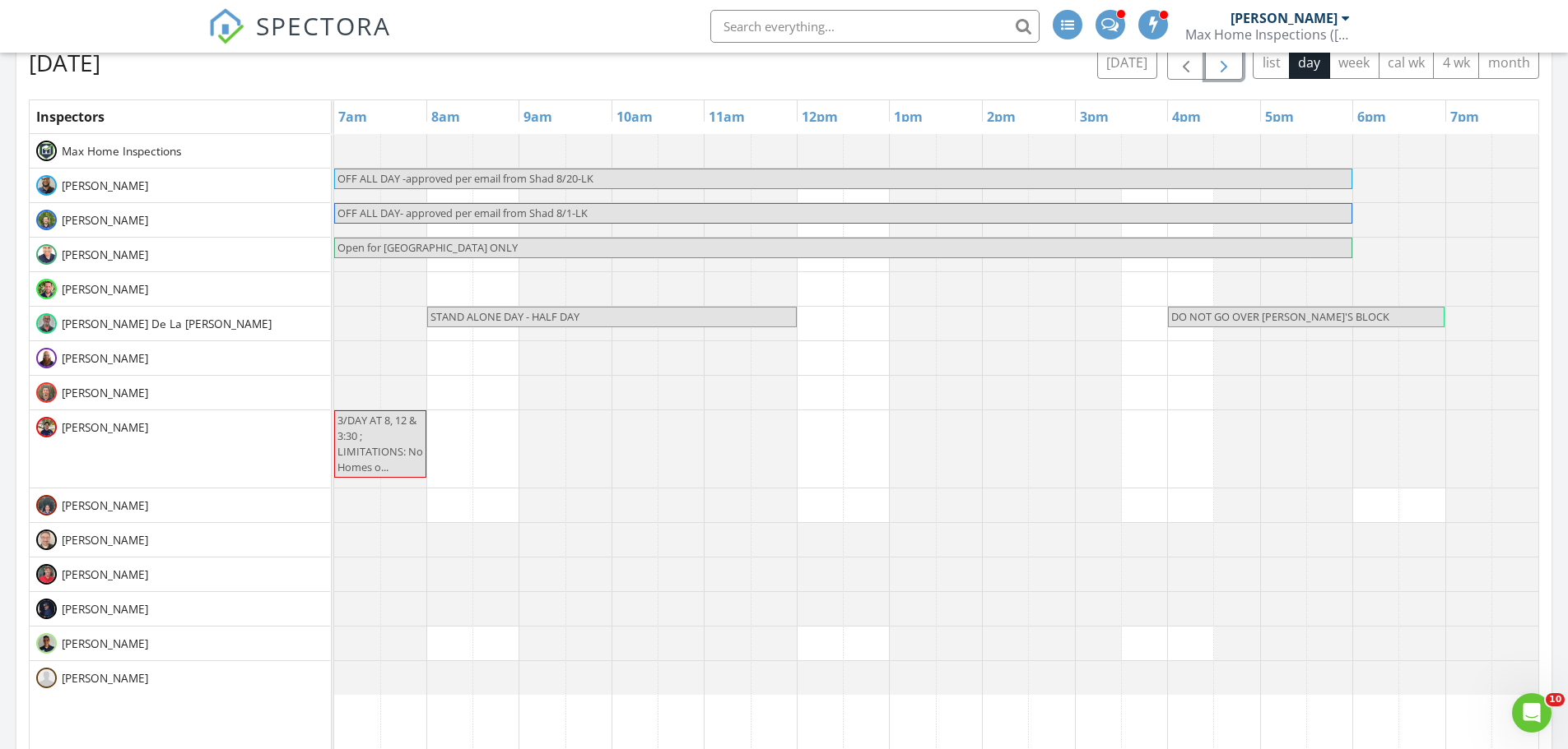
click at [1234, 65] on button "button" at bounding box center [1224, 63] width 38 height 34
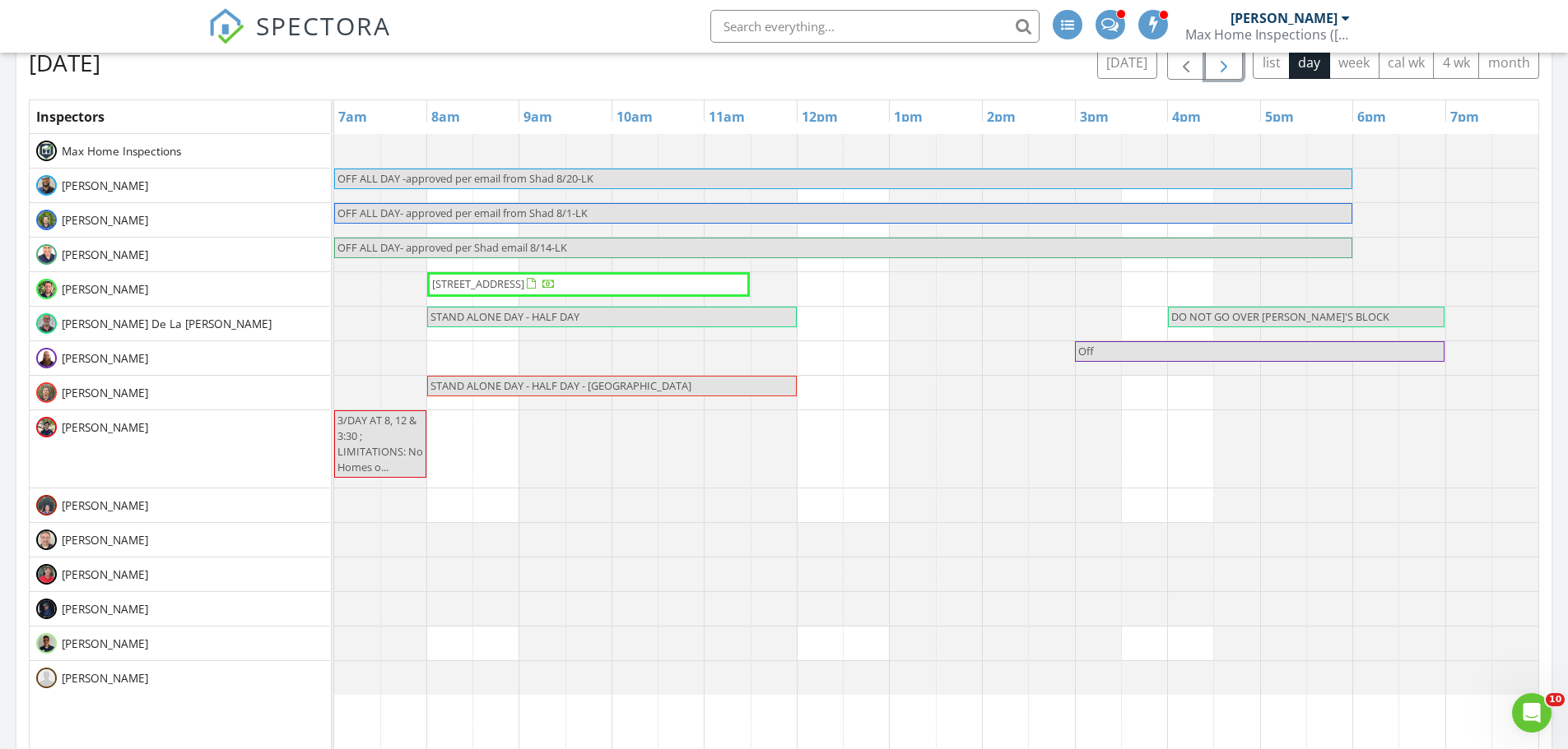
click at [1234, 65] on button "button" at bounding box center [1224, 63] width 38 height 34
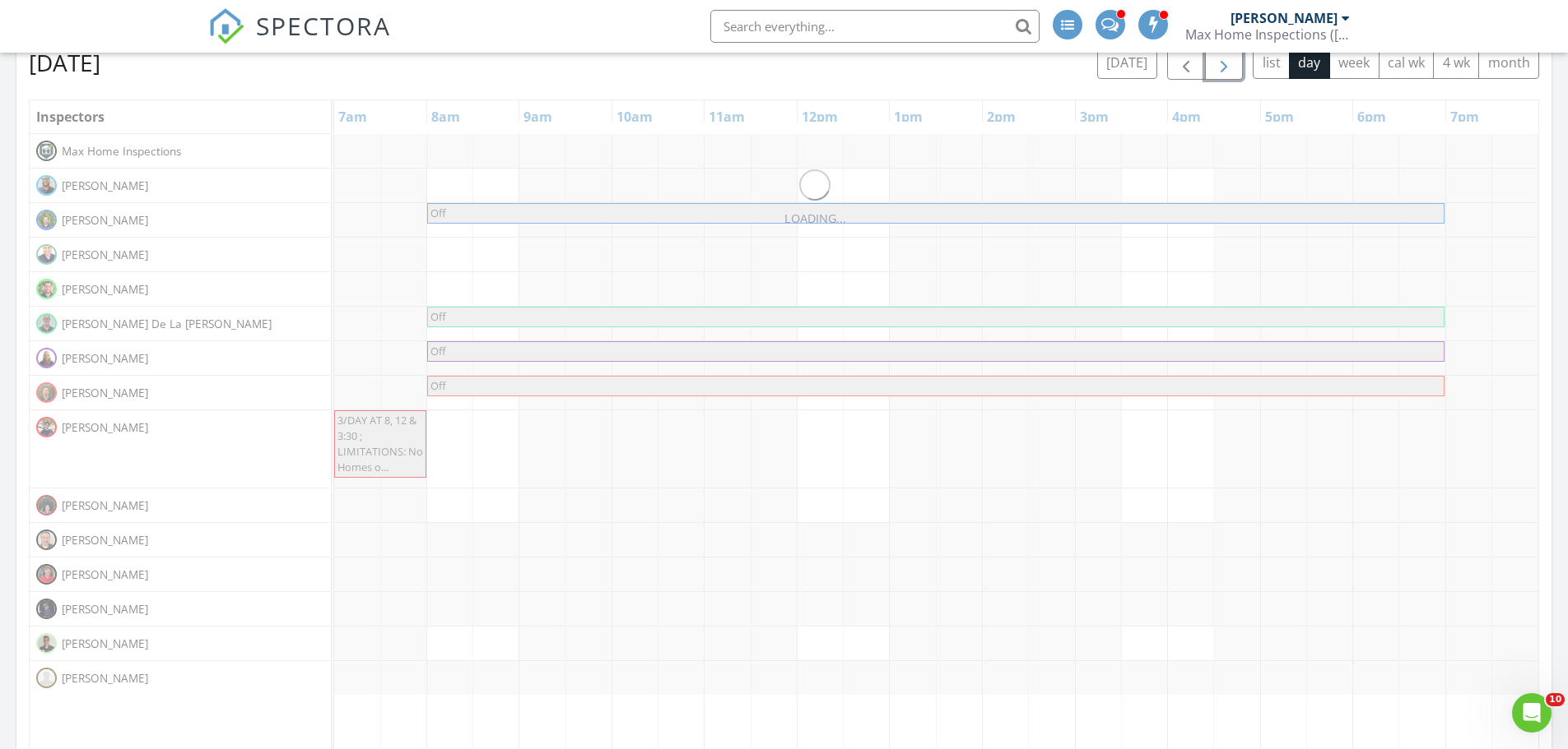
click at [1234, 65] on button "button" at bounding box center [1224, 63] width 38 height 34
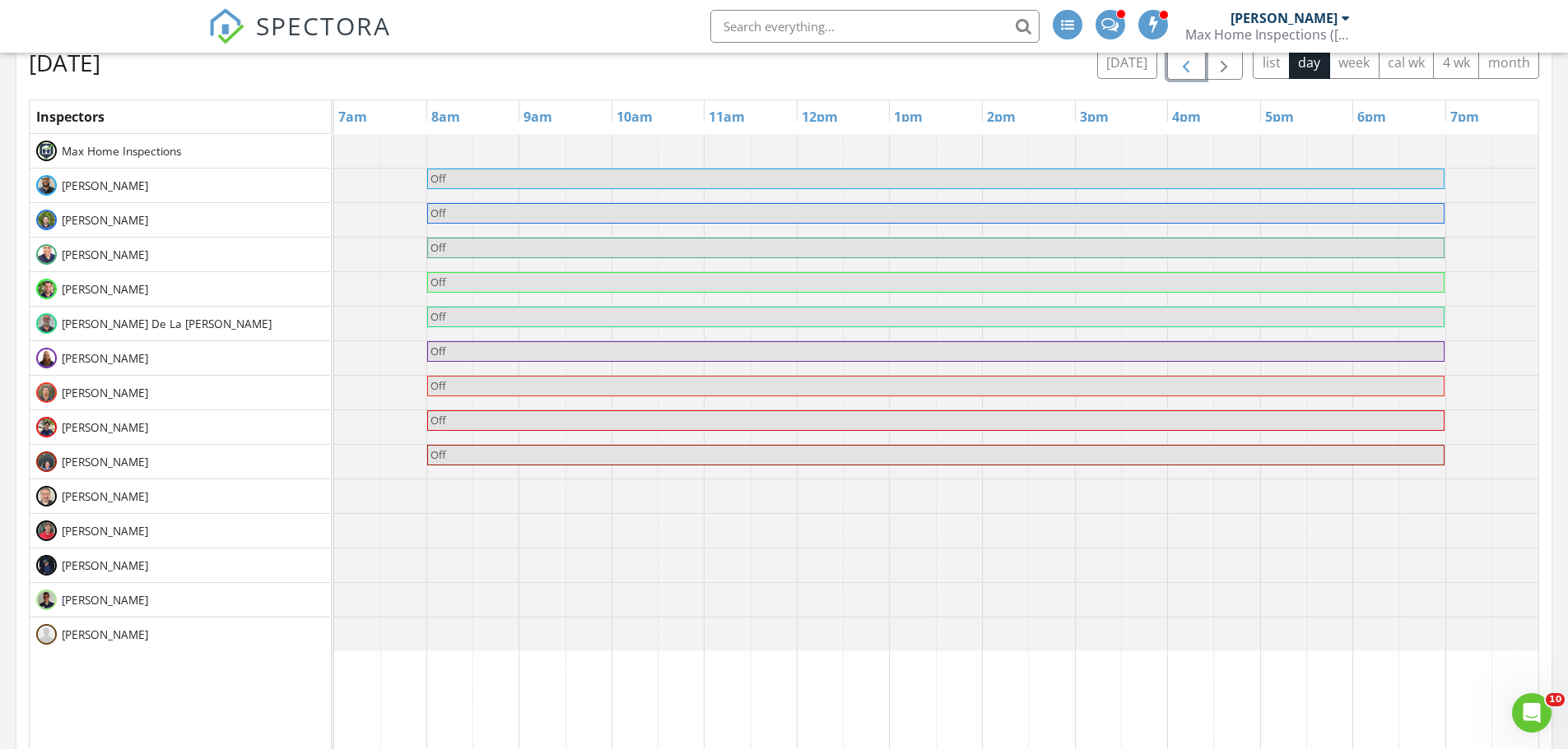
click at [1182, 67] on span "button" at bounding box center [1185, 63] width 20 height 20
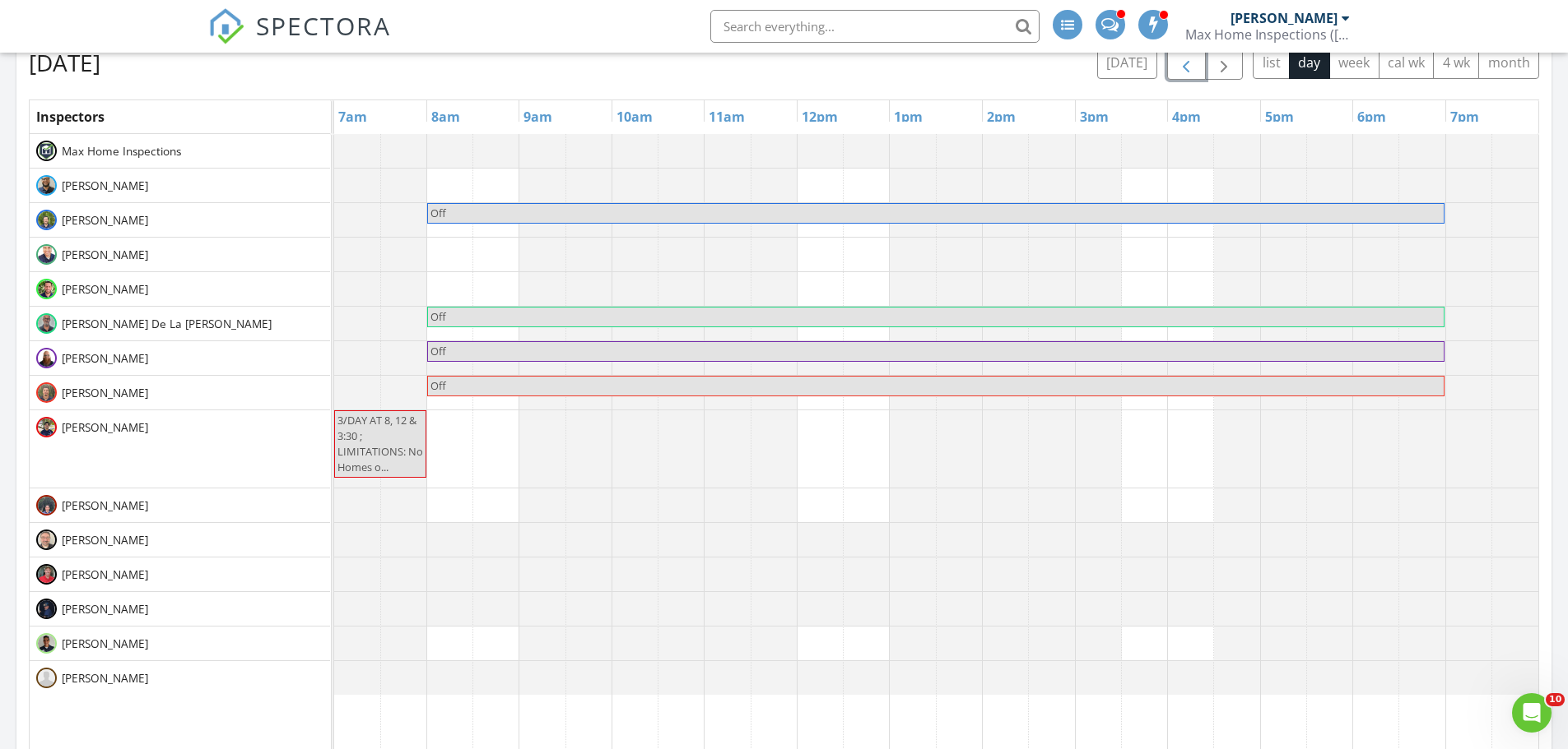
click at [1182, 67] on span "button" at bounding box center [1185, 63] width 20 height 20
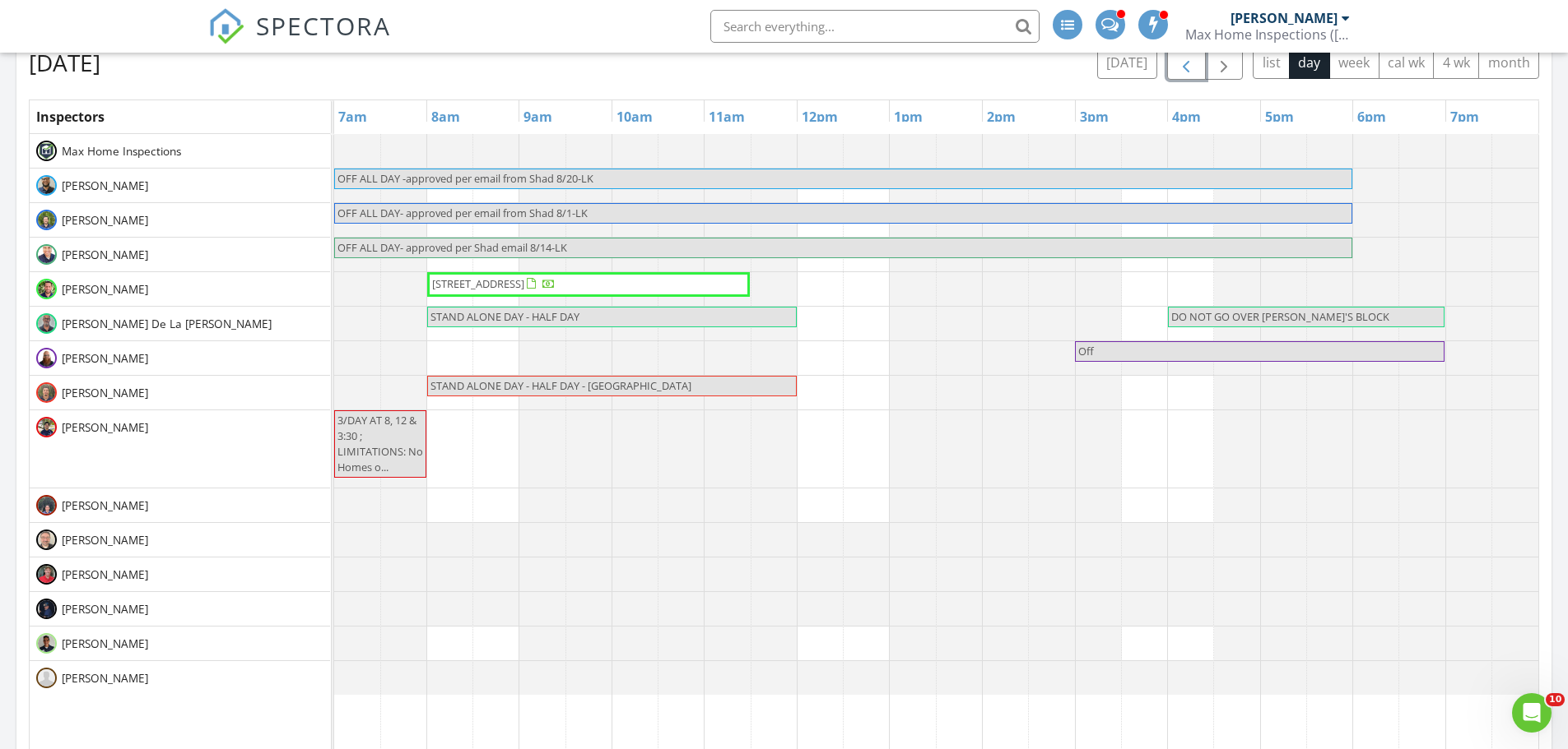
click at [1182, 67] on span "button" at bounding box center [1185, 63] width 20 height 20
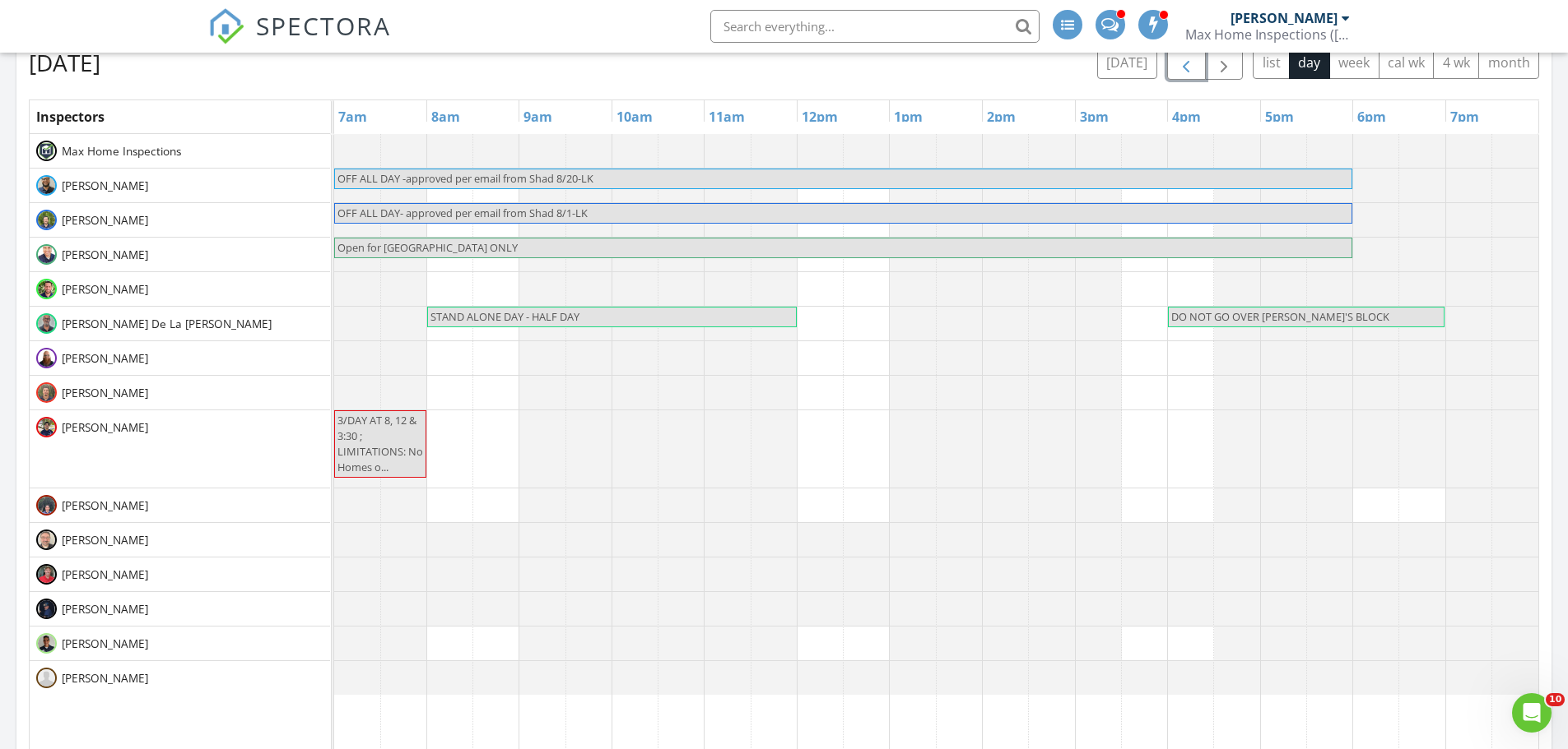
click at [1182, 67] on span "button" at bounding box center [1185, 63] width 20 height 20
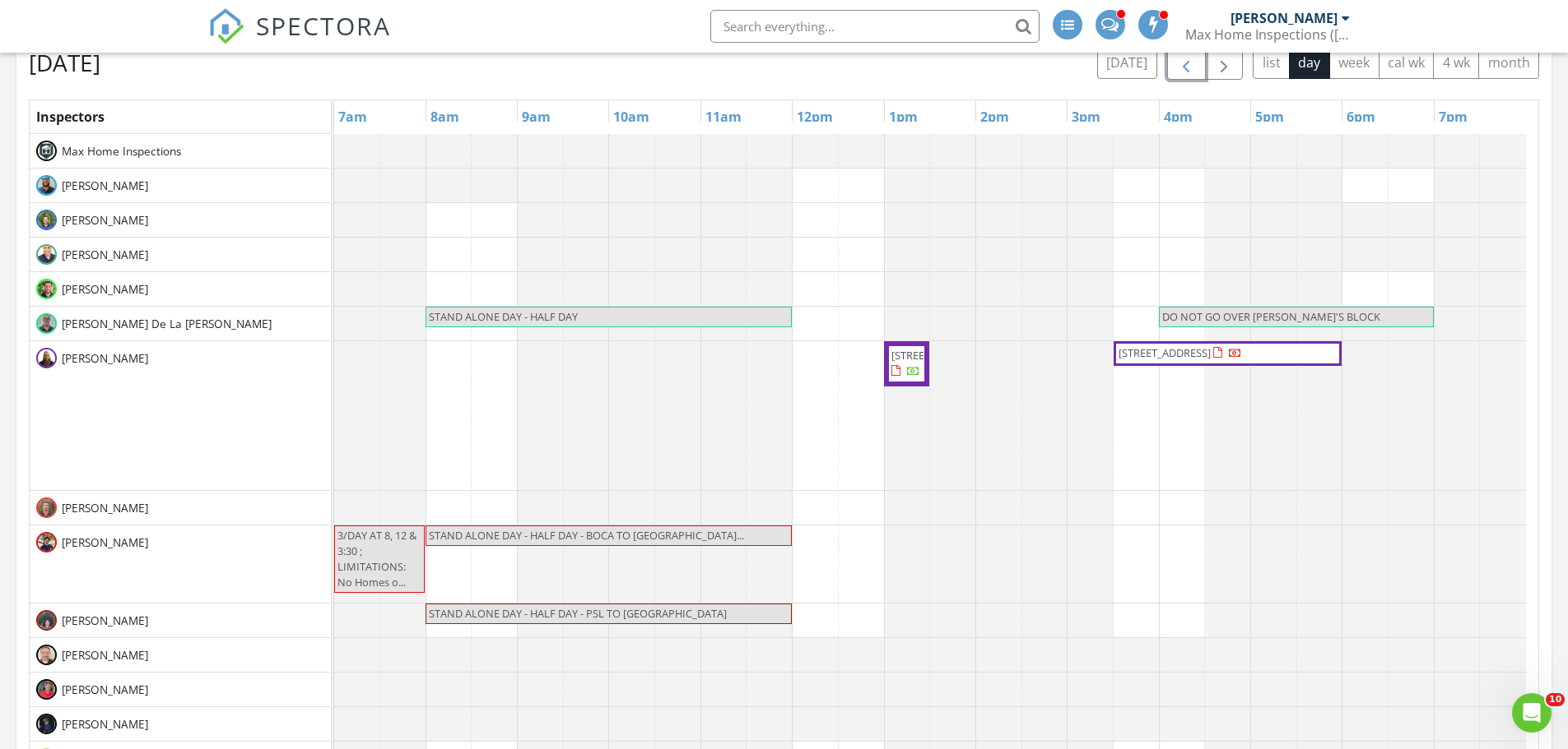
click at [1182, 67] on span "button" at bounding box center [1185, 63] width 20 height 20
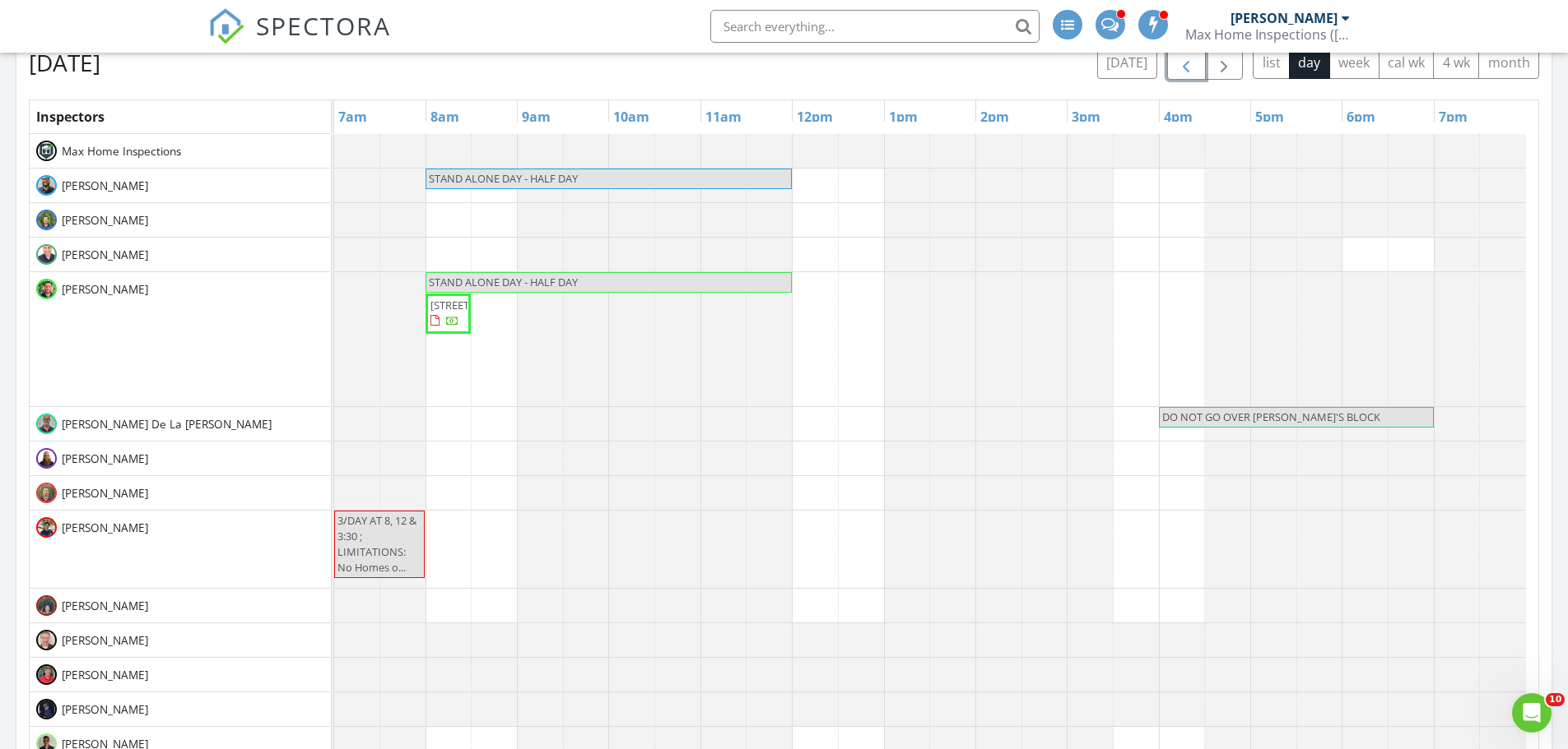
click at [1182, 67] on span "button" at bounding box center [1185, 63] width 20 height 20
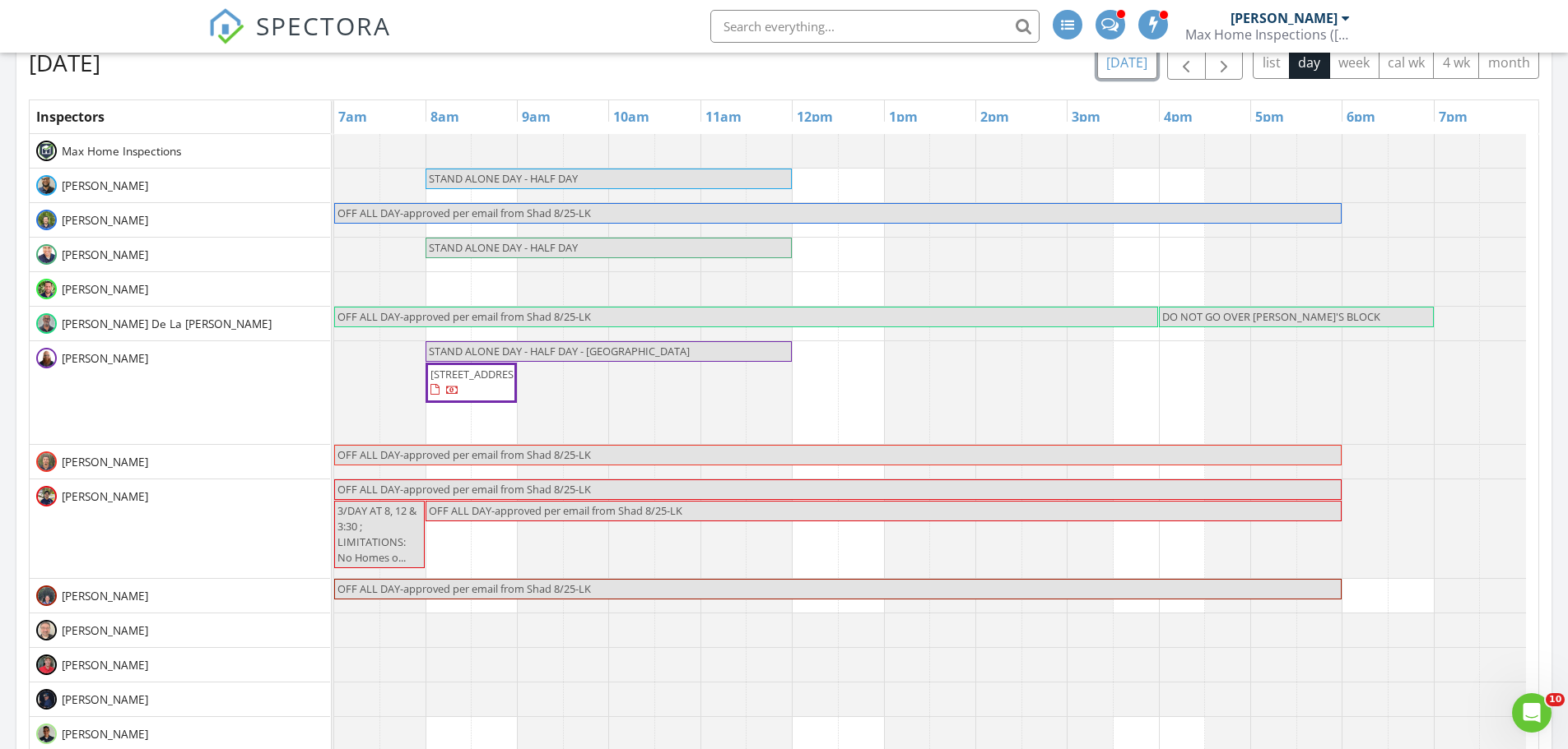
click at [1123, 67] on button "[DATE]" at bounding box center [1127, 63] width 60 height 32
